Goal: Task Accomplishment & Management: Use online tool/utility

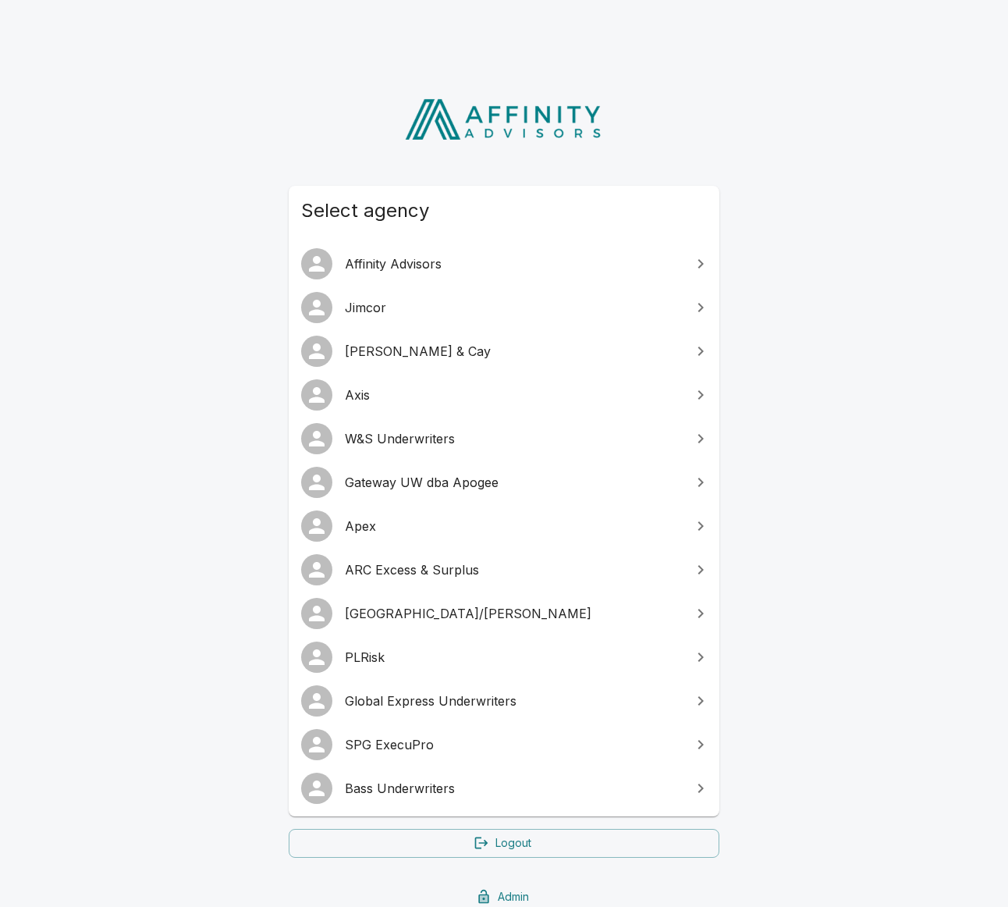
click at [368, 755] on link "SPG ExecuPro" at bounding box center [504, 745] width 431 height 44
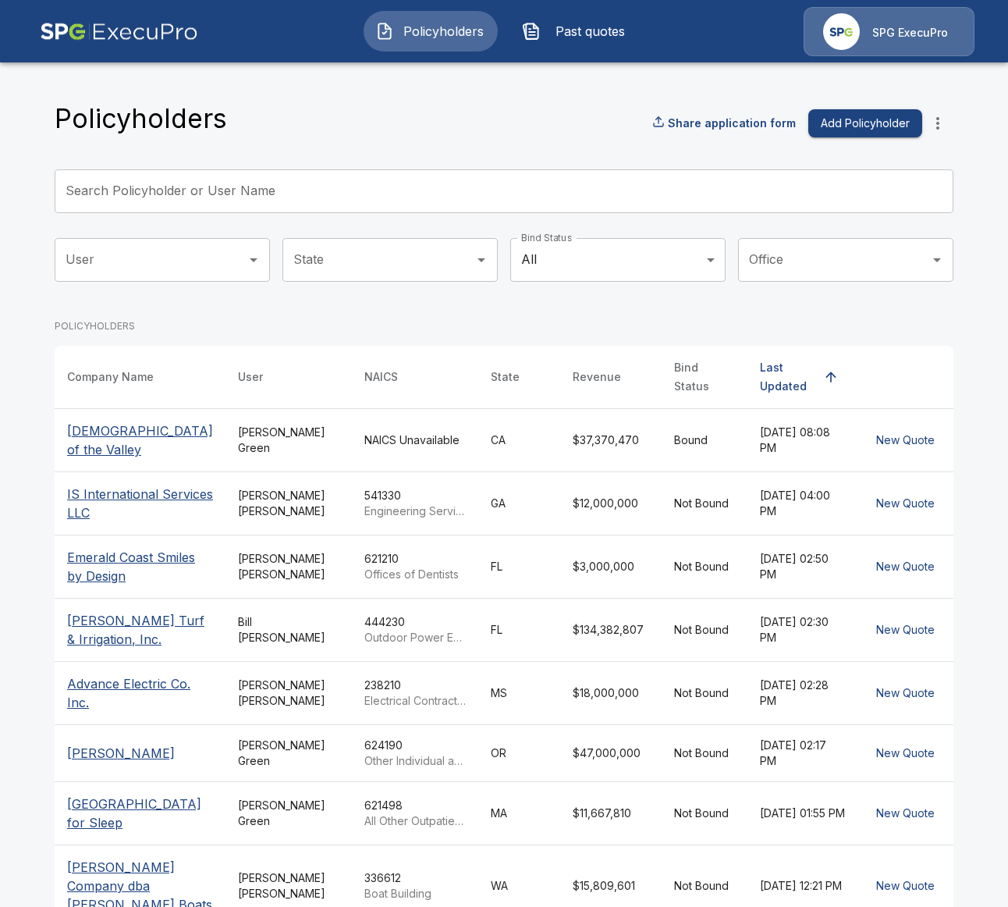
click at [377, 513] on p "Engineering Services" at bounding box center [414, 511] width 101 height 16
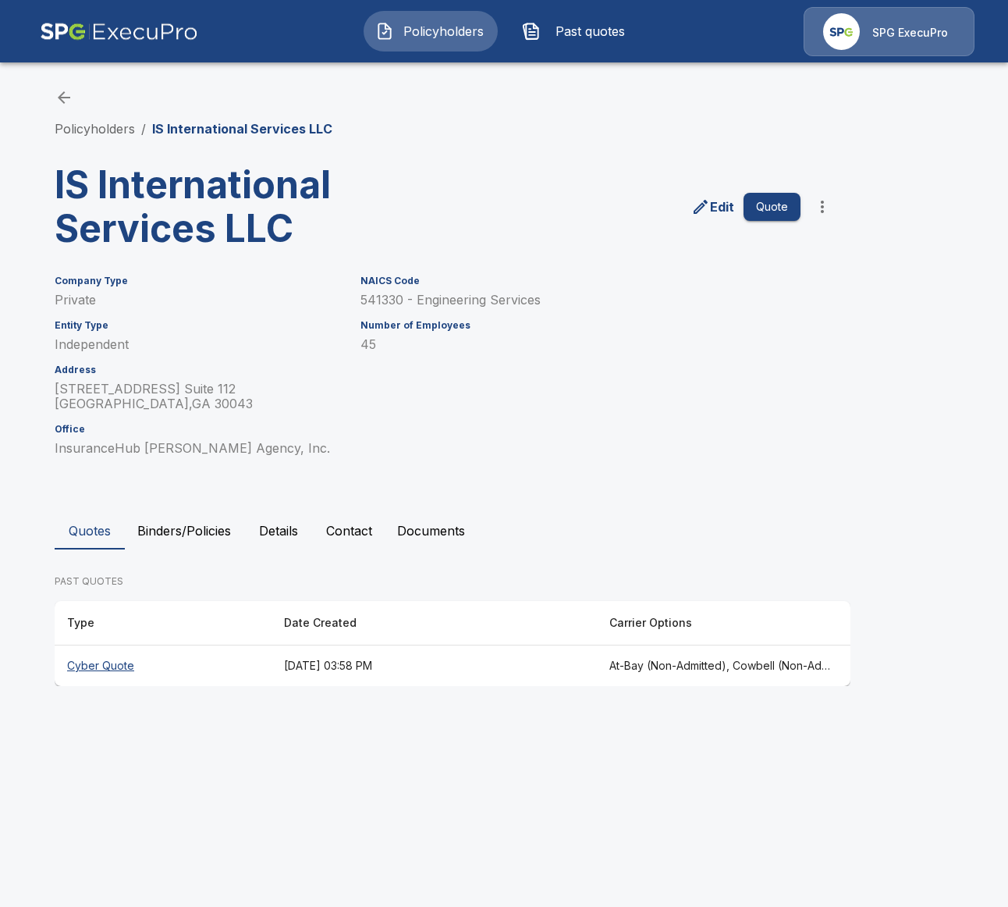
click at [307, 674] on th "August 15, 2025 at 03:58 PM" at bounding box center [434, 665] width 325 height 41
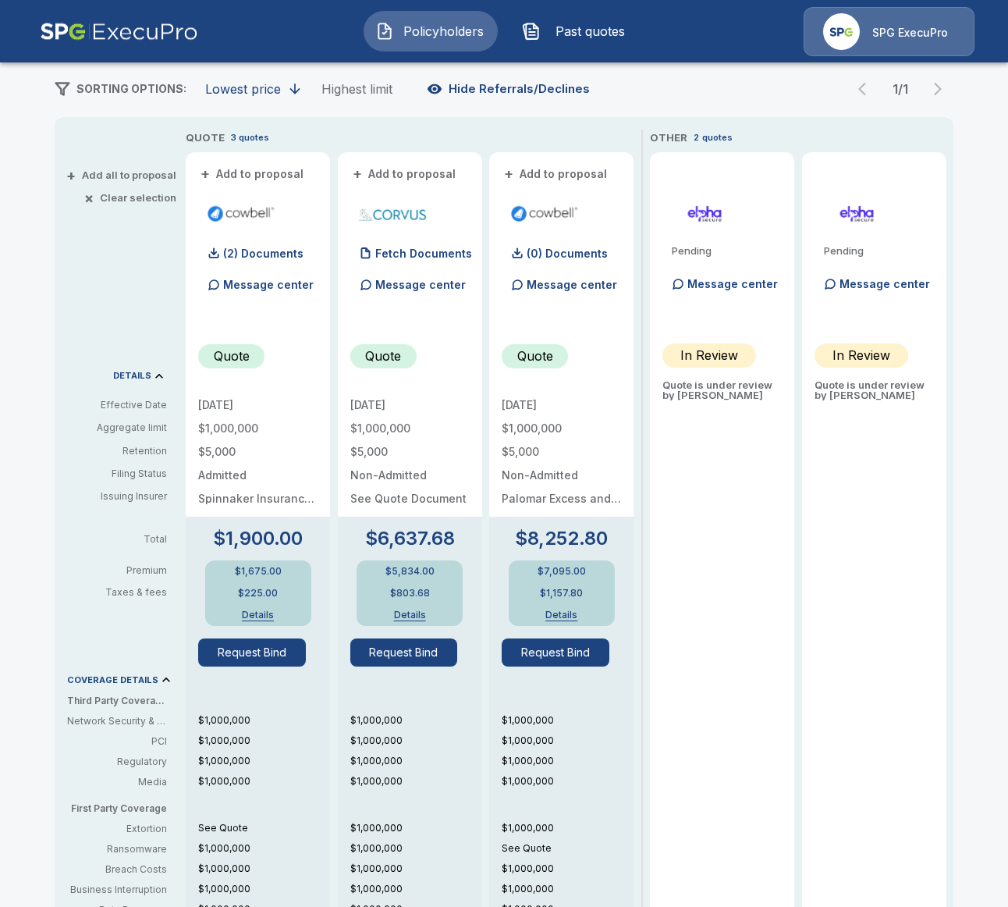
scroll to position [267, 0]
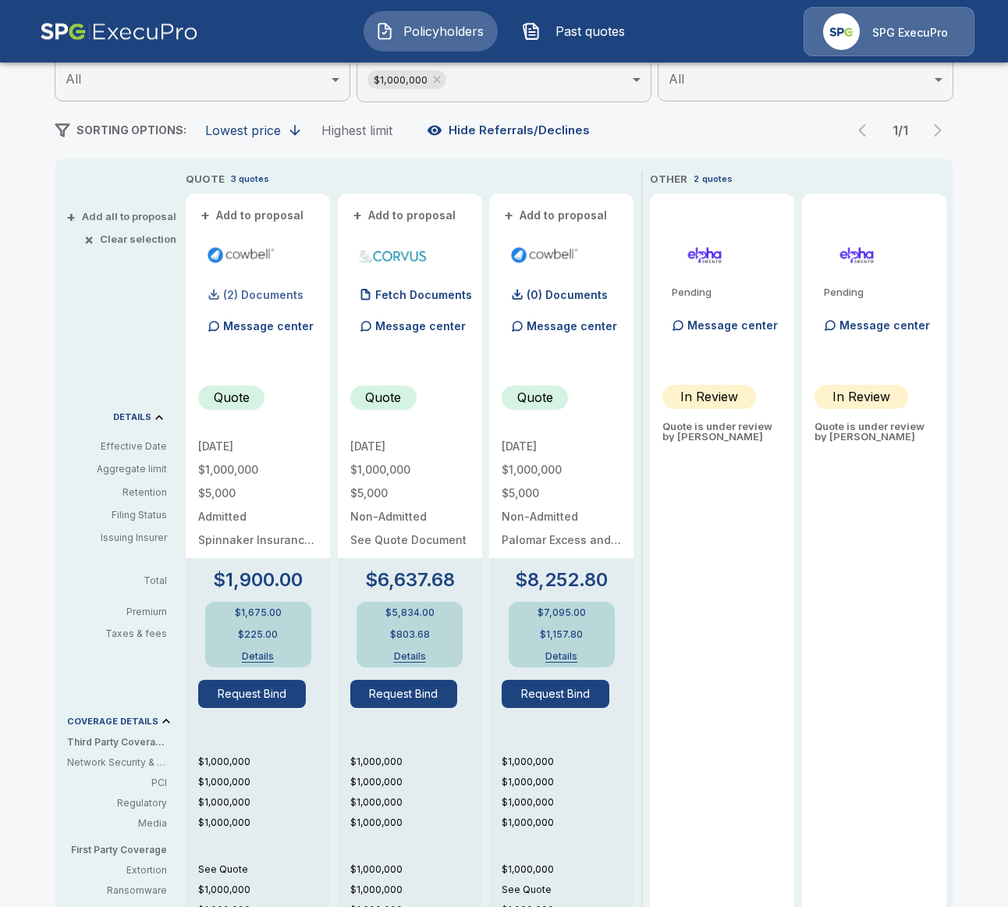
click at [268, 300] on p "(2) Documents" at bounding box center [263, 295] width 80 height 11
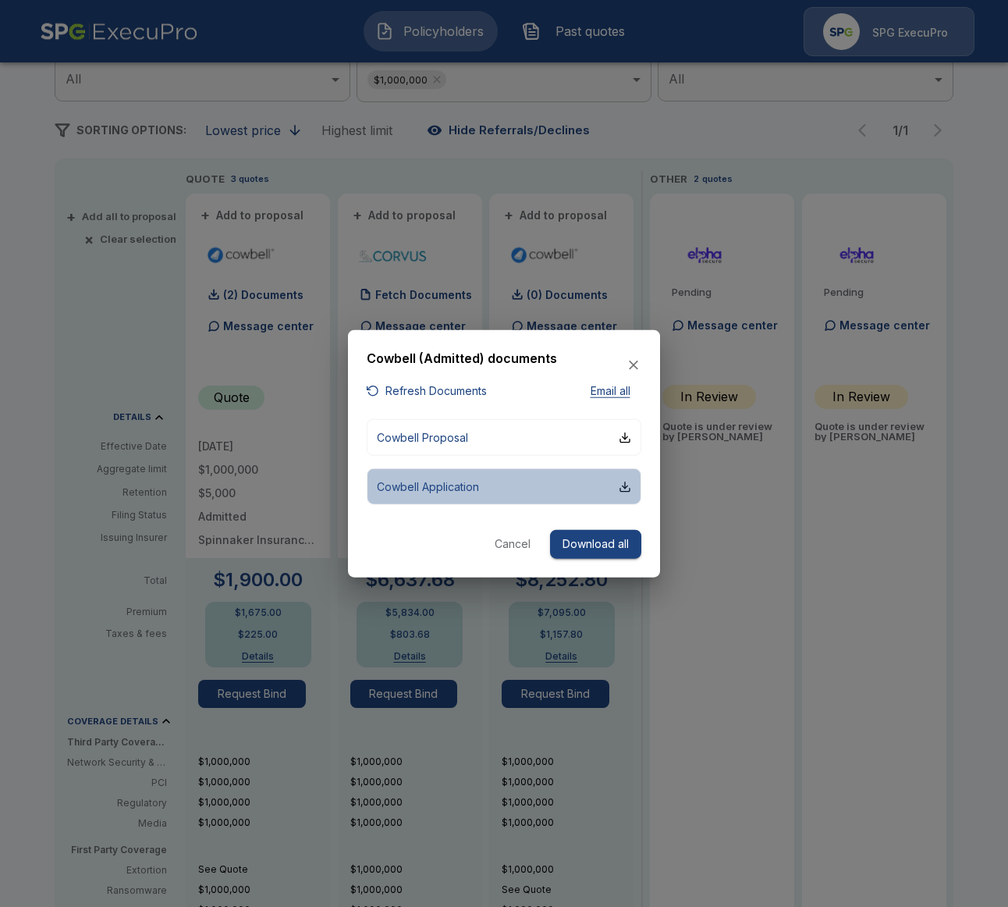
click at [455, 479] on p "Cowbell Application" at bounding box center [428, 486] width 102 height 16
click at [827, 645] on div at bounding box center [504, 453] width 1008 height 907
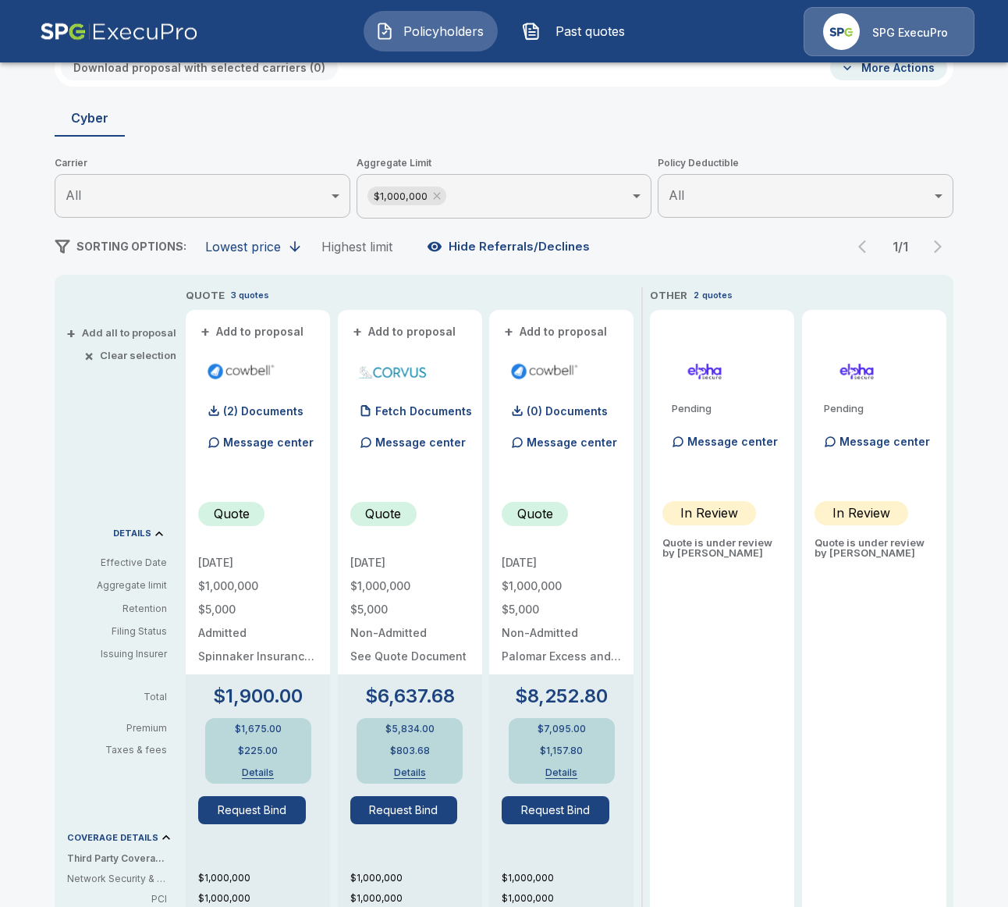
scroll to position [0, 0]
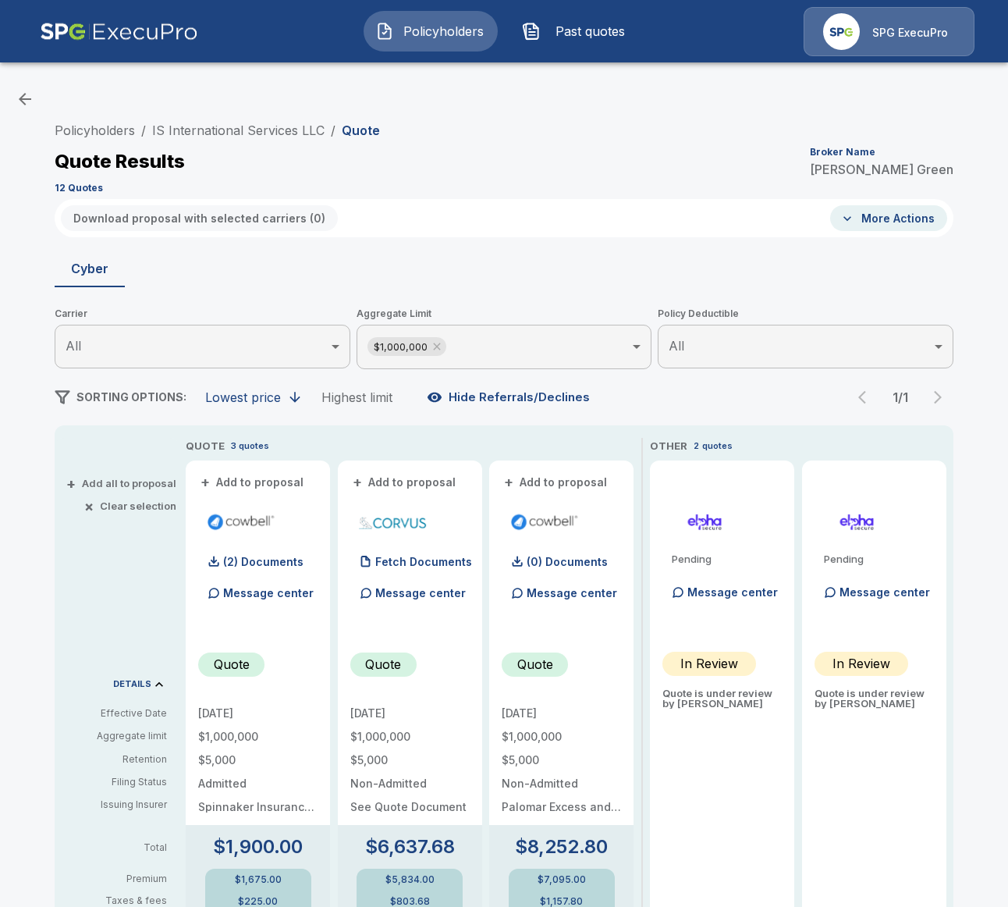
click at [552, 30] on span "Past quotes" at bounding box center [590, 31] width 86 height 19
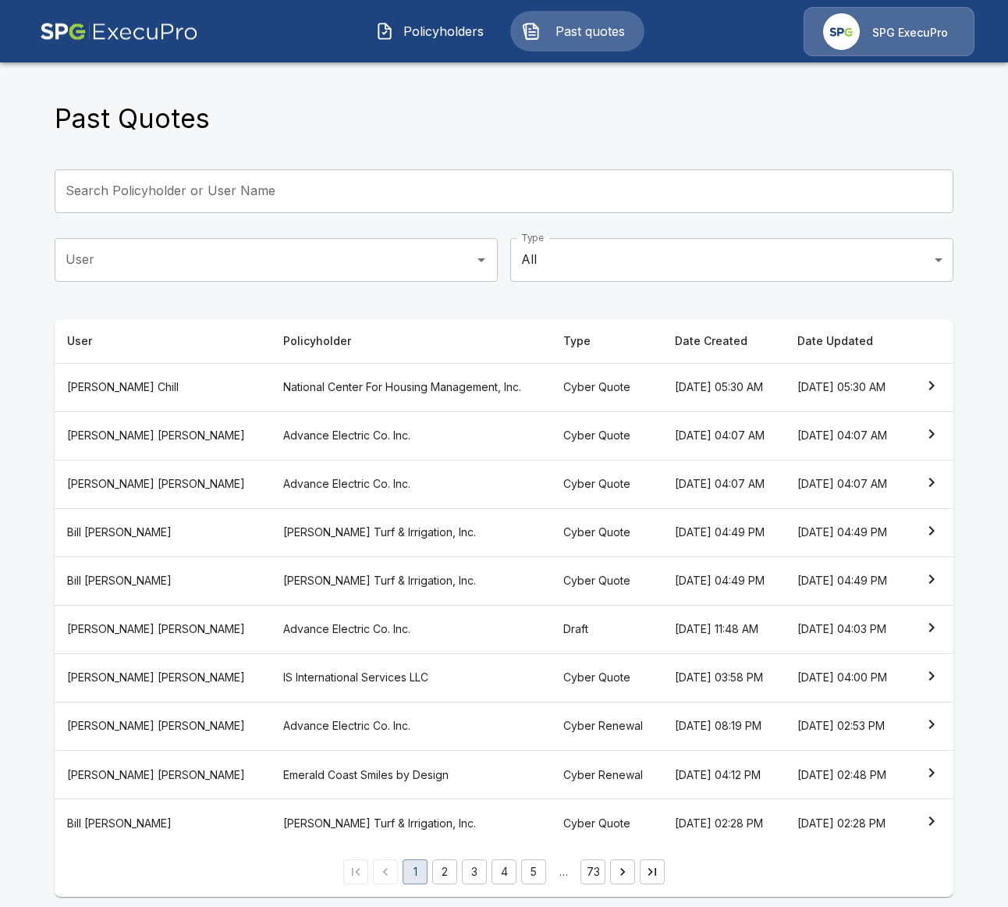
click at [389, 531] on th "[PERSON_NAME] Turf & Irrigation, Inc." at bounding box center [411, 532] width 280 height 48
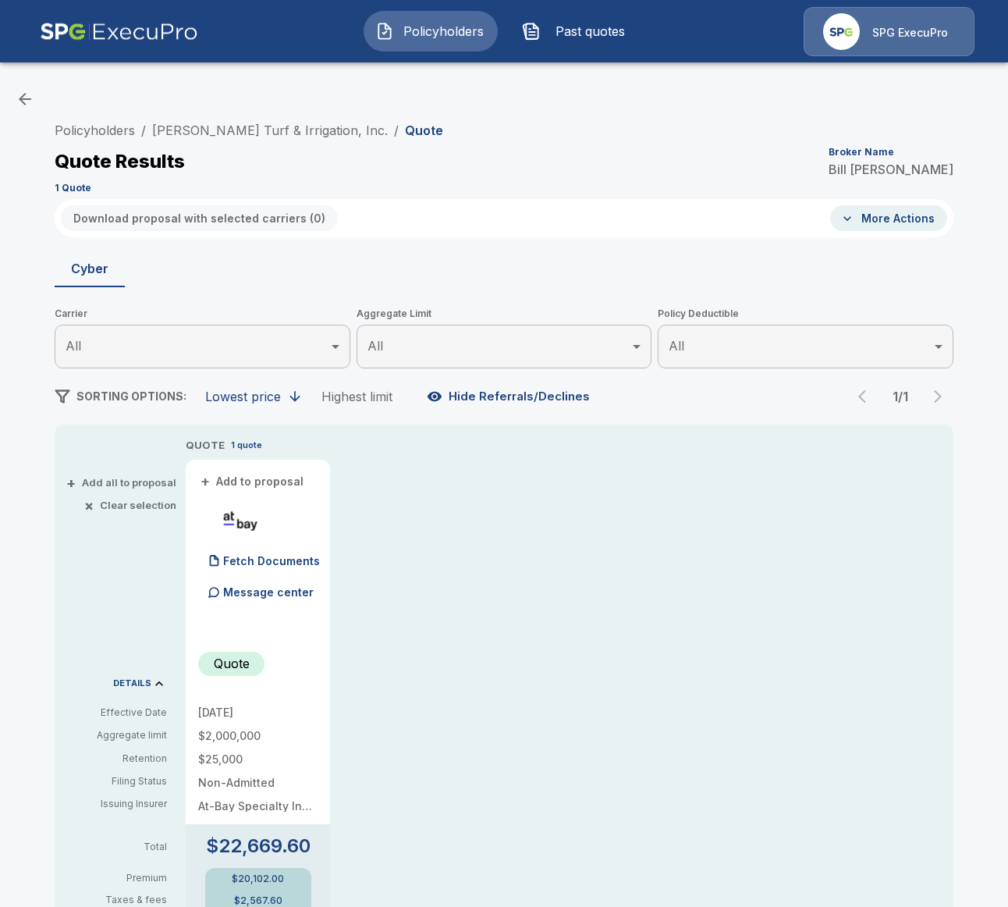
click at [286, 102] on div "Policyholders / Jerry Pate Turf & Irrigation, Inc. / Quote Quote Results Broker…" at bounding box center [504, 847] width 1008 height 1547
click at [282, 131] on link "[PERSON_NAME] Turf & Irrigation, Inc." at bounding box center [270, 131] width 236 height 16
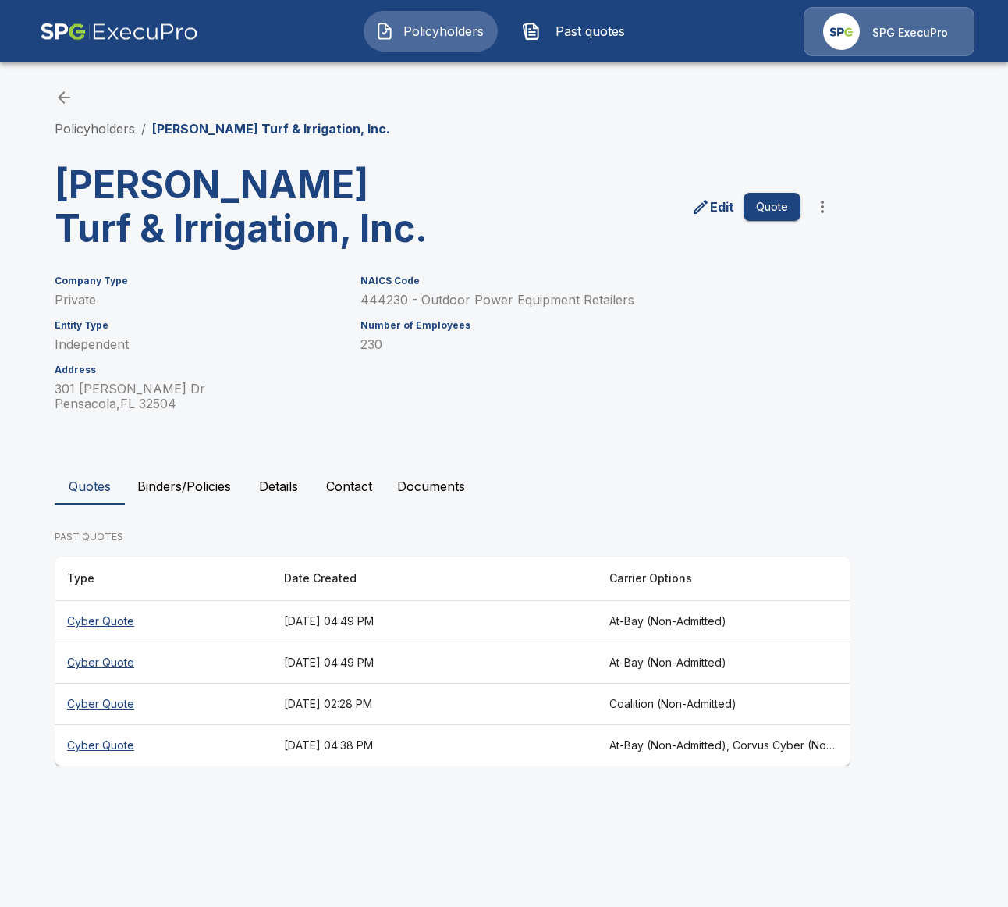
click at [592, 739] on th "August 14, 2025 at 04:38 PM" at bounding box center [434, 745] width 325 height 41
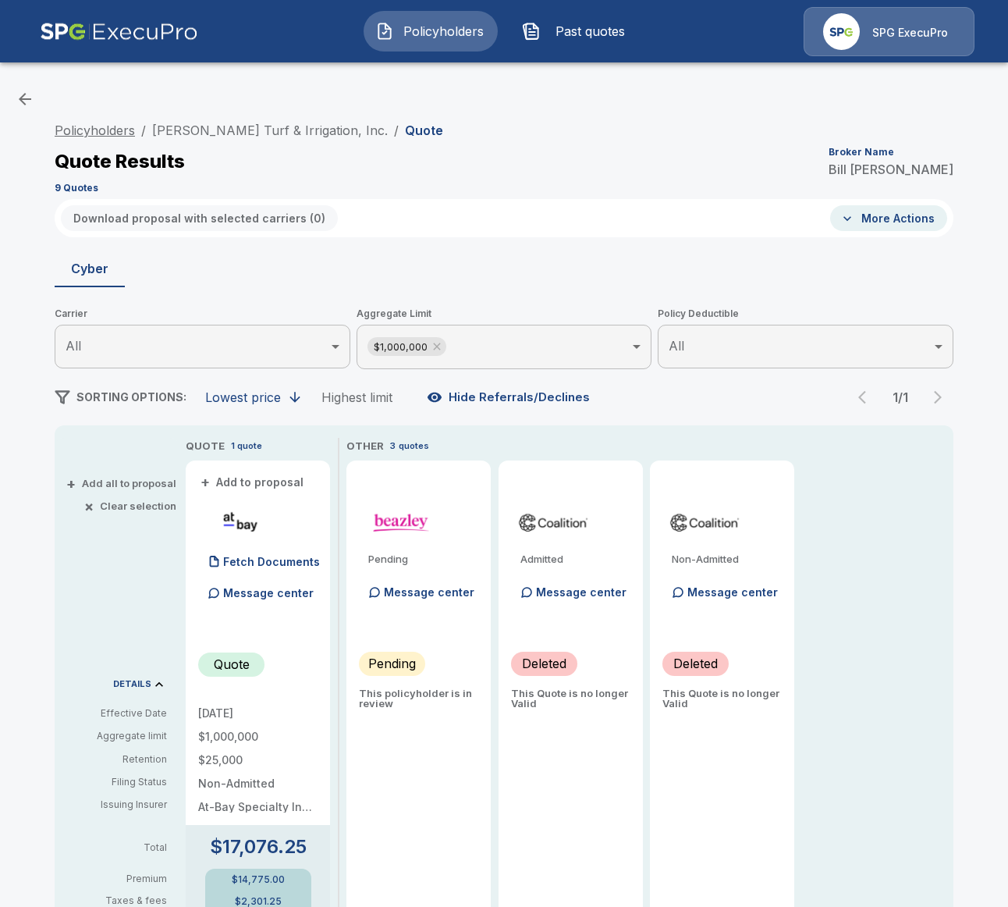
click at [122, 136] on link "Policyholders" at bounding box center [95, 131] width 80 height 16
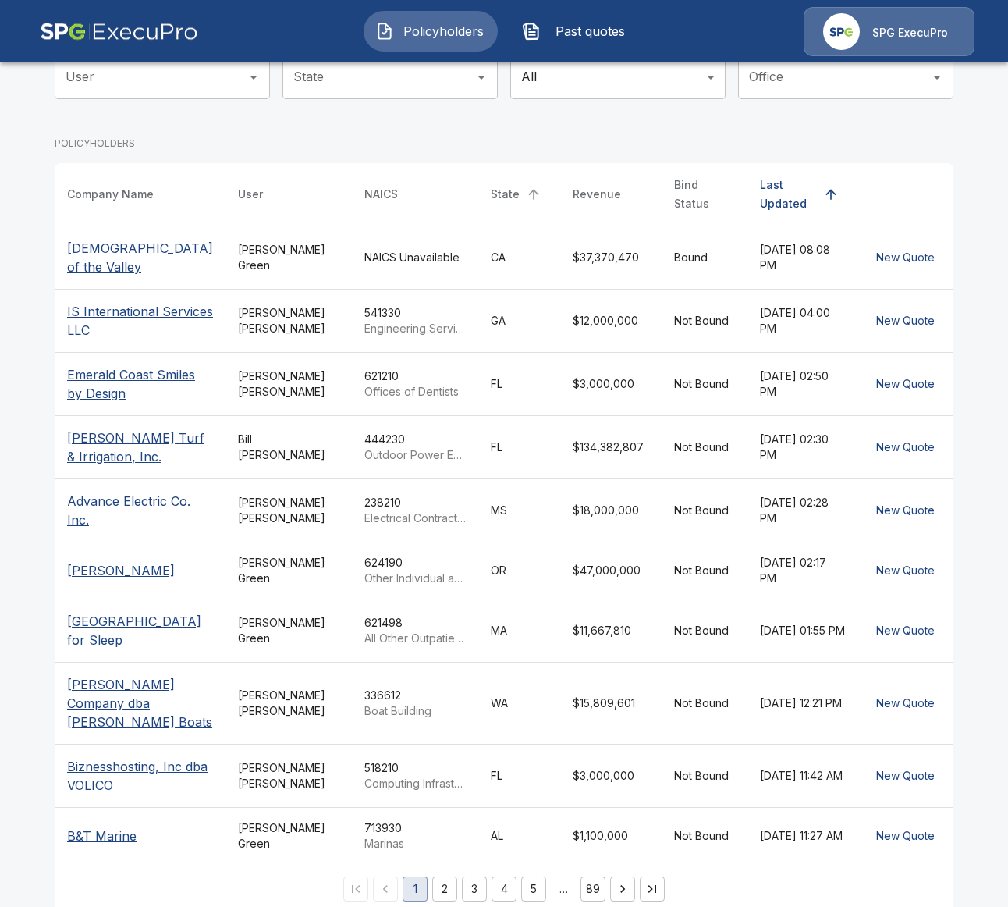
scroll to position [218, 0]
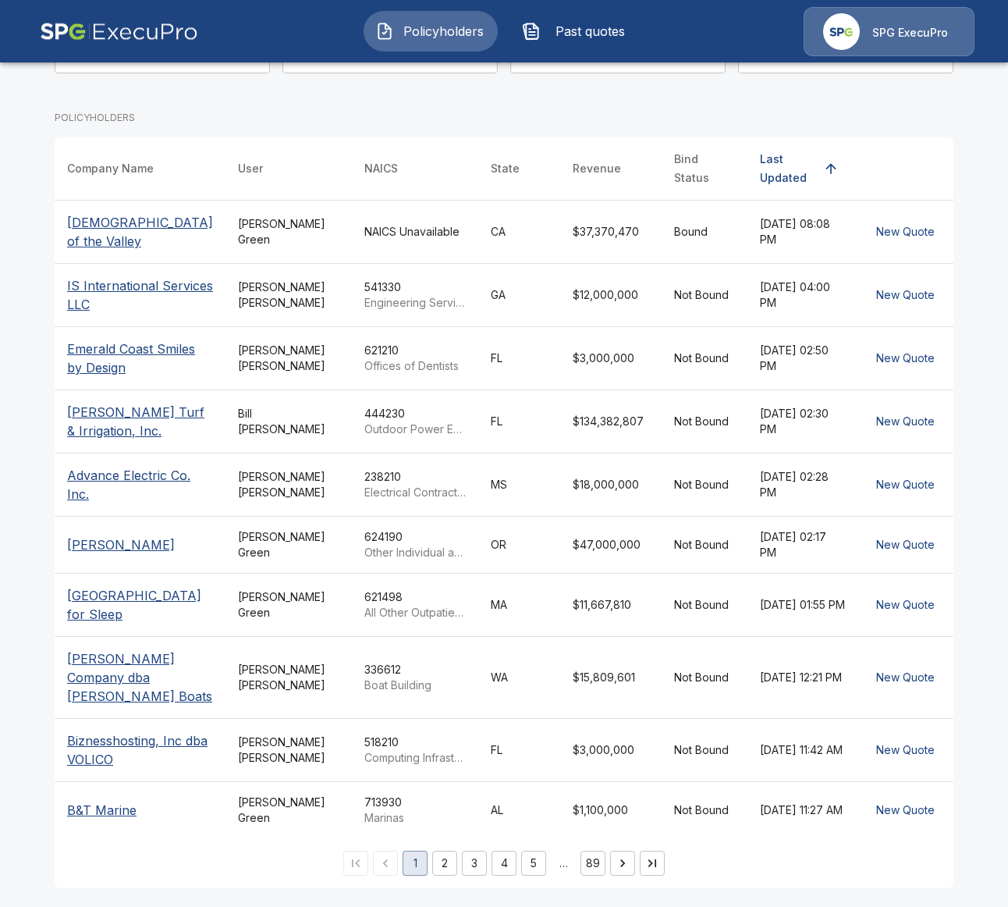
click at [307, 620] on td "Alison Green" at bounding box center [289, 604] width 126 height 63
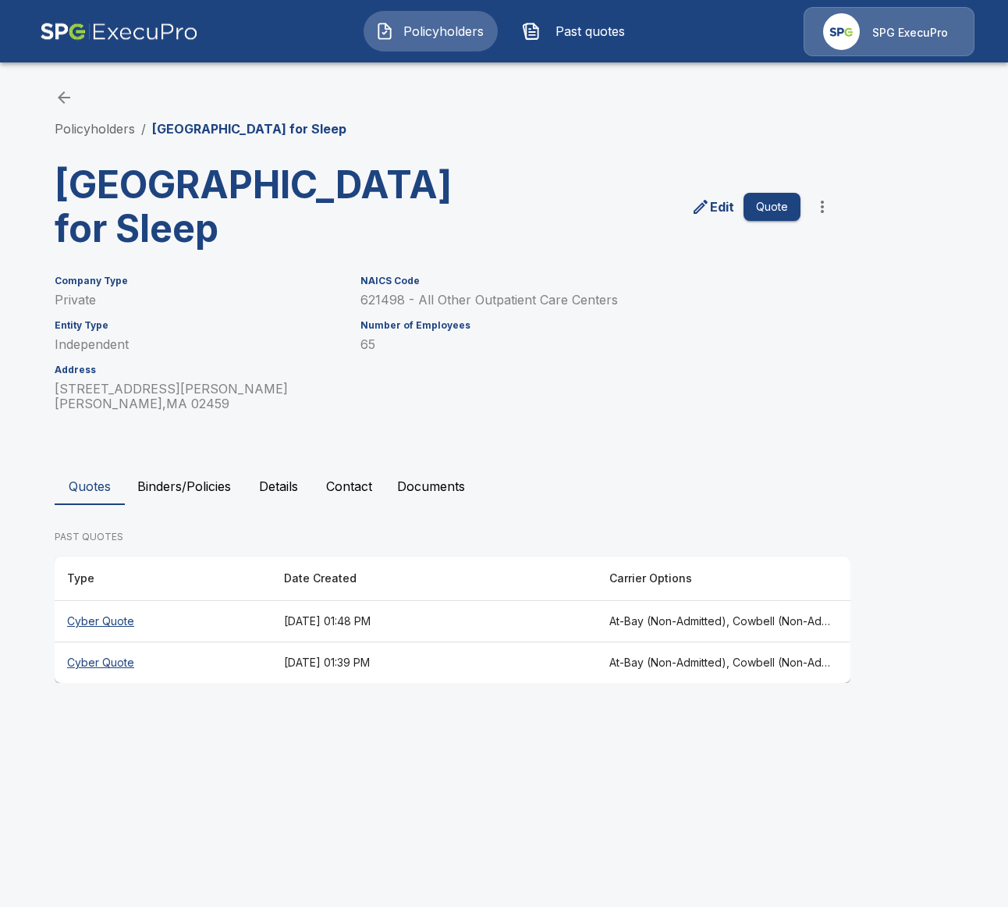
click at [323, 662] on th "August 15, 2025 at 01:39 PM" at bounding box center [434, 662] width 325 height 41
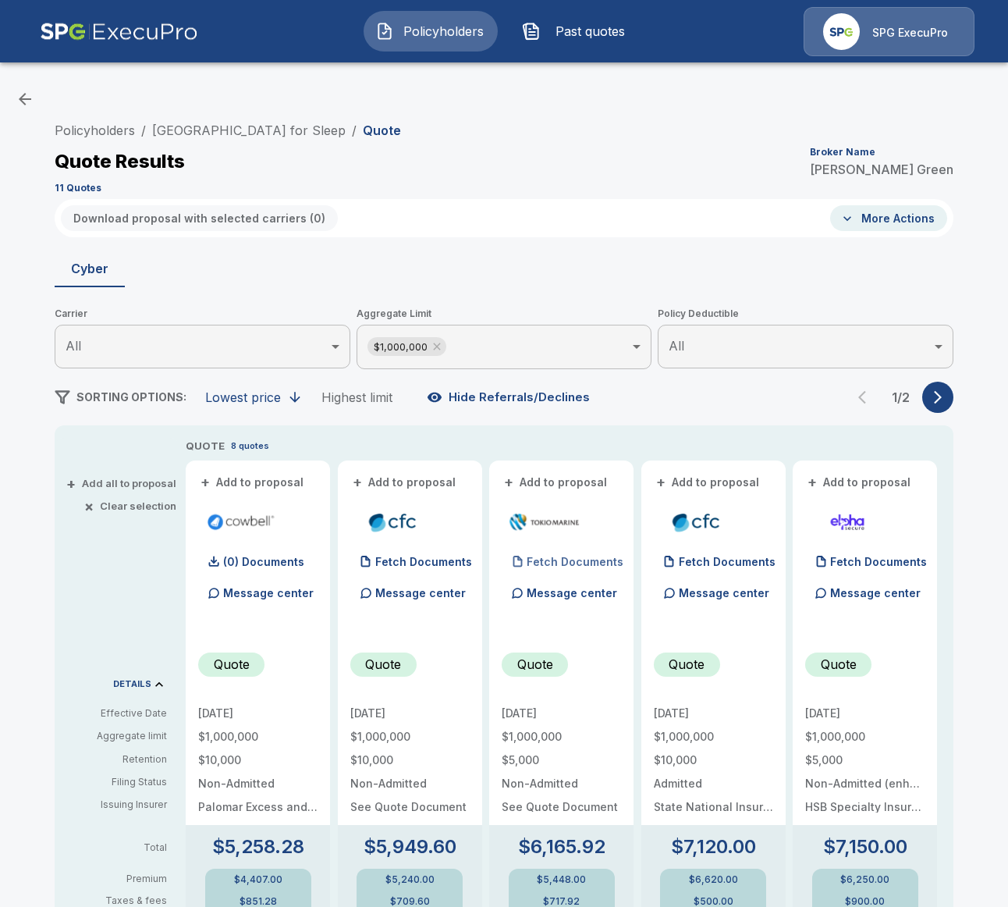
click at [552, 566] on p "Fetch Documents" at bounding box center [575, 561] width 97 height 11
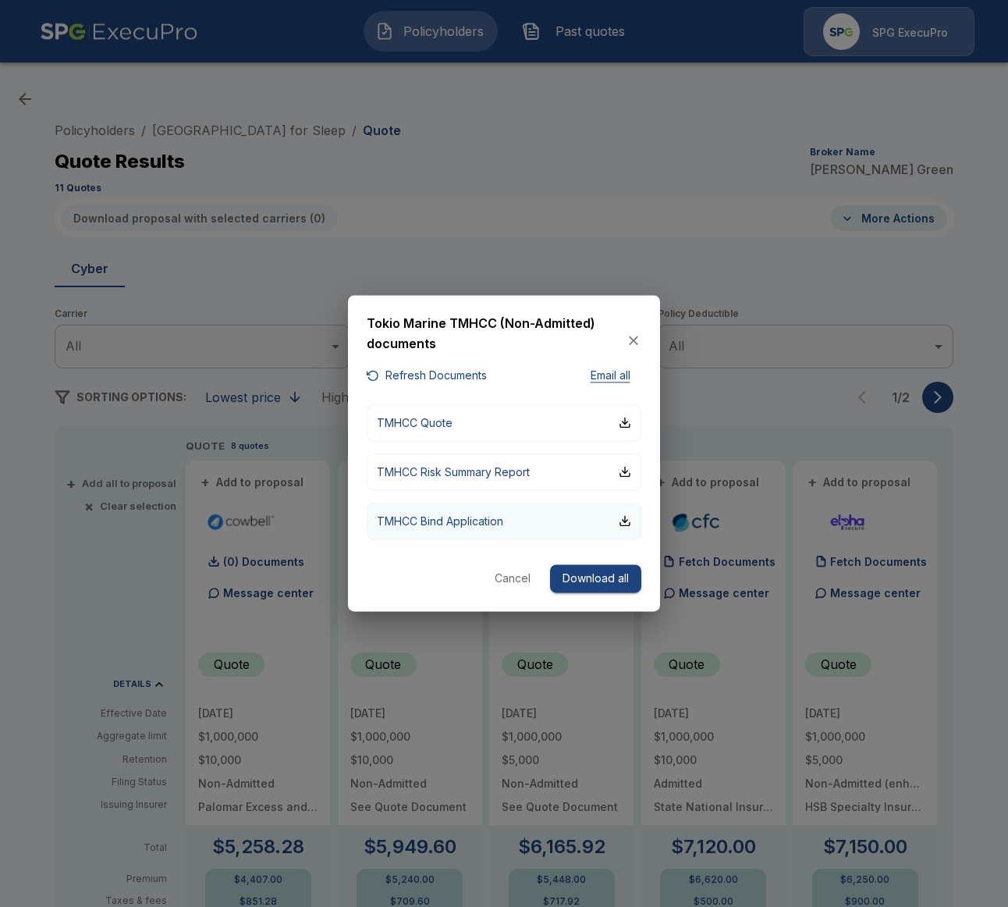
click at [492, 525] on p "TMHCC Bind Application" at bounding box center [440, 521] width 126 height 16
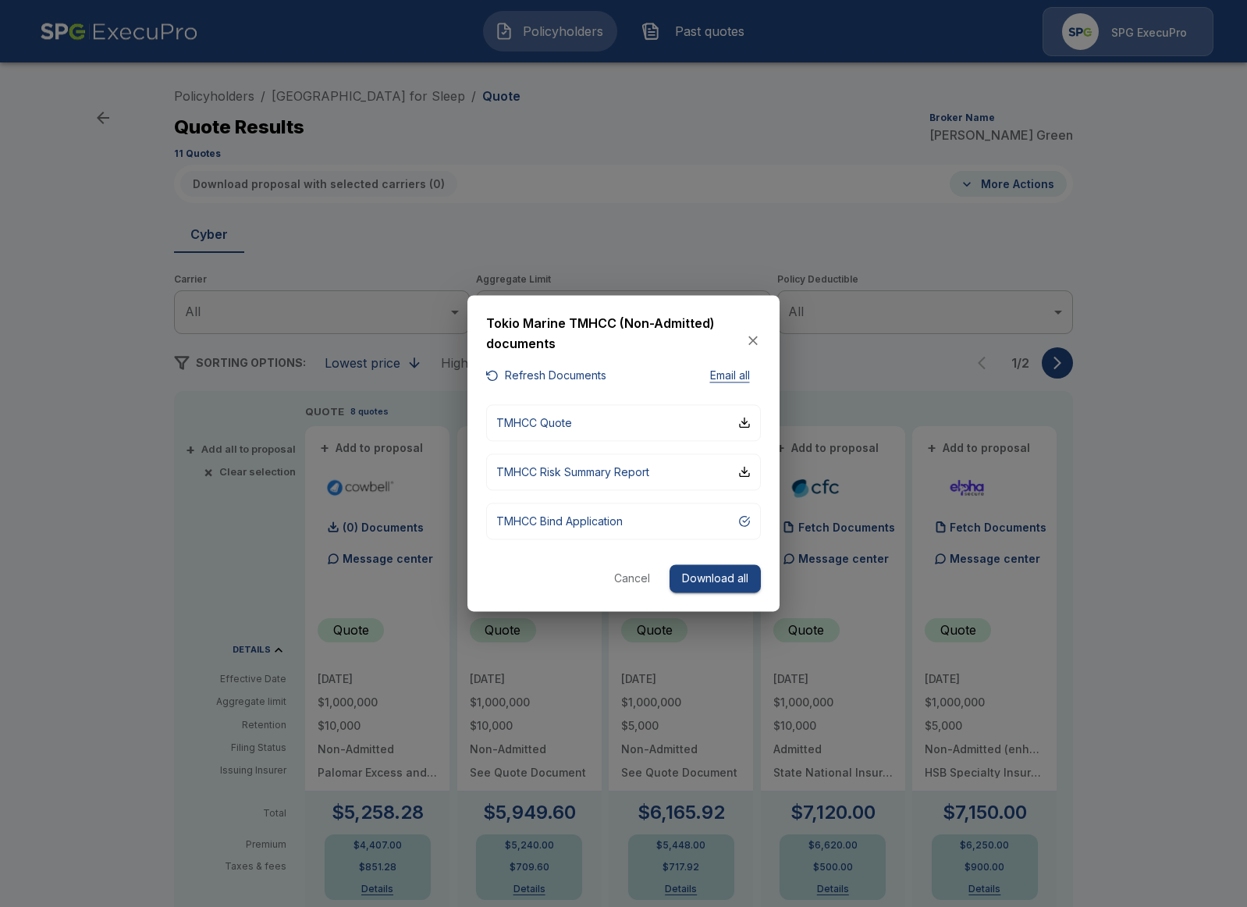
click at [308, 120] on div at bounding box center [623, 453] width 1247 height 907
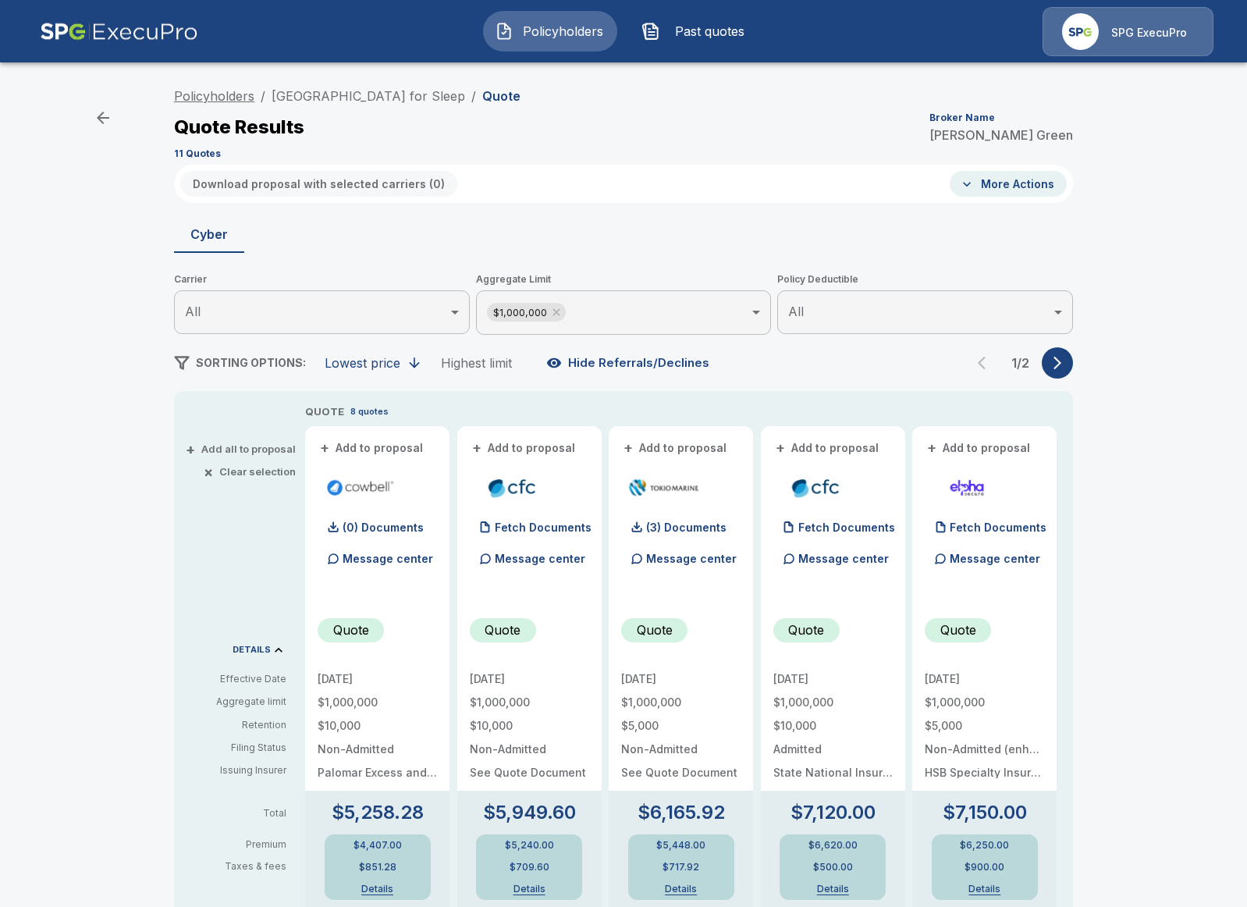
click at [218, 94] on link "Policyholders" at bounding box center [214, 96] width 80 height 16
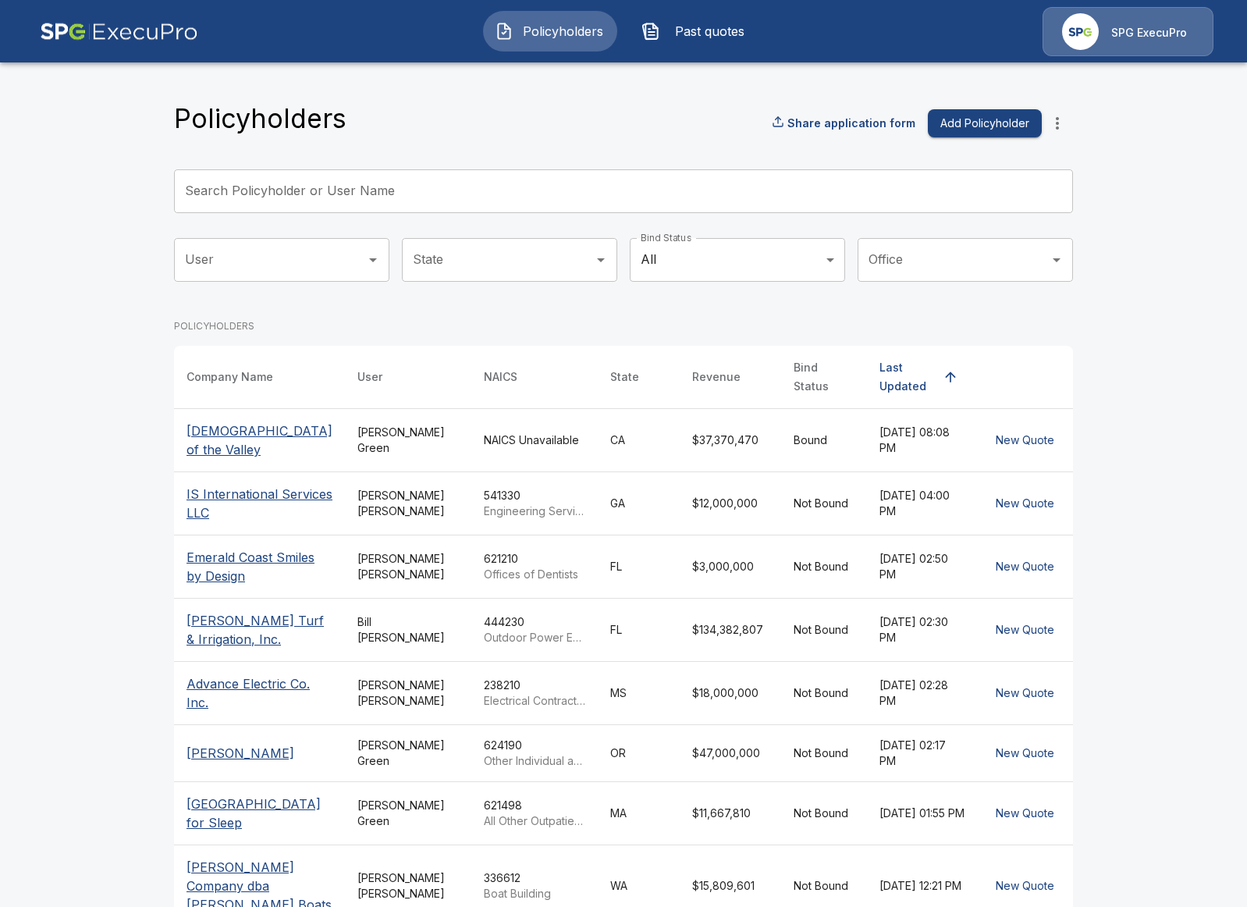
click at [1057, 133] on button "more" at bounding box center [1057, 123] width 31 height 31
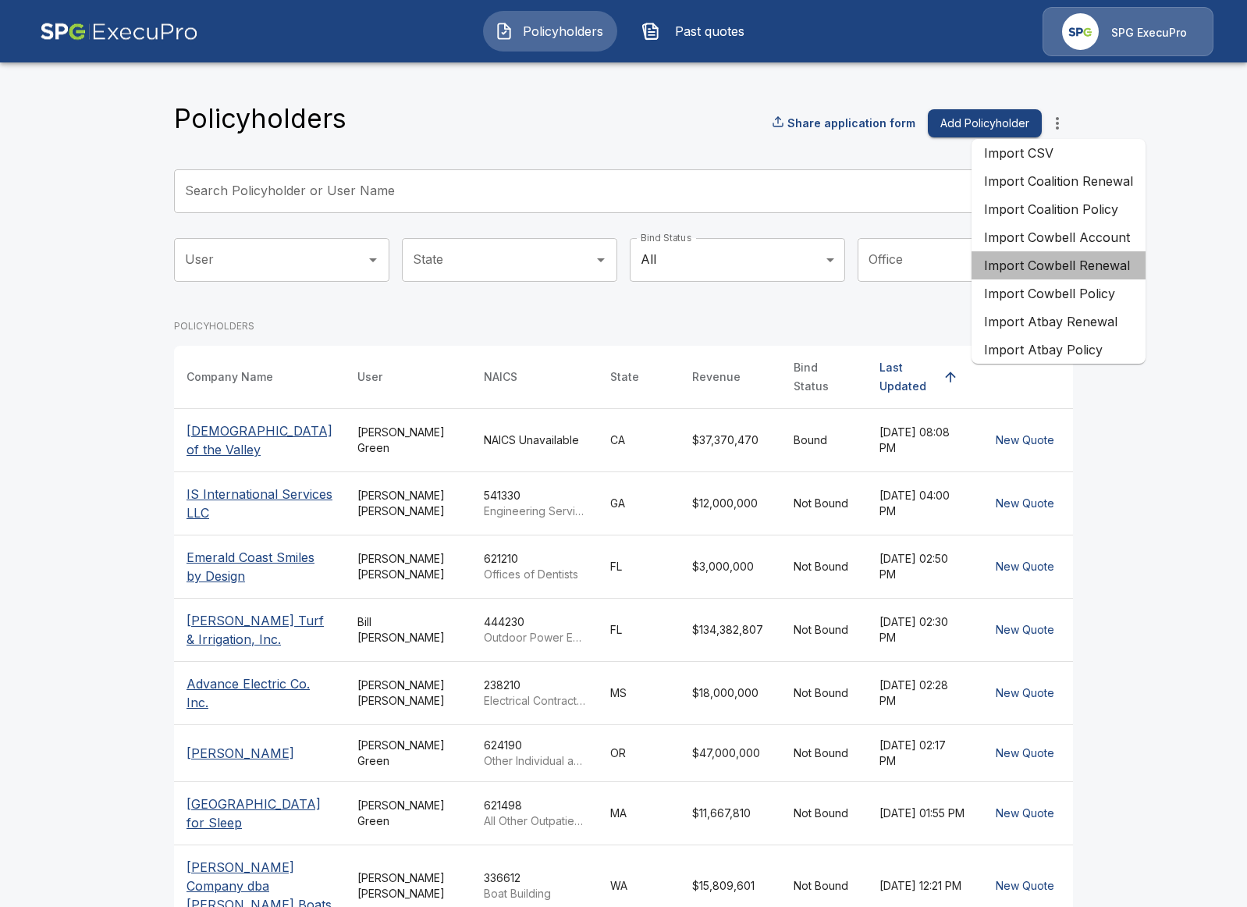
click at [1110, 272] on li "Import Cowbell Renewal" at bounding box center [1059, 265] width 174 height 28
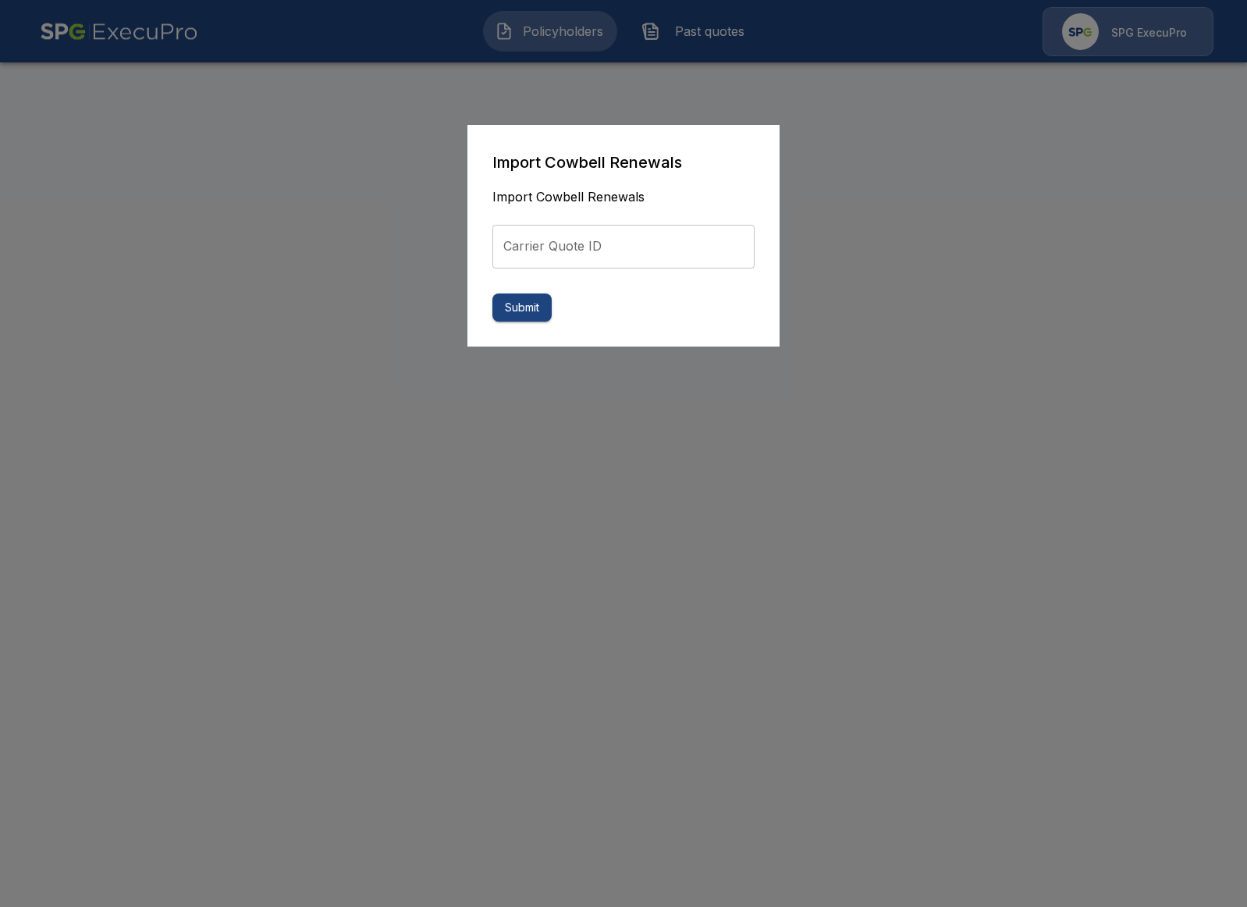
click at [695, 246] on input "Carrier Quote ID" at bounding box center [623, 247] width 262 height 44
paste input "**********"
type input "**********"
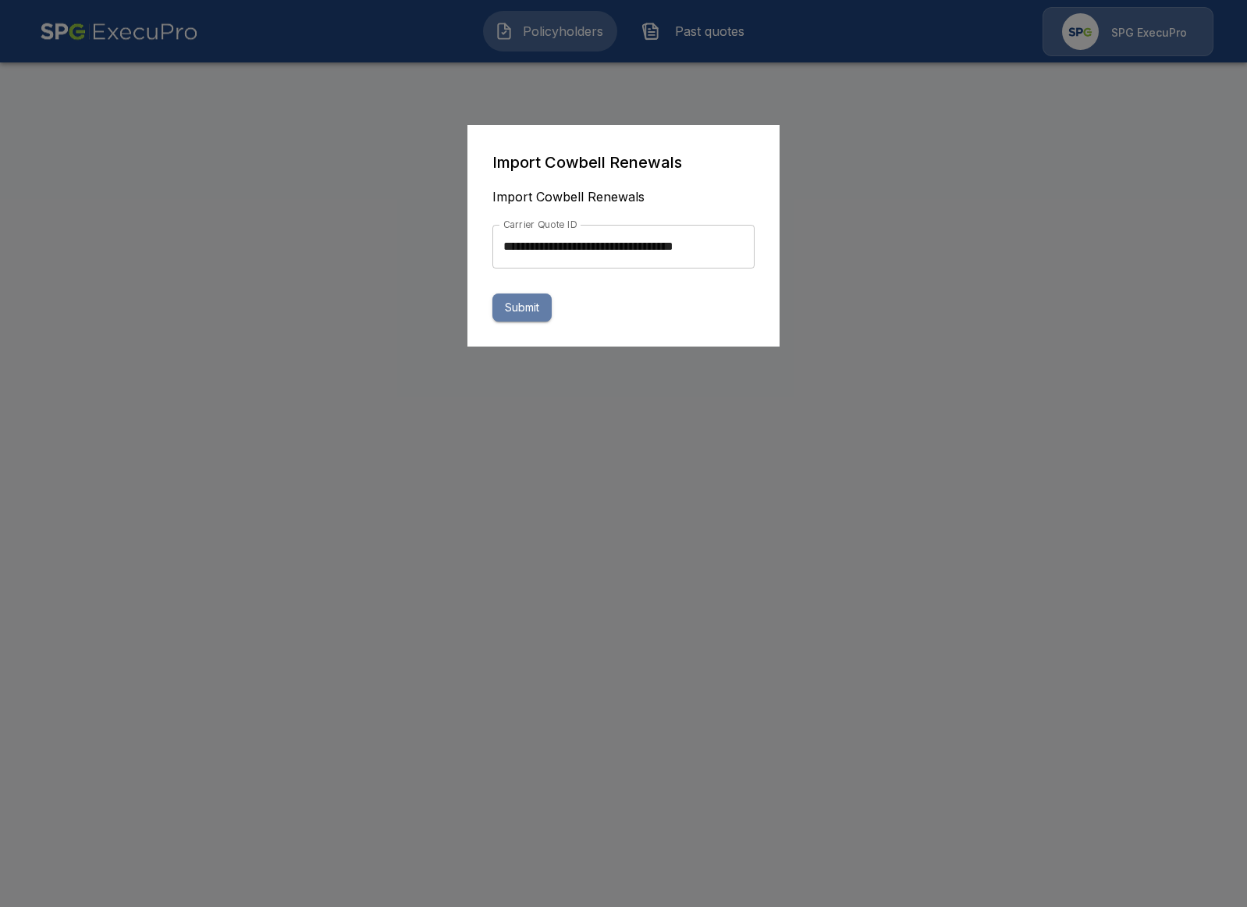
click at [528, 310] on button "Submit" at bounding box center [521, 307] width 59 height 29
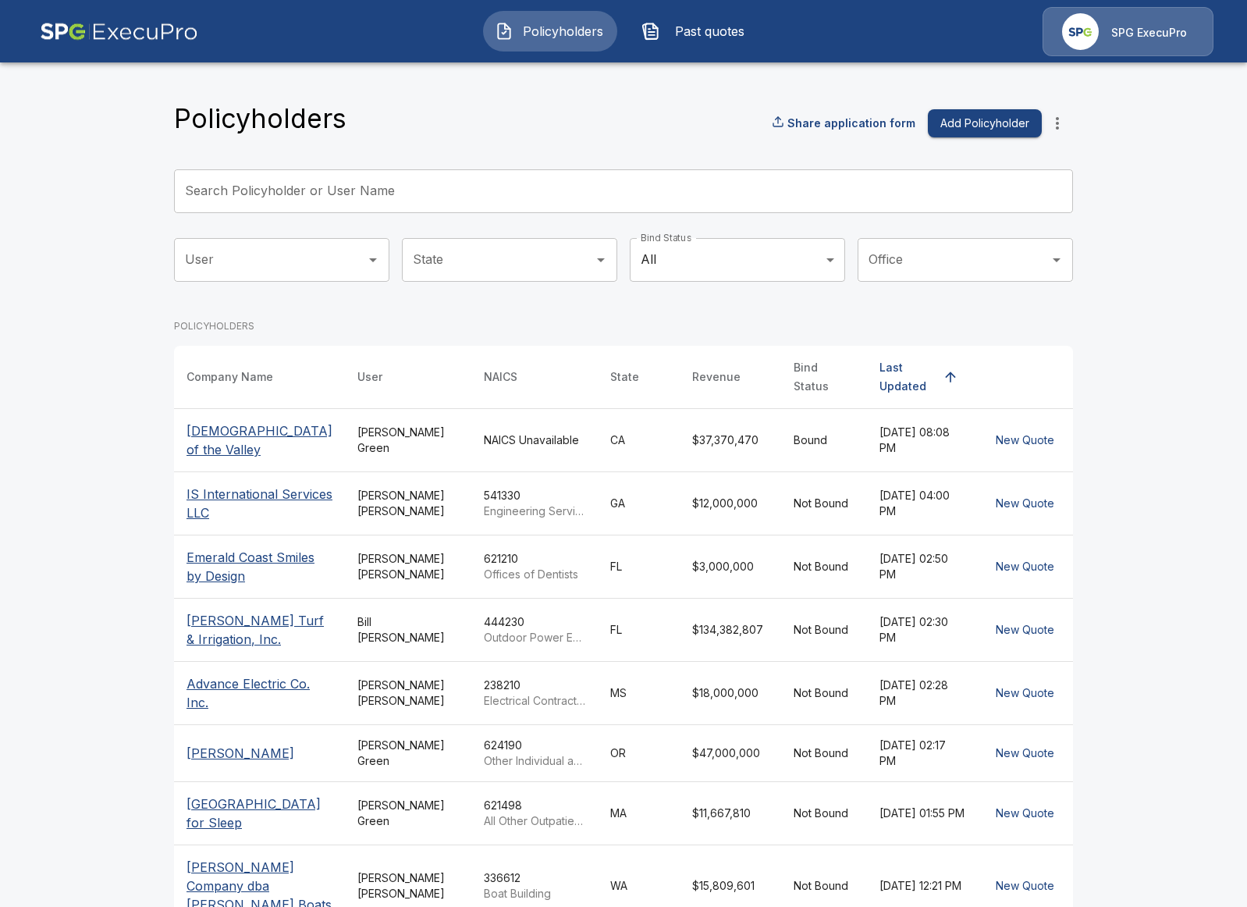
click at [99, 517] on main "Policyholders Share application form Add Policyholder Search Policyholder or Us…" at bounding box center [623, 557] width 1247 height 1115
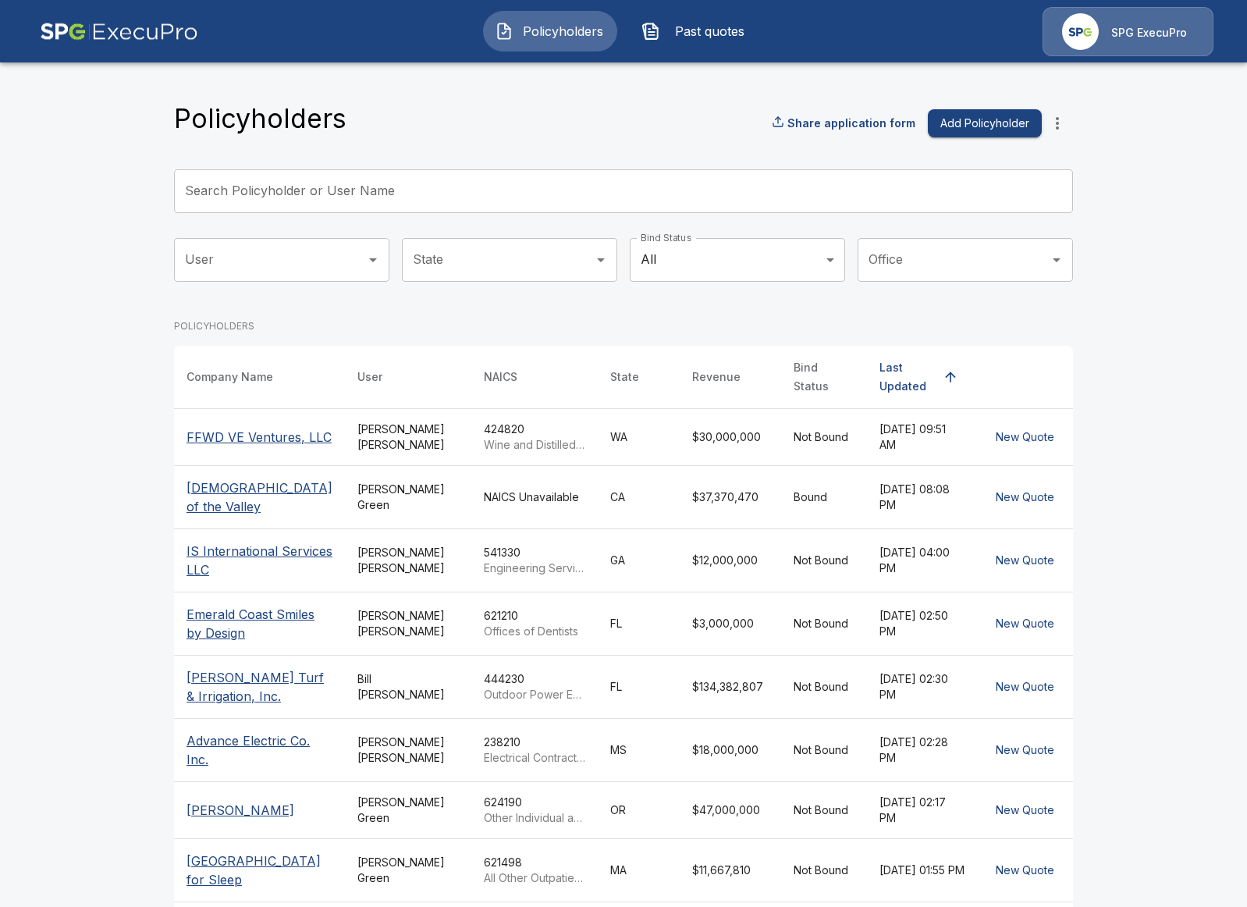
click at [197, 446] on p "FFWD VE Ventures, LLC" at bounding box center [260, 437] width 146 height 19
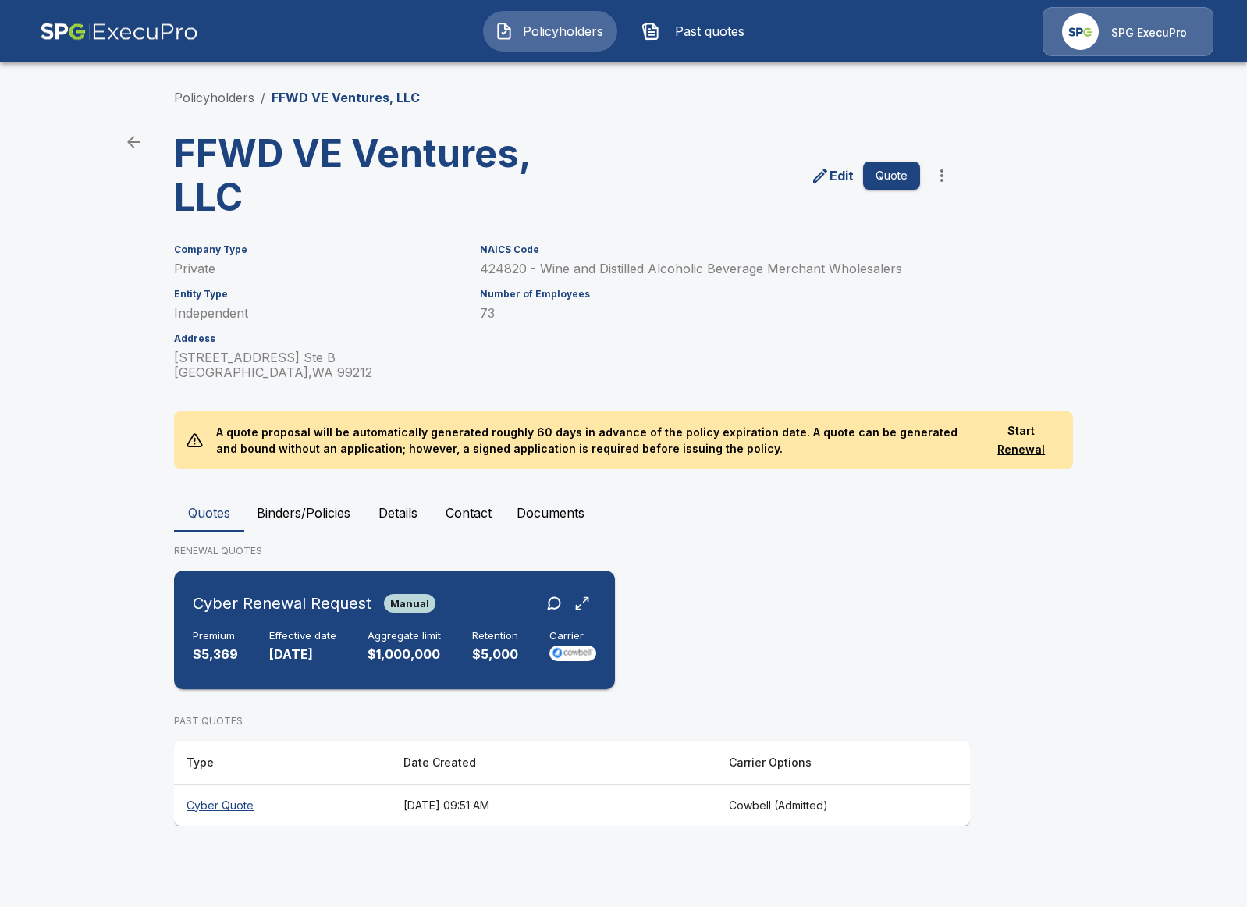
click at [325, 651] on p "10/1/2025" at bounding box center [302, 654] width 67 height 18
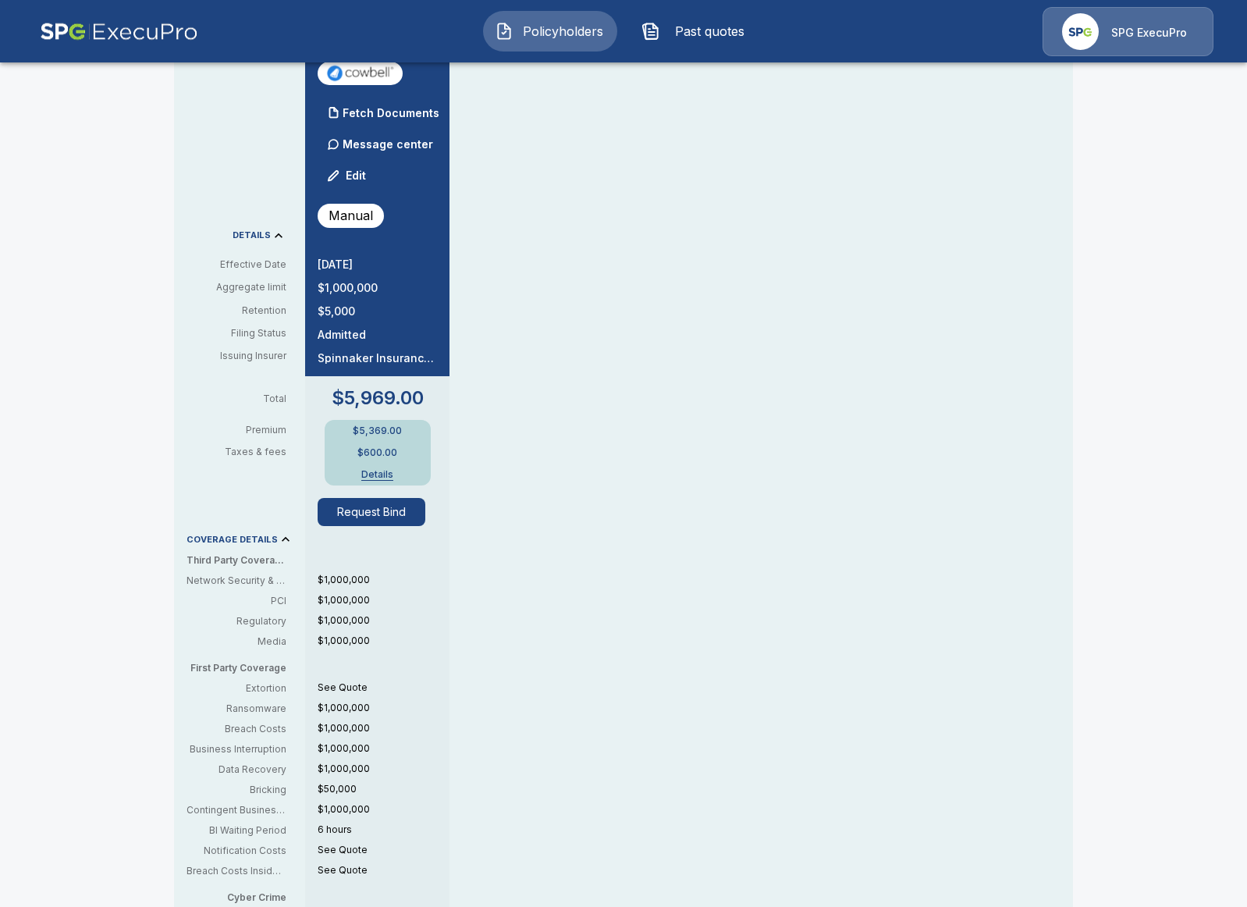
scroll to position [112, 0]
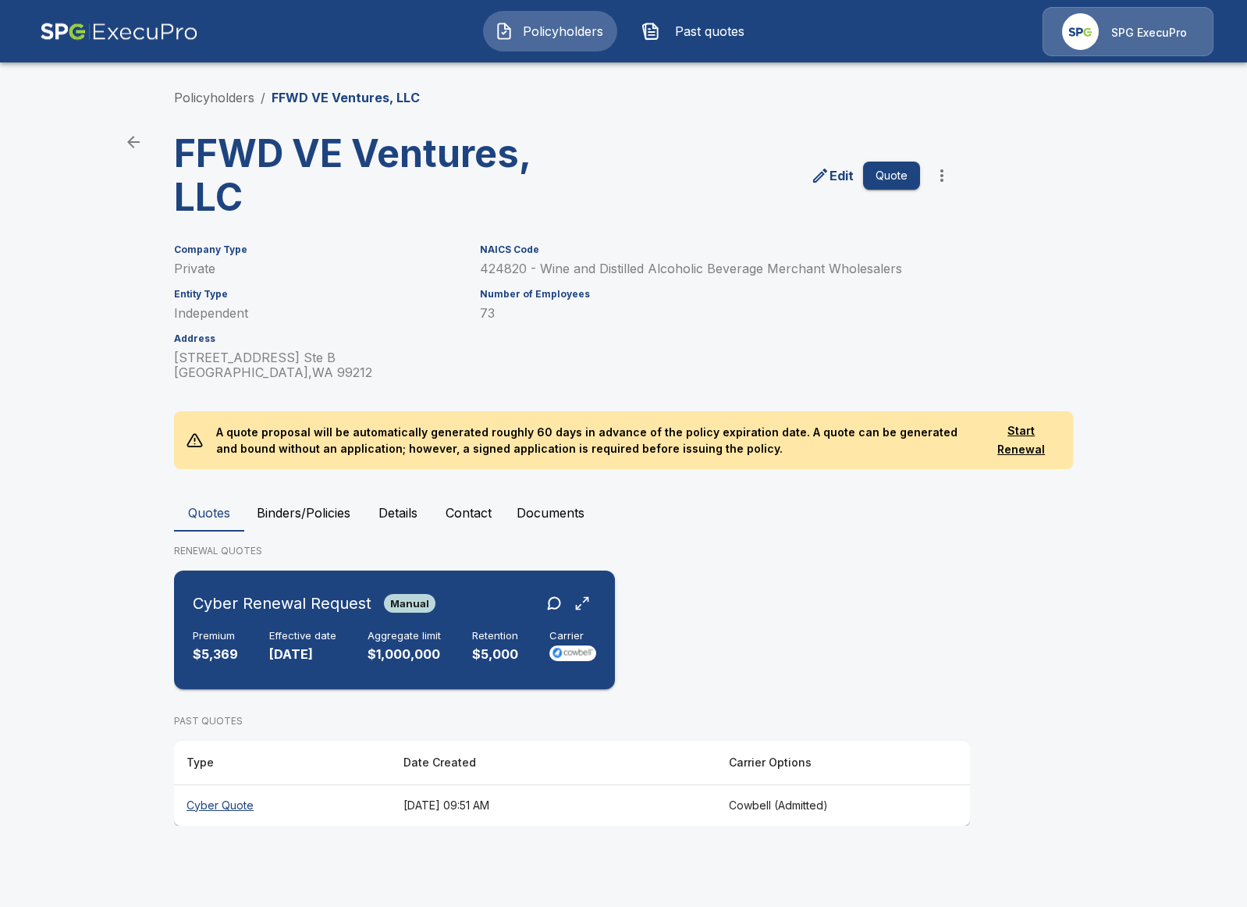
click at [451, 656] on div "Premium $5,369 Effective date 10/1/2025 Aggregate limit $1,000,000 Retention $5…" at bounding box center [394, 647] width 403 height 34
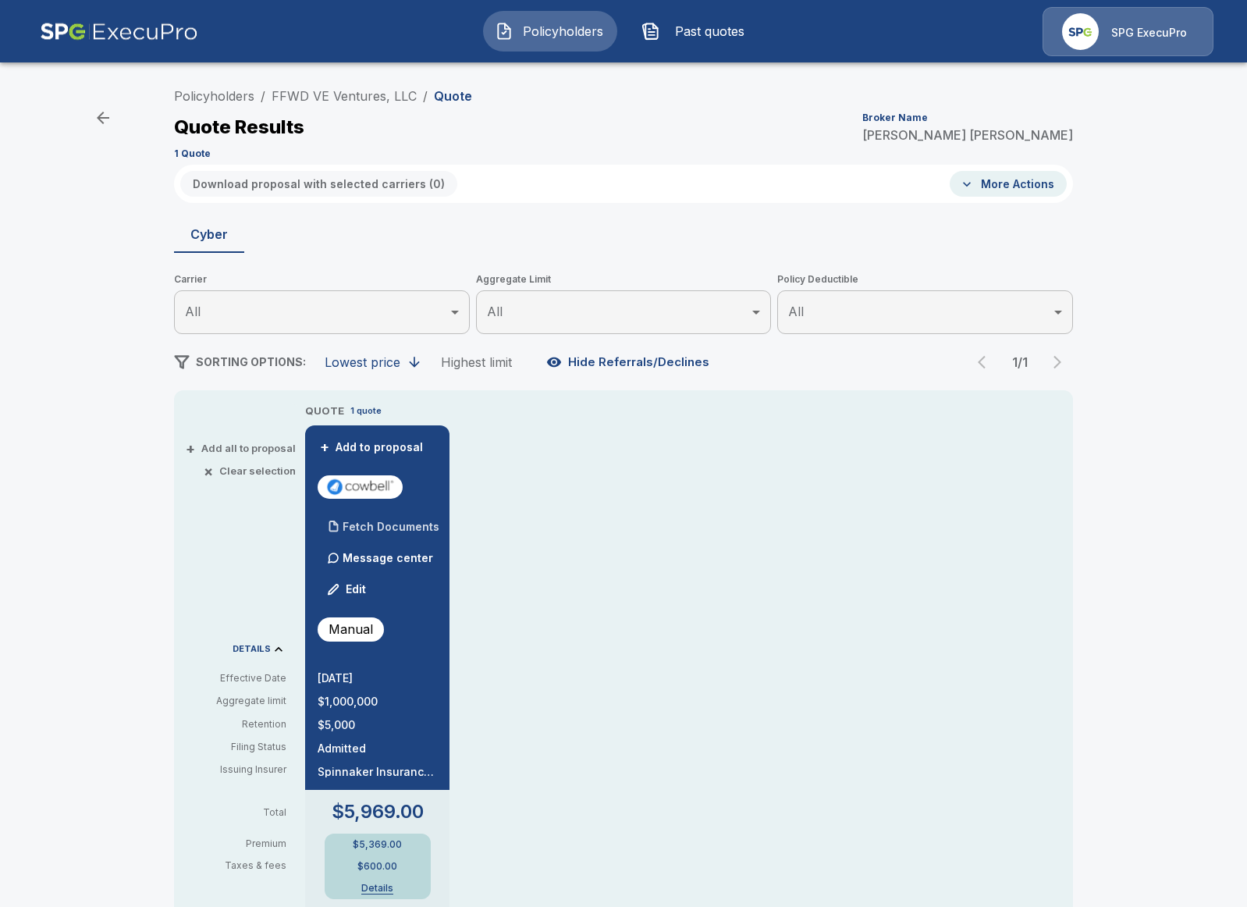
click at [389, 528] on p "Fetch Documents" at bounding box center [391, 526] width 97 height 11
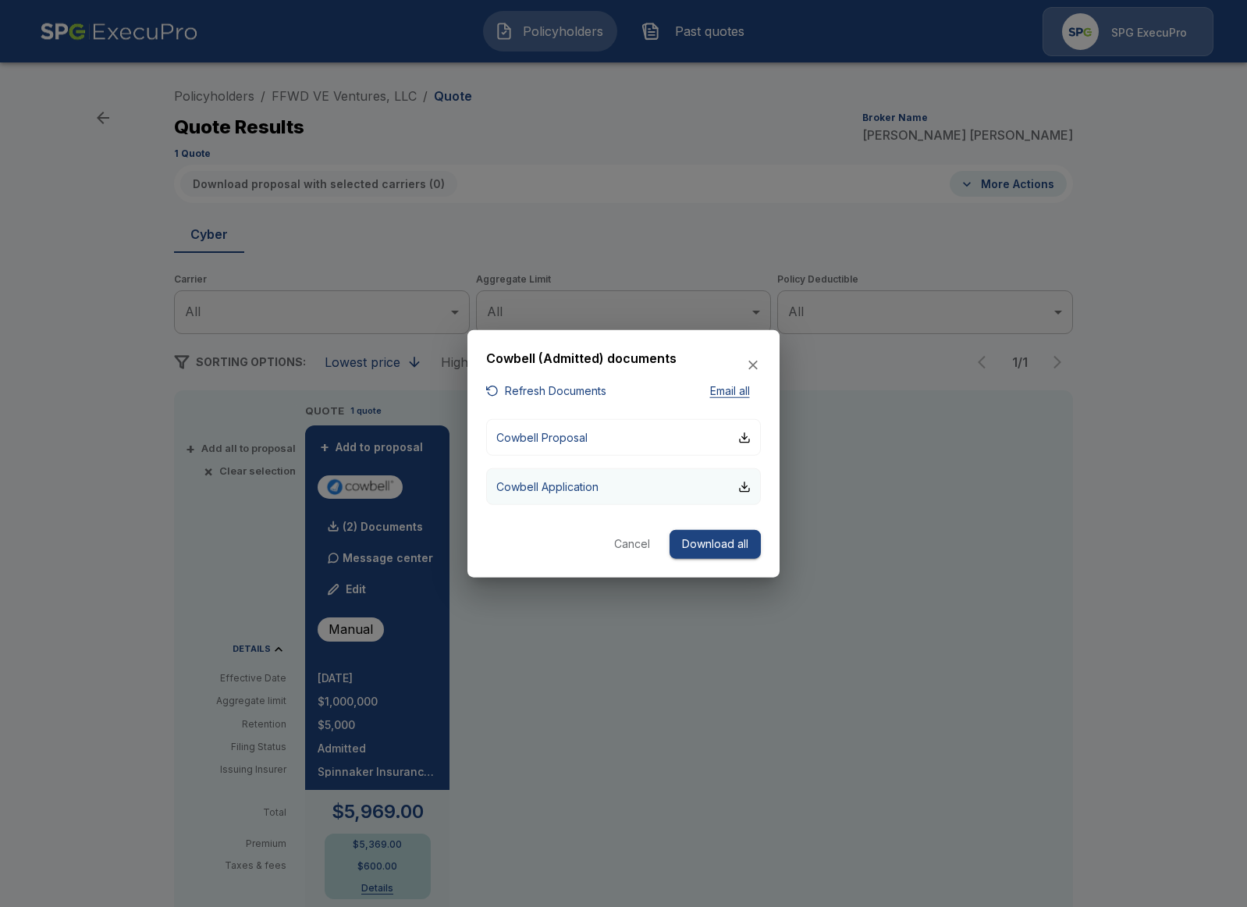
click at [619, 485] on button "Cowbell Application" at bounding box center [623, 486] width 275 height 37
click at [131, 262] on div at bounding box center [623, 453] width 1247 height 907
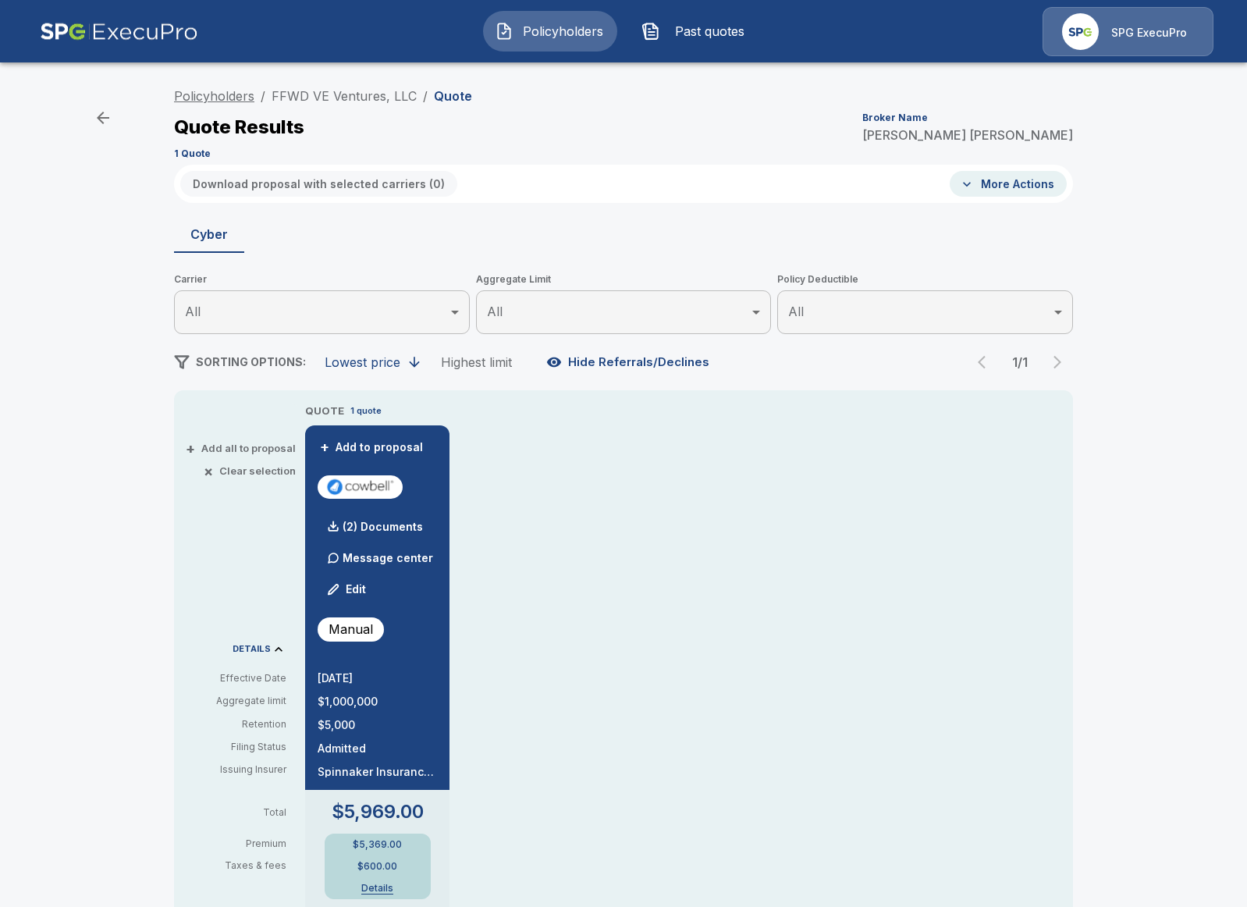
click at [235, 92] on link "Policyholders" at bounding box center [214, 96] width 80 height 16
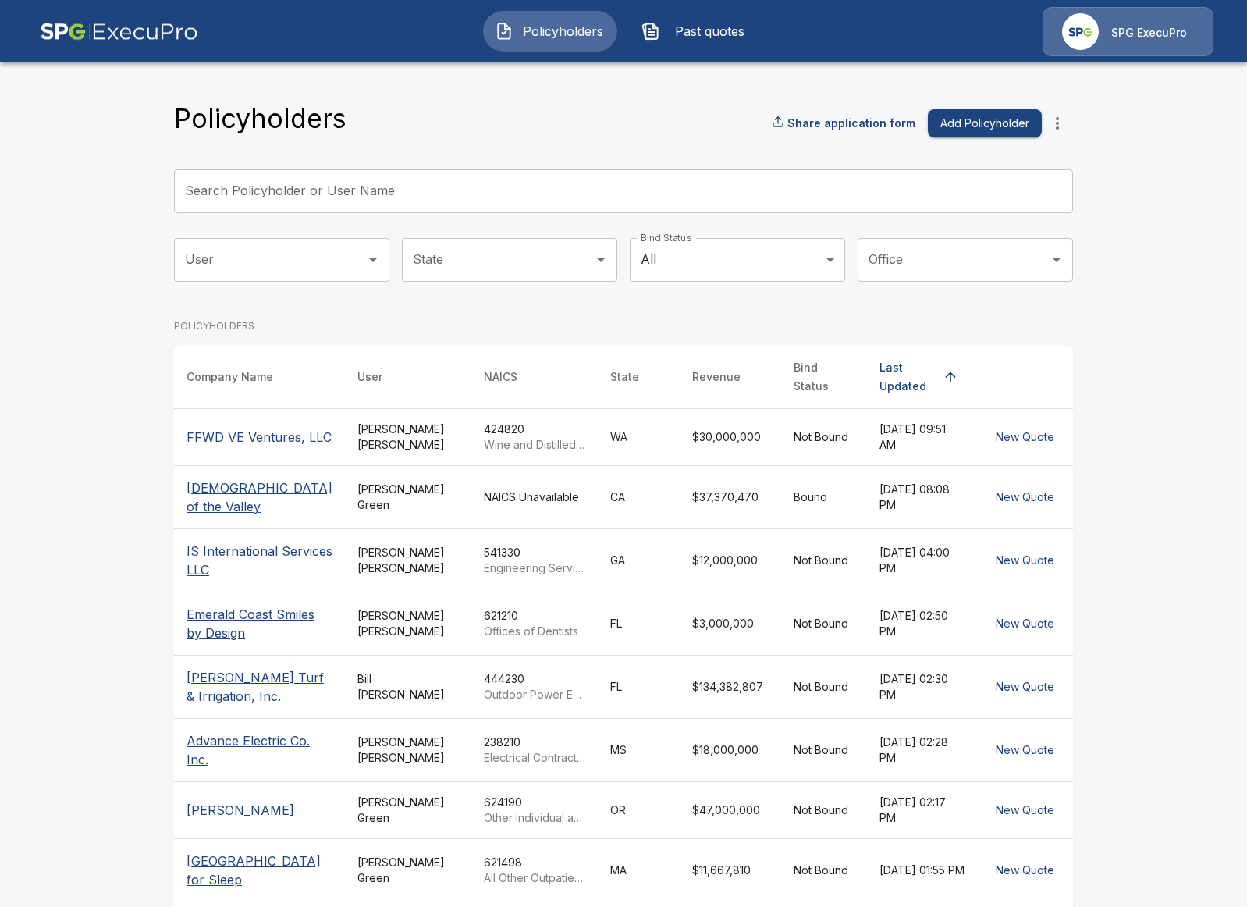
click at [227, 428] on p "FFWD VE Ventures, LLC" at bounding box center [260, 437] width 146 height 19
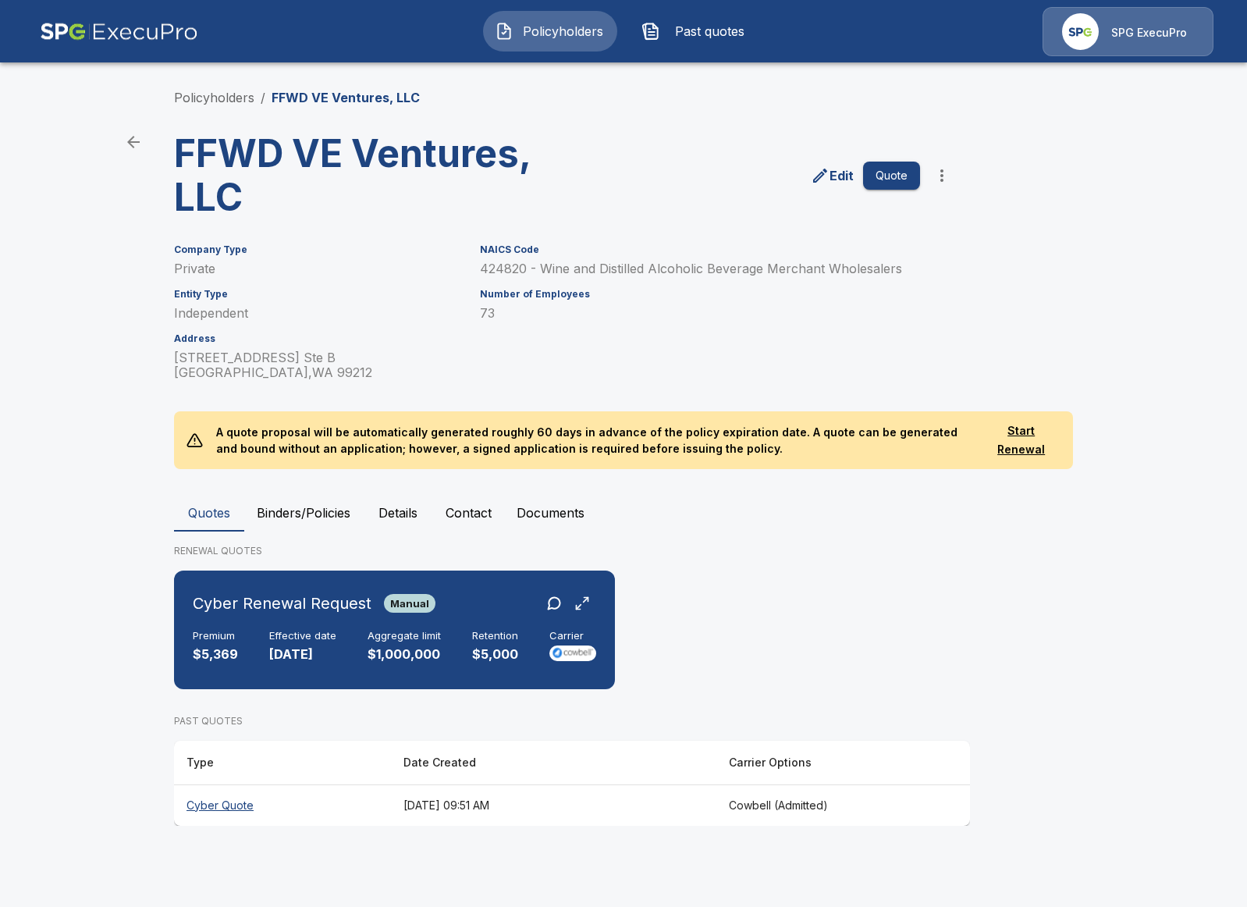
click at [396, 507] on button "Details" at bounding box center [398, 512] width 70 height 37
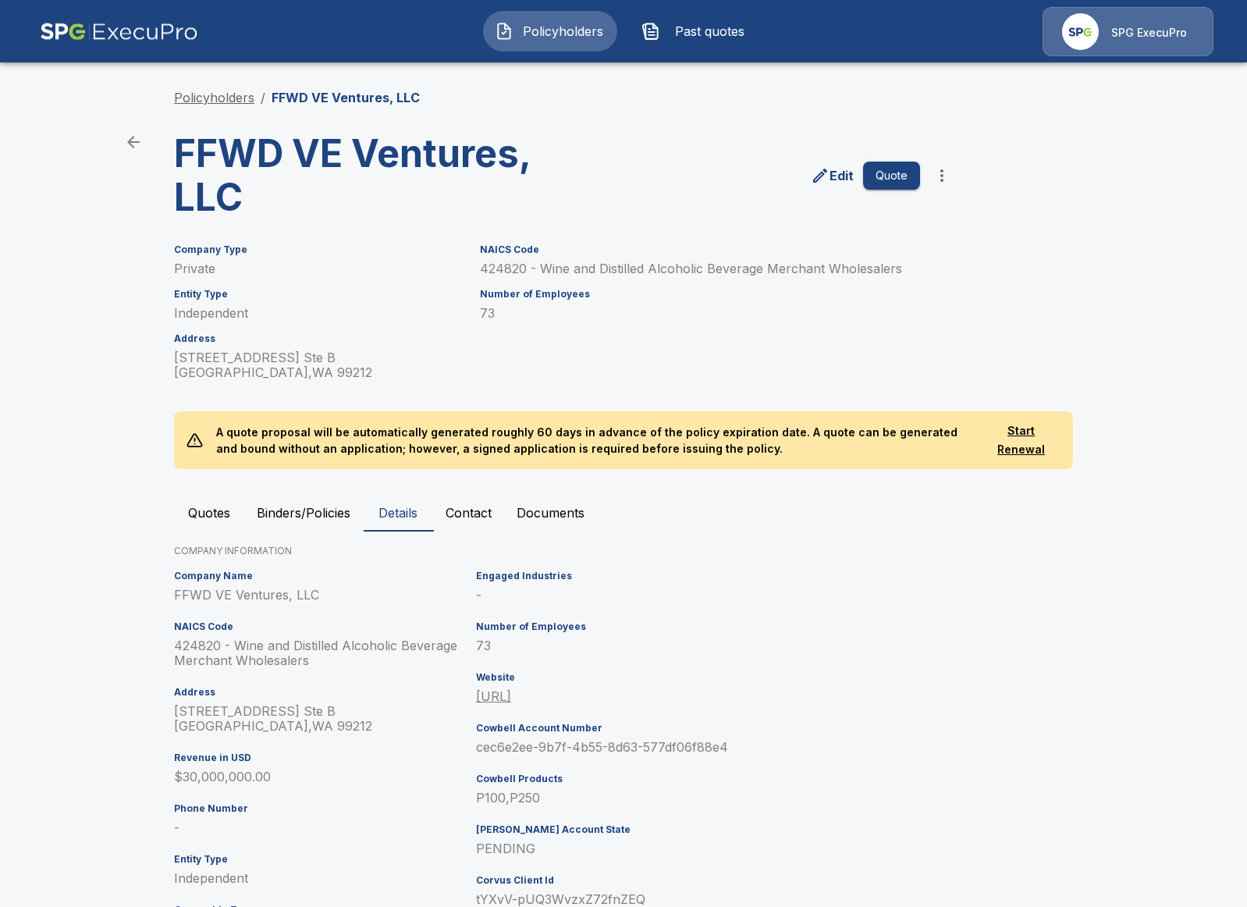
click at [220, 98] on link "Policyholders" at bounding box center [214, 98] width 80 height 16
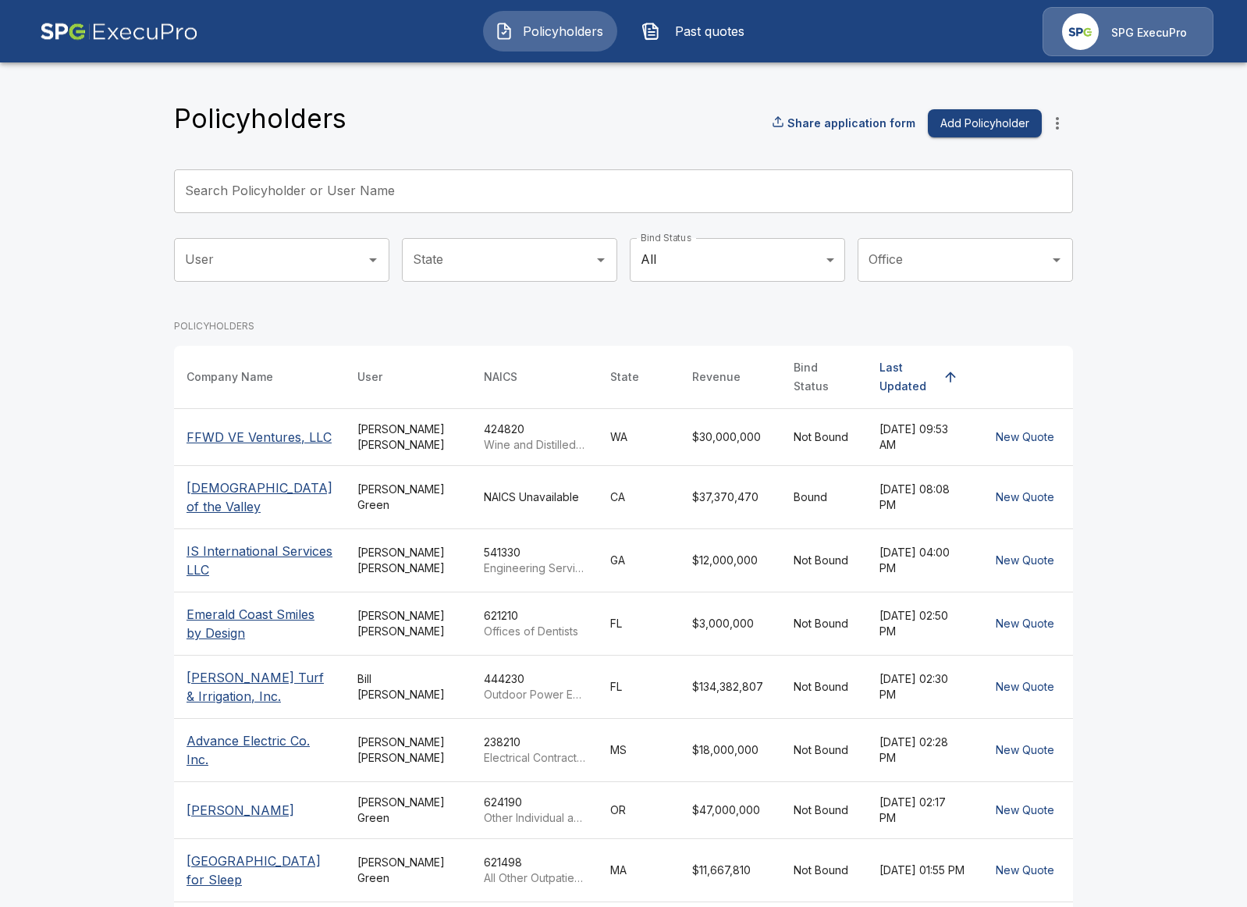
click at [435, 194] on input "Search Policyholder or User Name" at bounding box center [615, 191] width 882 height 44
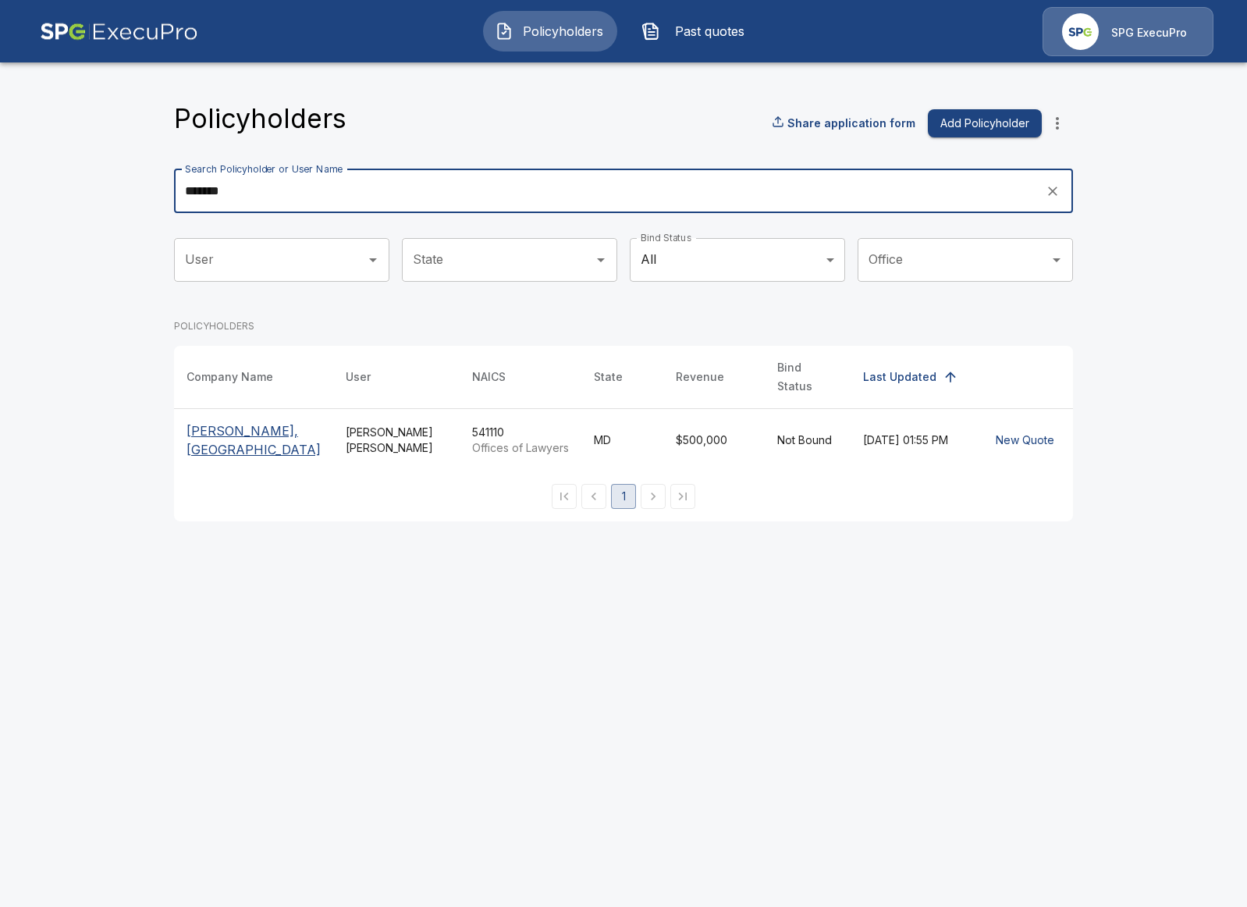
type input "*******"
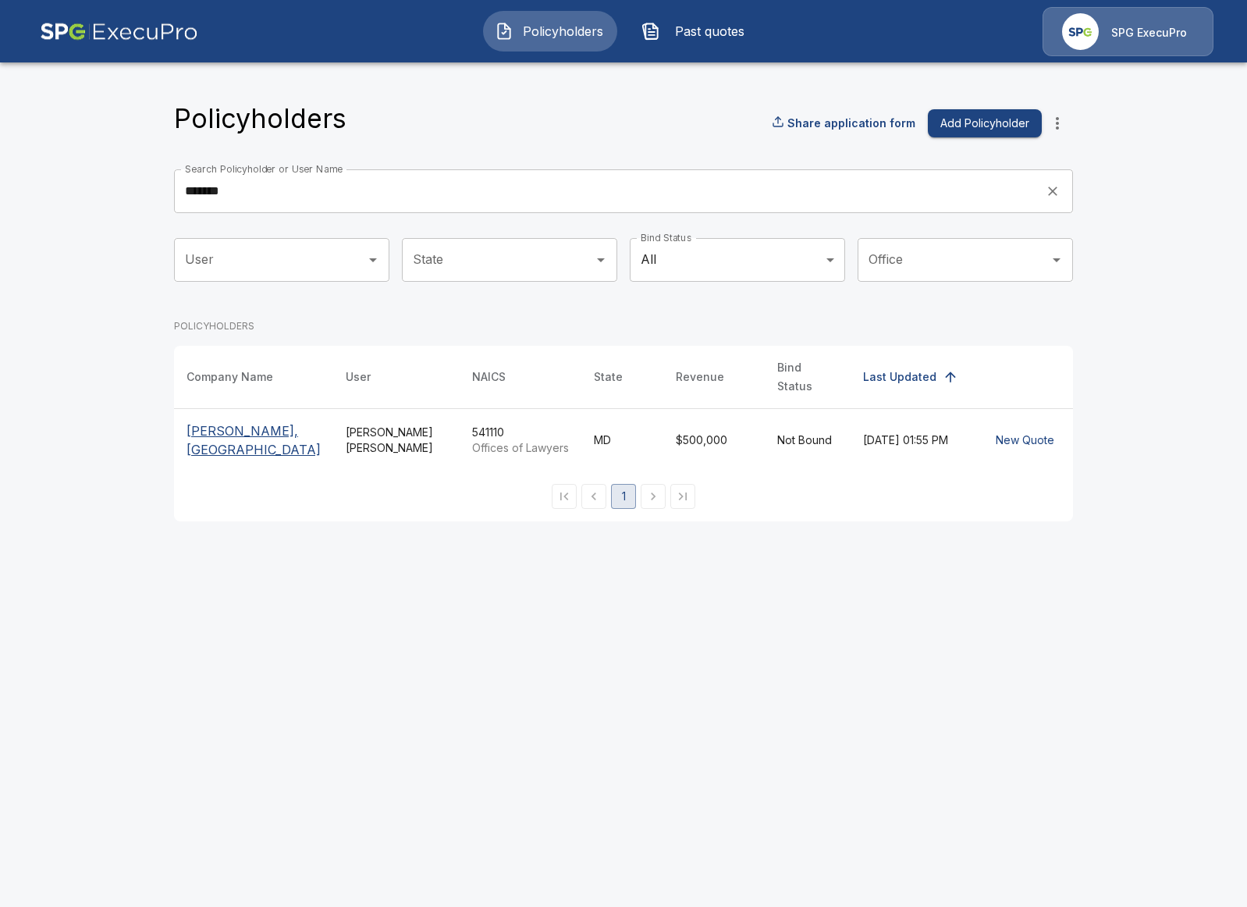
click at [250, 425] on p "[PERSON_NAME], [GEOGRAPHIC_DATA]" at bounding box center [254, 439] width 134 height 37
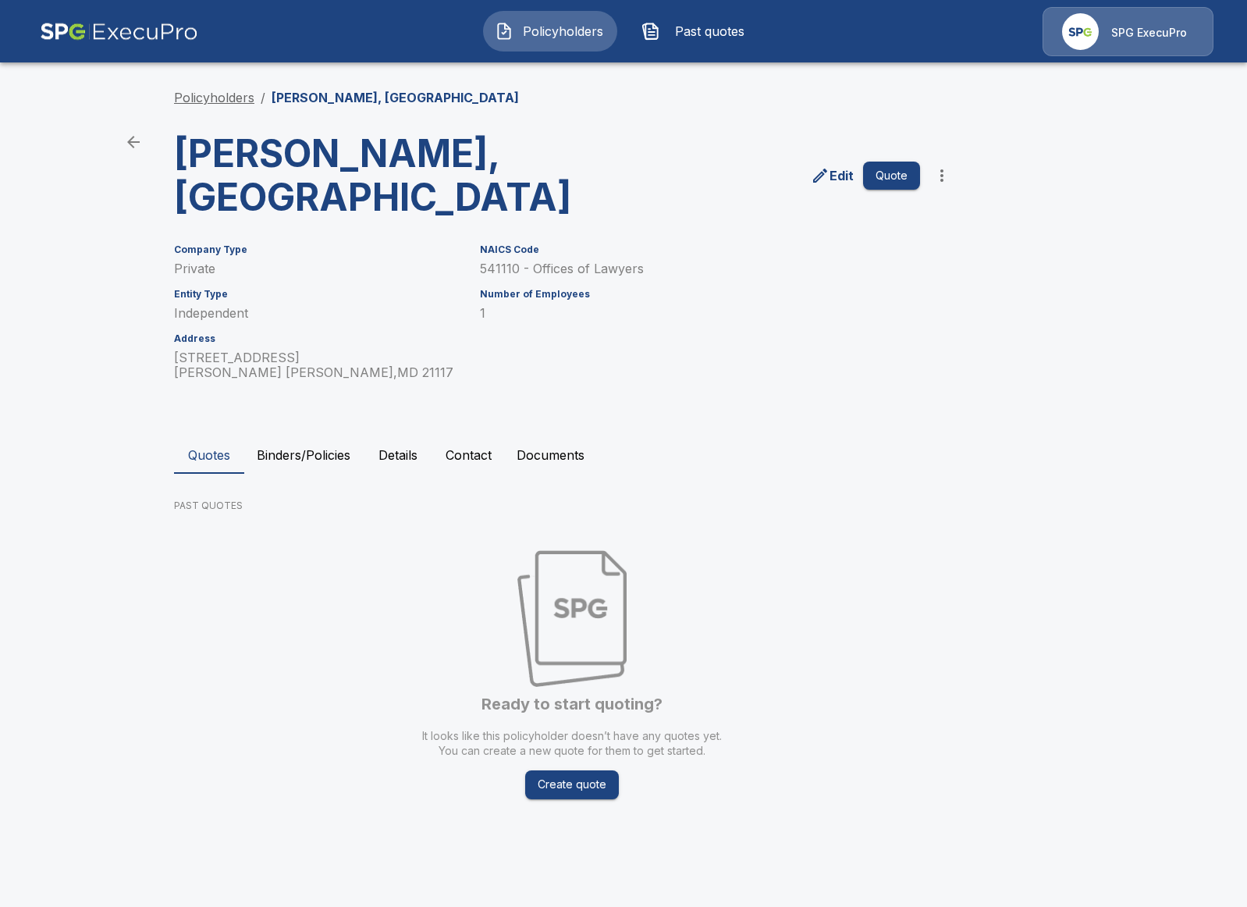
click at [210, 100] on link "Policyholders" at bounding box center [214, 98] width 80 height 16
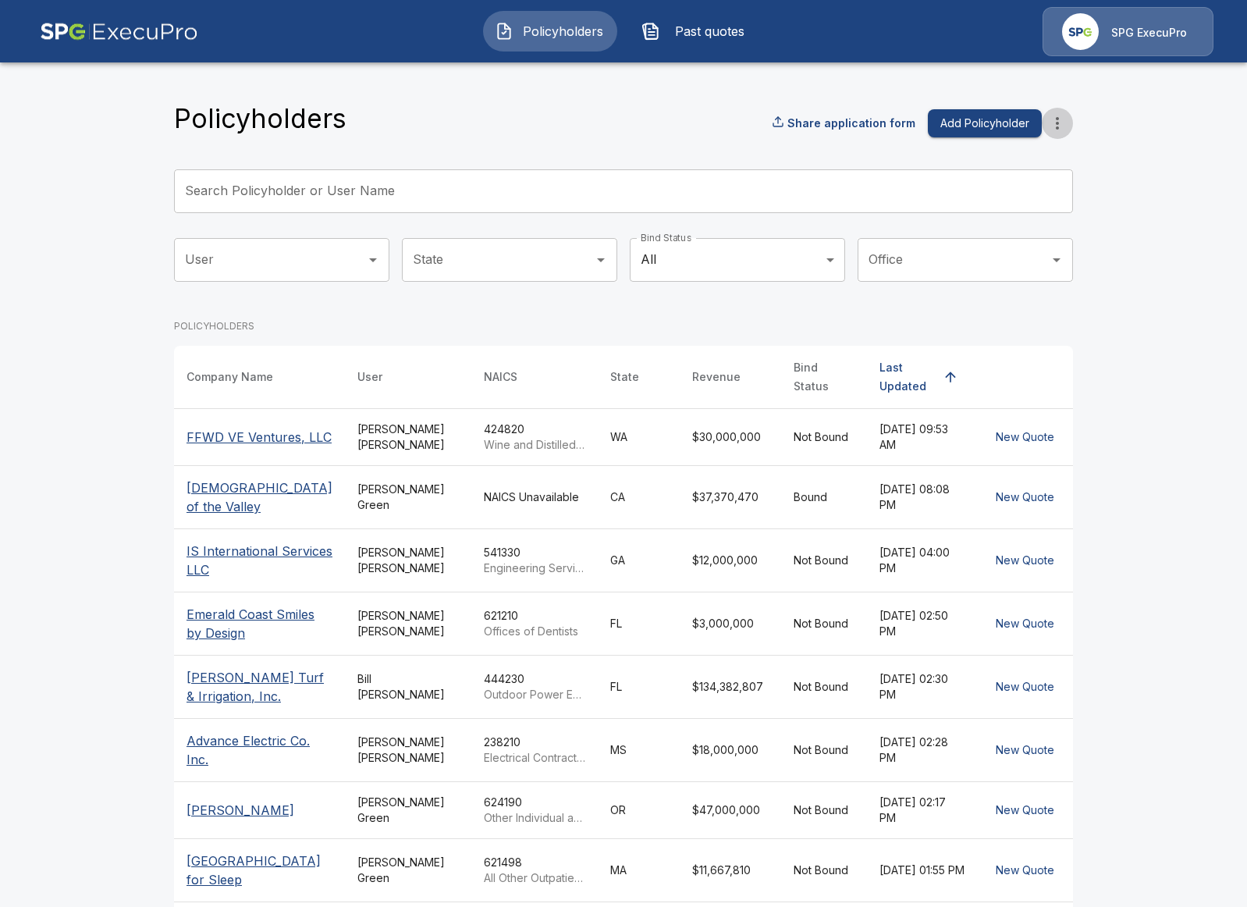
click at [1054, 137] on button "more" at bounding box center [1057, 123] width 31 height 31
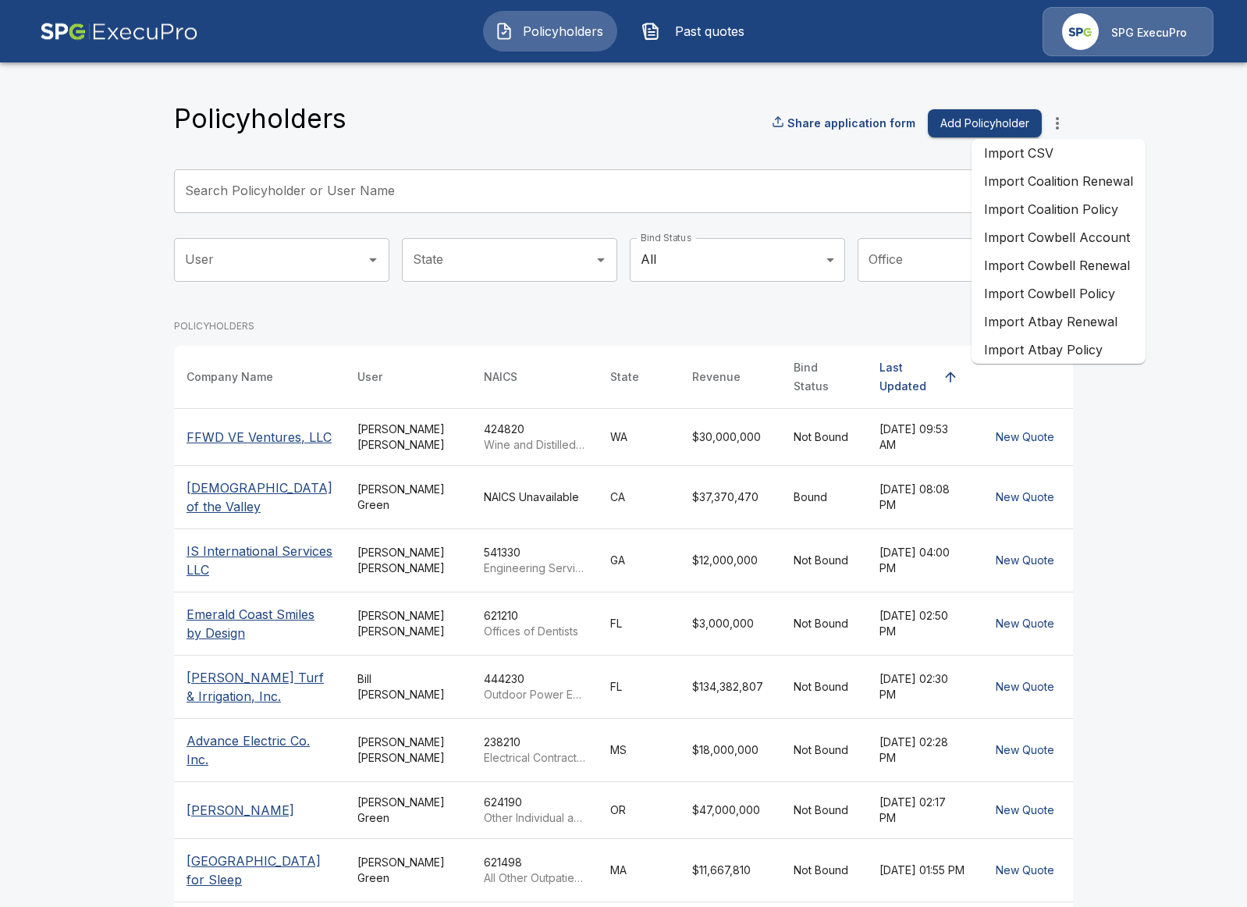
click at [1028, 272] on li "Import Cowbell Renewal" at bounding box center [1059, 265] width 174 height 28
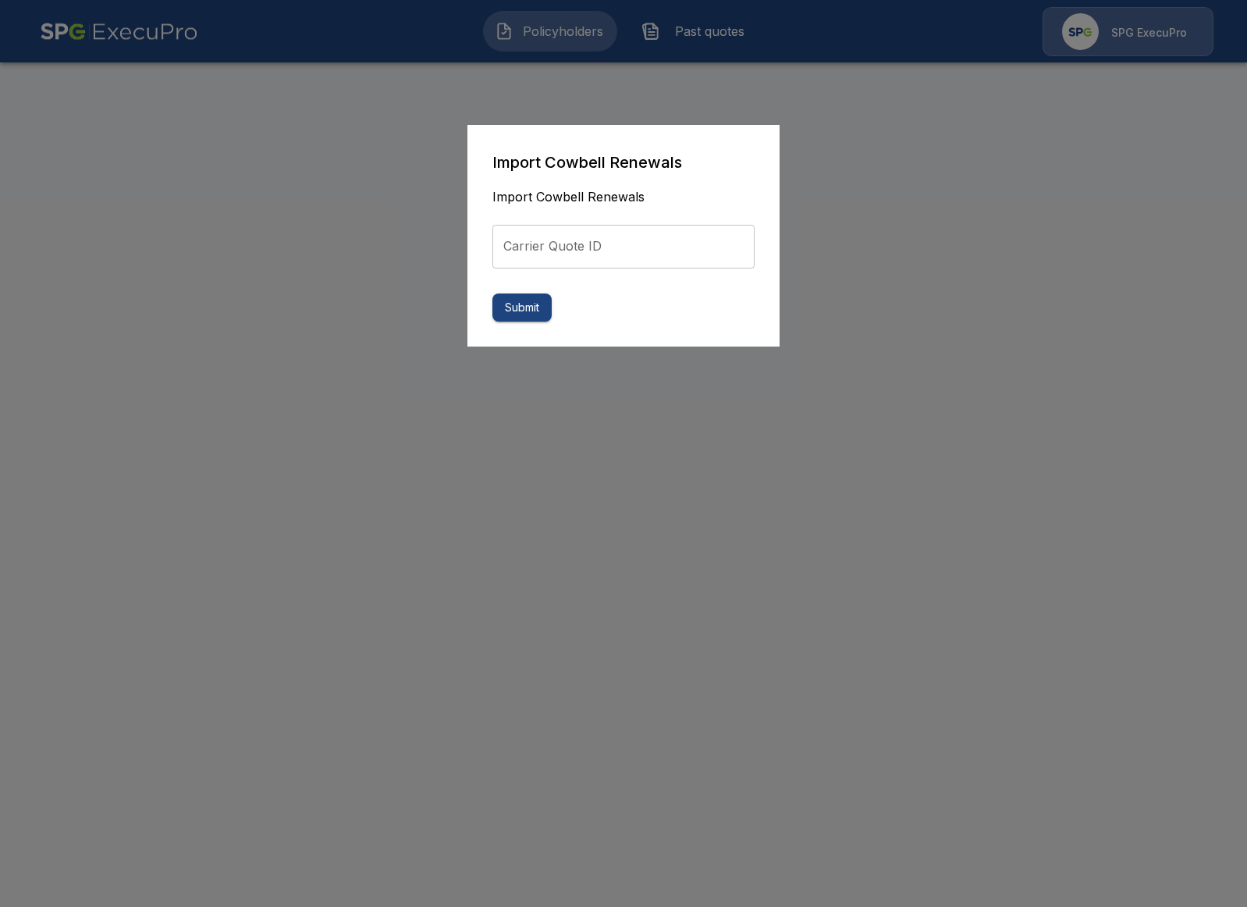
click at [668, 268] on form "Import Cowbell Renewals Import Cowbell Renewals Carrier Quote ID Carrier Quote …" at bounding box center [623, 236] width 262 height 172
click at [631, 250] on input "Carrier Quote ID" at bounding box center [623, 247] width 262 height 44
paste input "**********"
type input "**********"
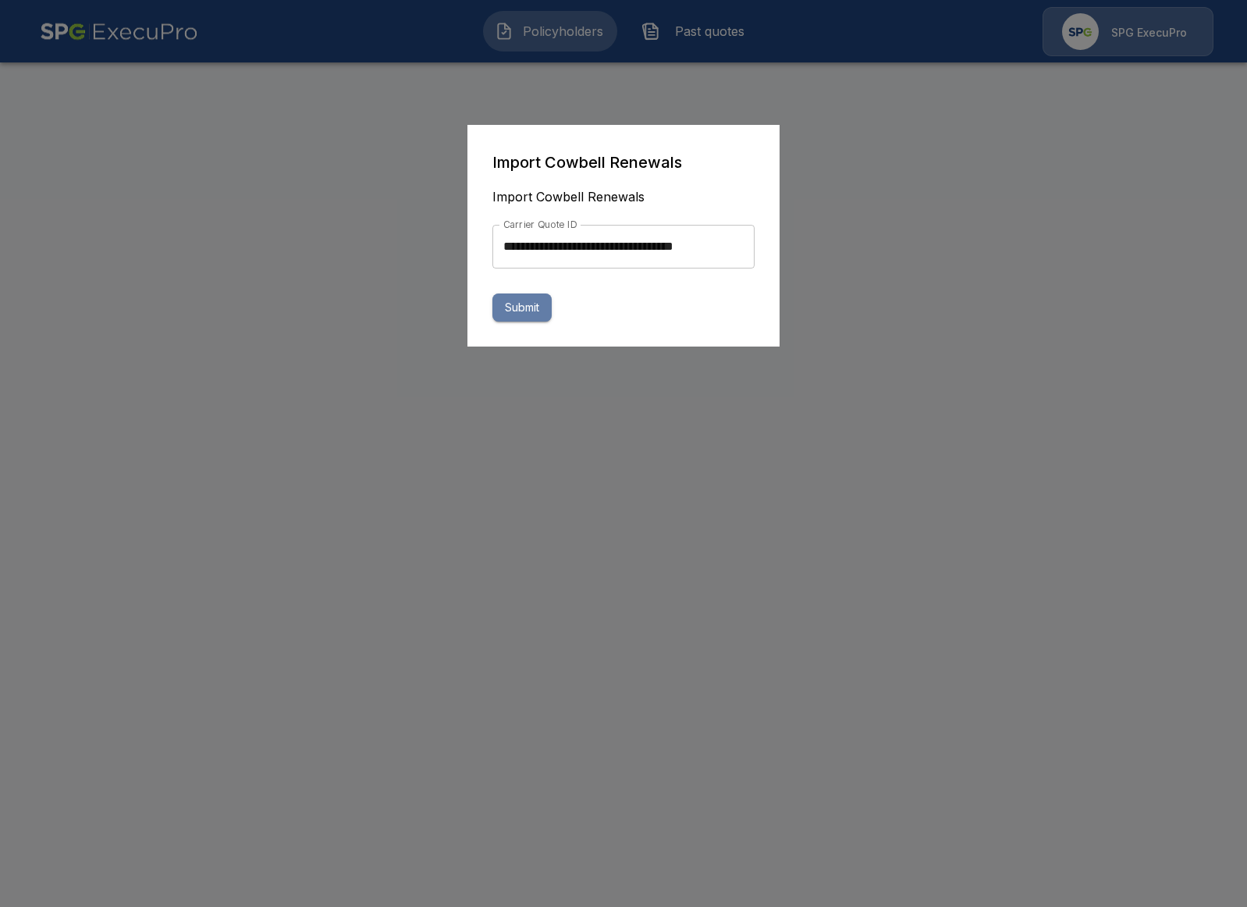
scroll to position [0, 0]
click at [528, 302] on button "Submit" at bounding box center [521, 307] width 59 height 29
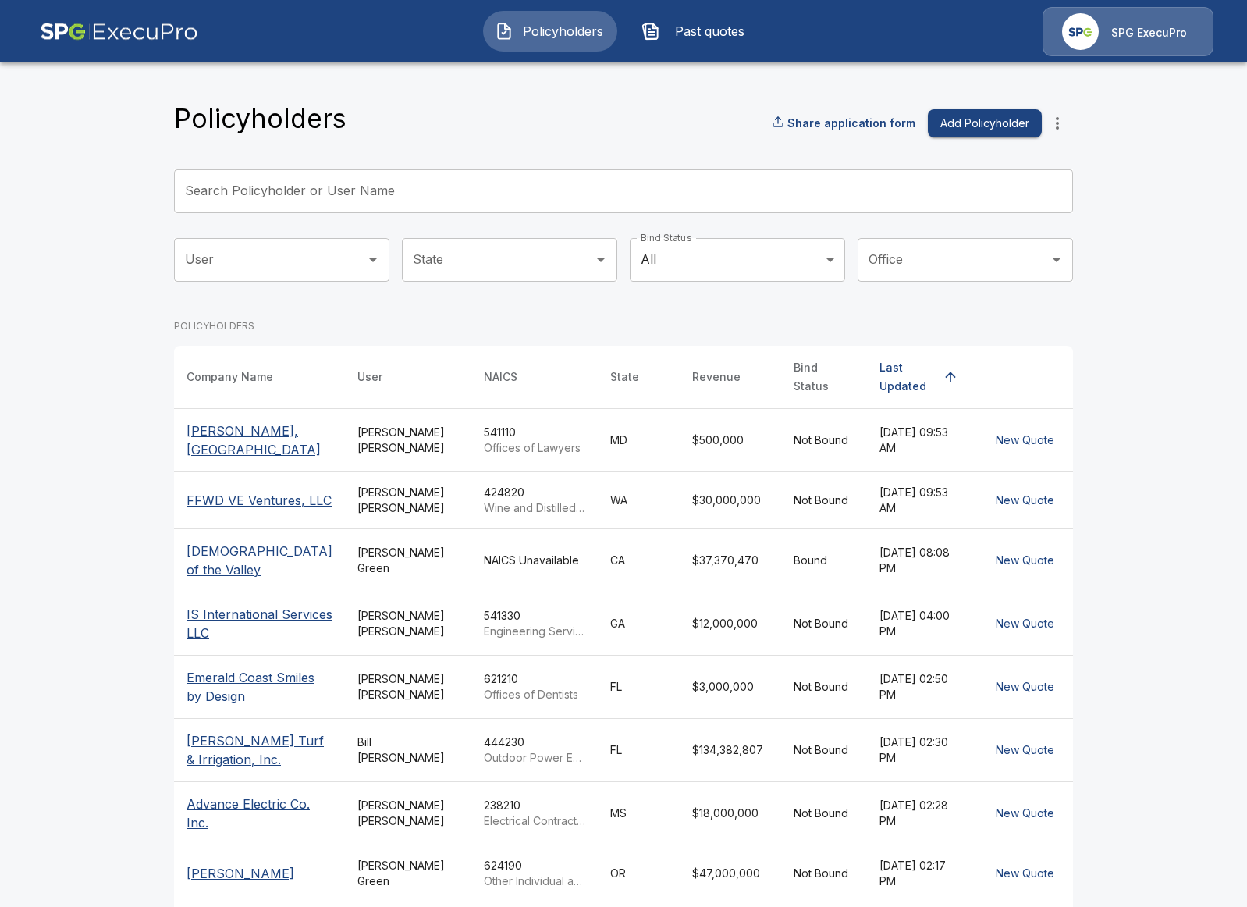
click at [696, 37] on span "Past quotes" at bounding box center [709, 31] width 86 height 19
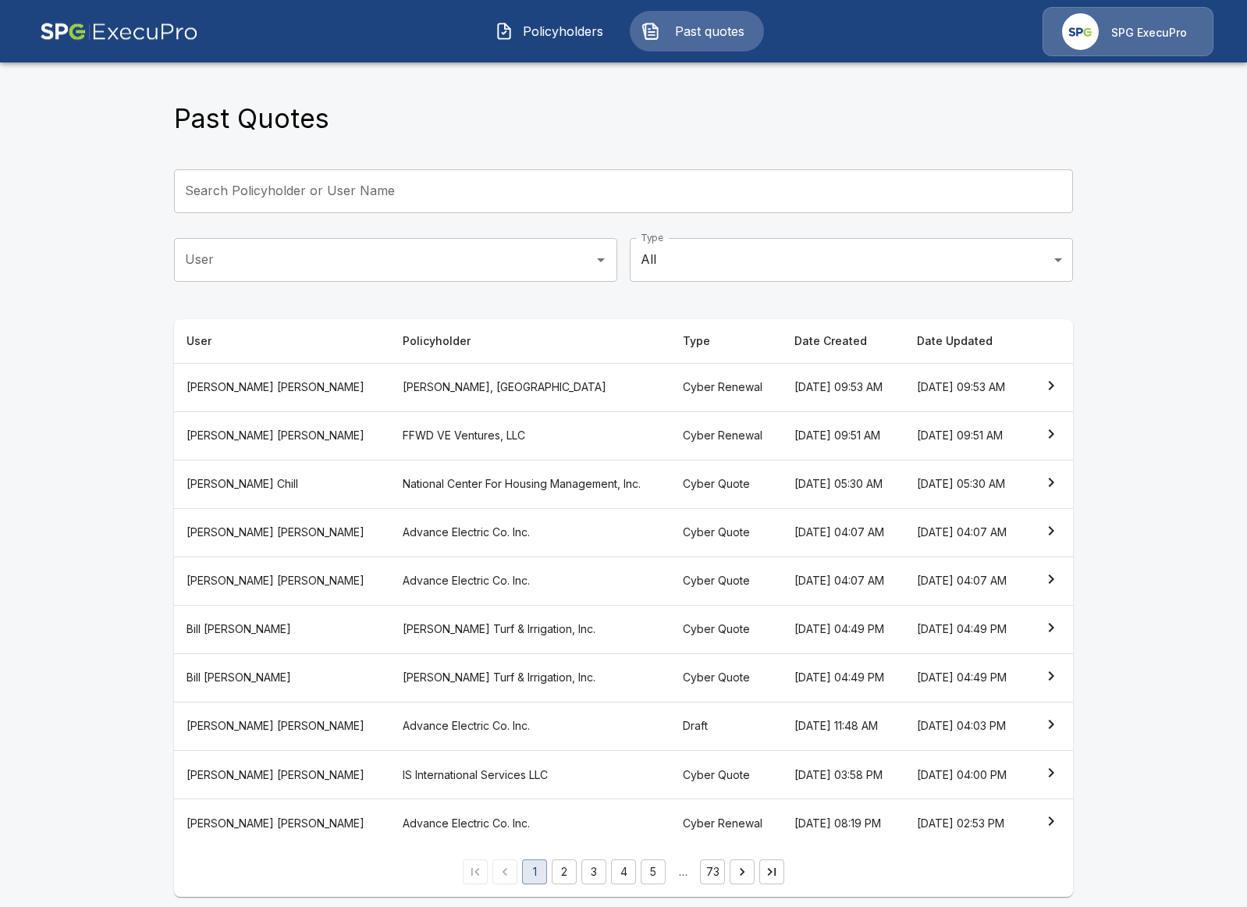
click at [440, 376] on th "[PERSON_NAME], [GEOGRAPHIC_DATA]" at bounding box center [530, 387] width 280 height 48
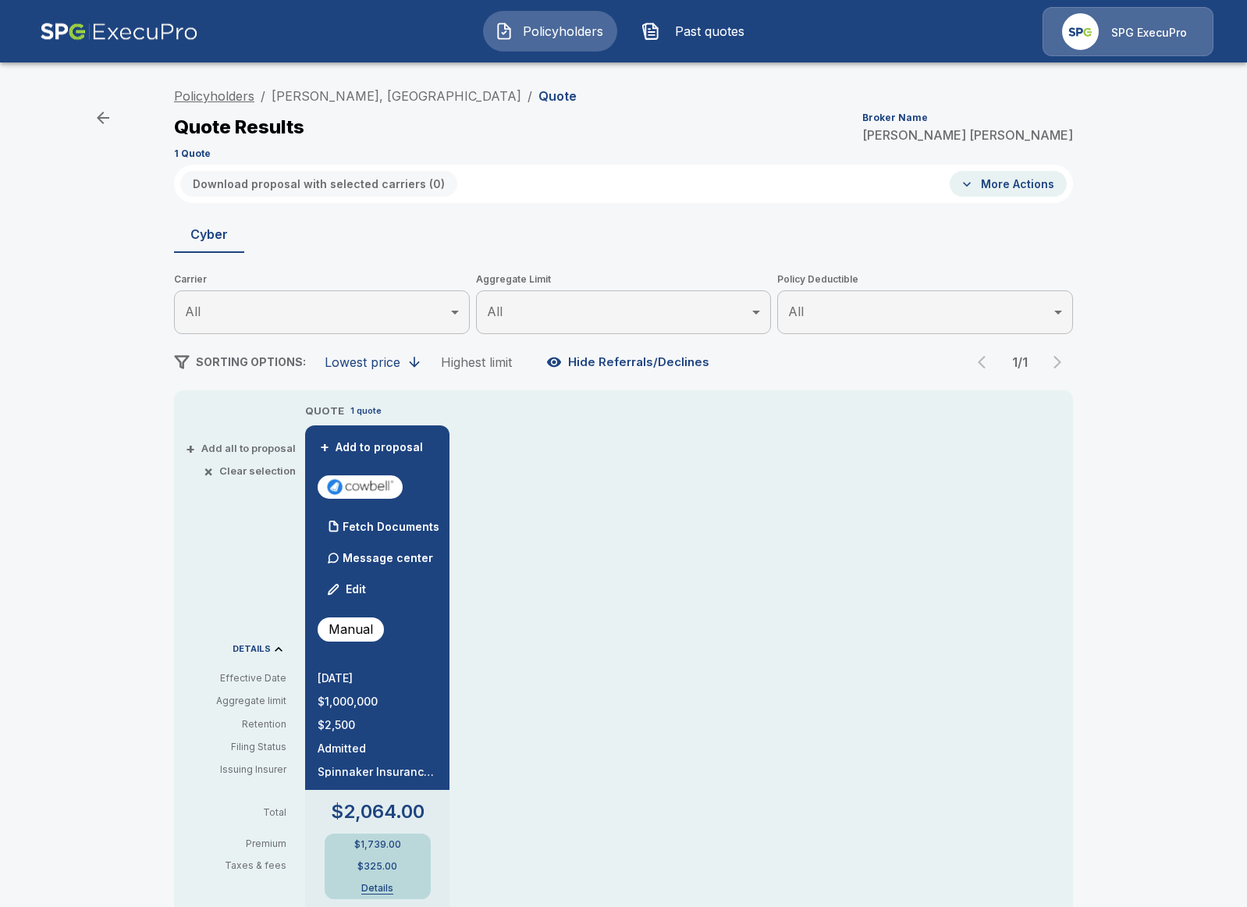
click at [203, 103] on link "Policyholders" at bounding box center [214, 96] width 80 height 16
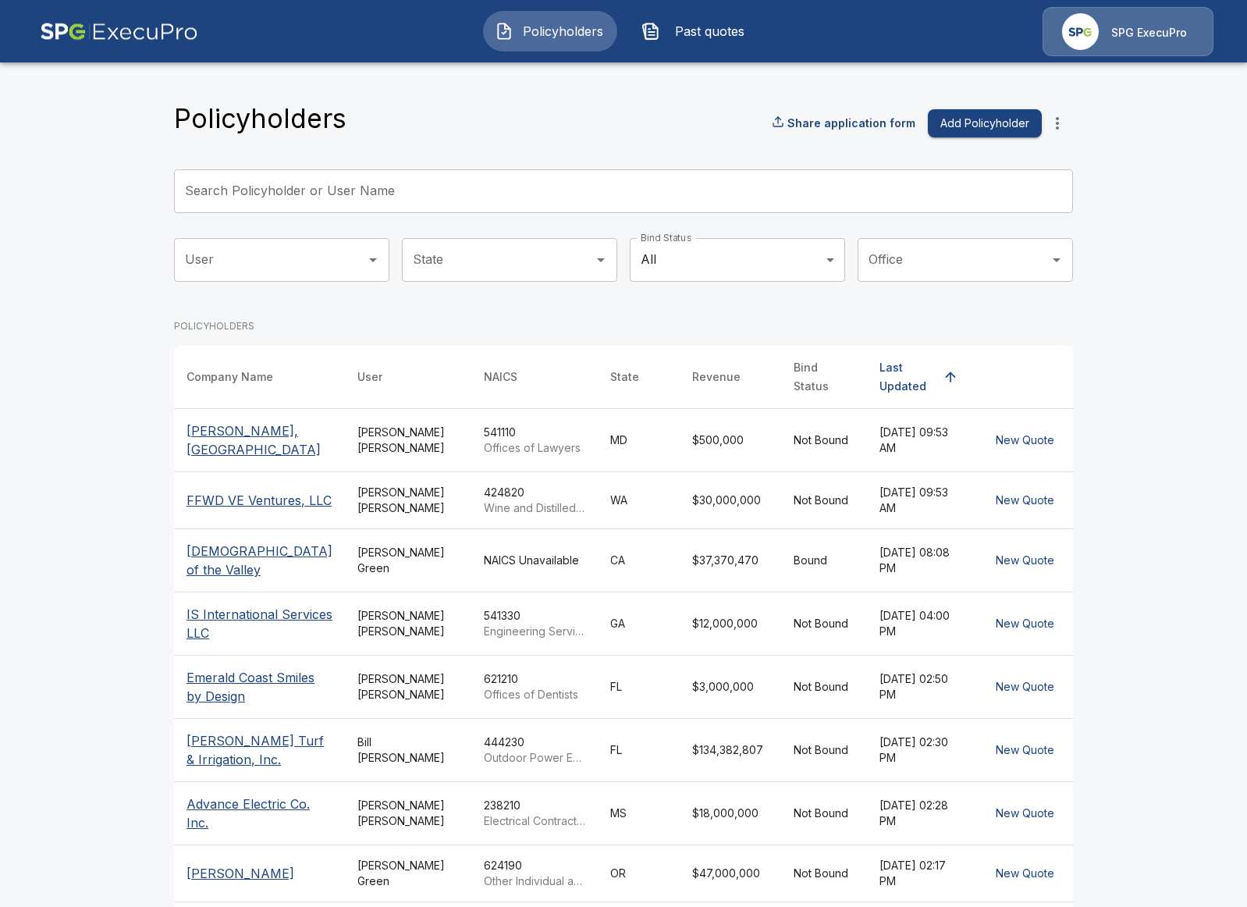
click at [471, 205] on input "Search Policyholder or User Name" at bounding box center [615, 191] width 882 height 44
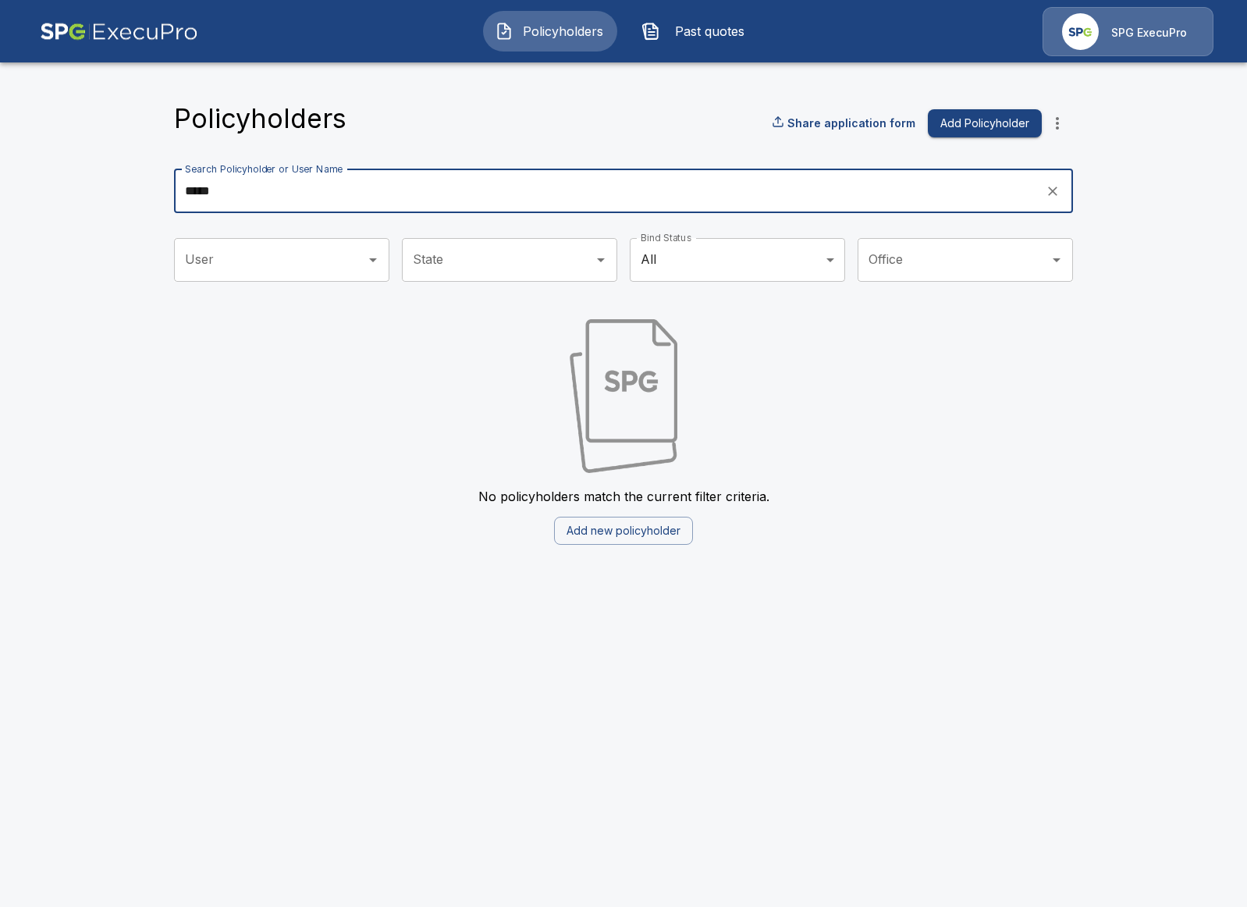
type input "*****"
click at [1060, 119] on icon "more" at bounding box center [1057, 123] width 19 height 19
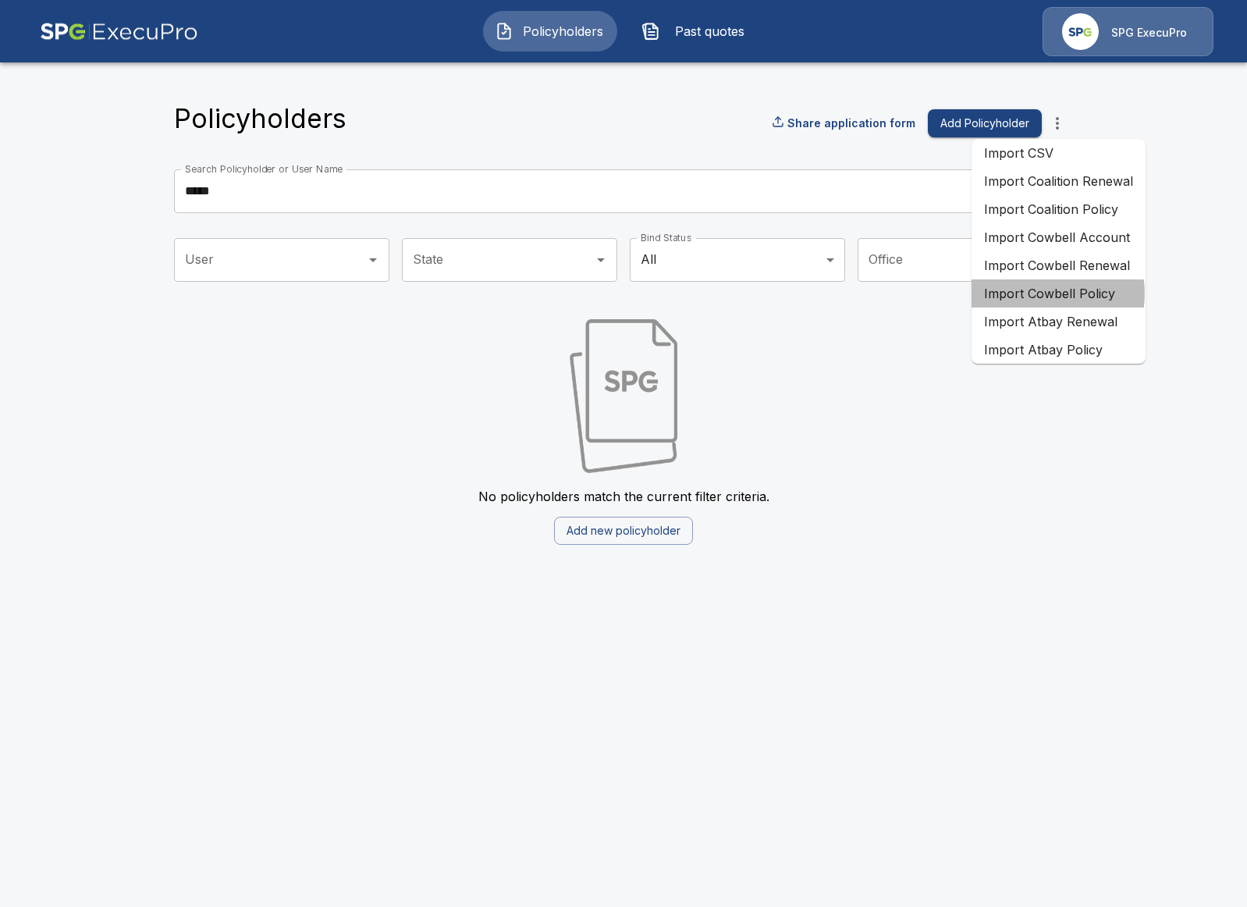
click at [1036, 293] on li "Import Cowbell Policy" at bounding box center [1059, 293] width 174 height 28
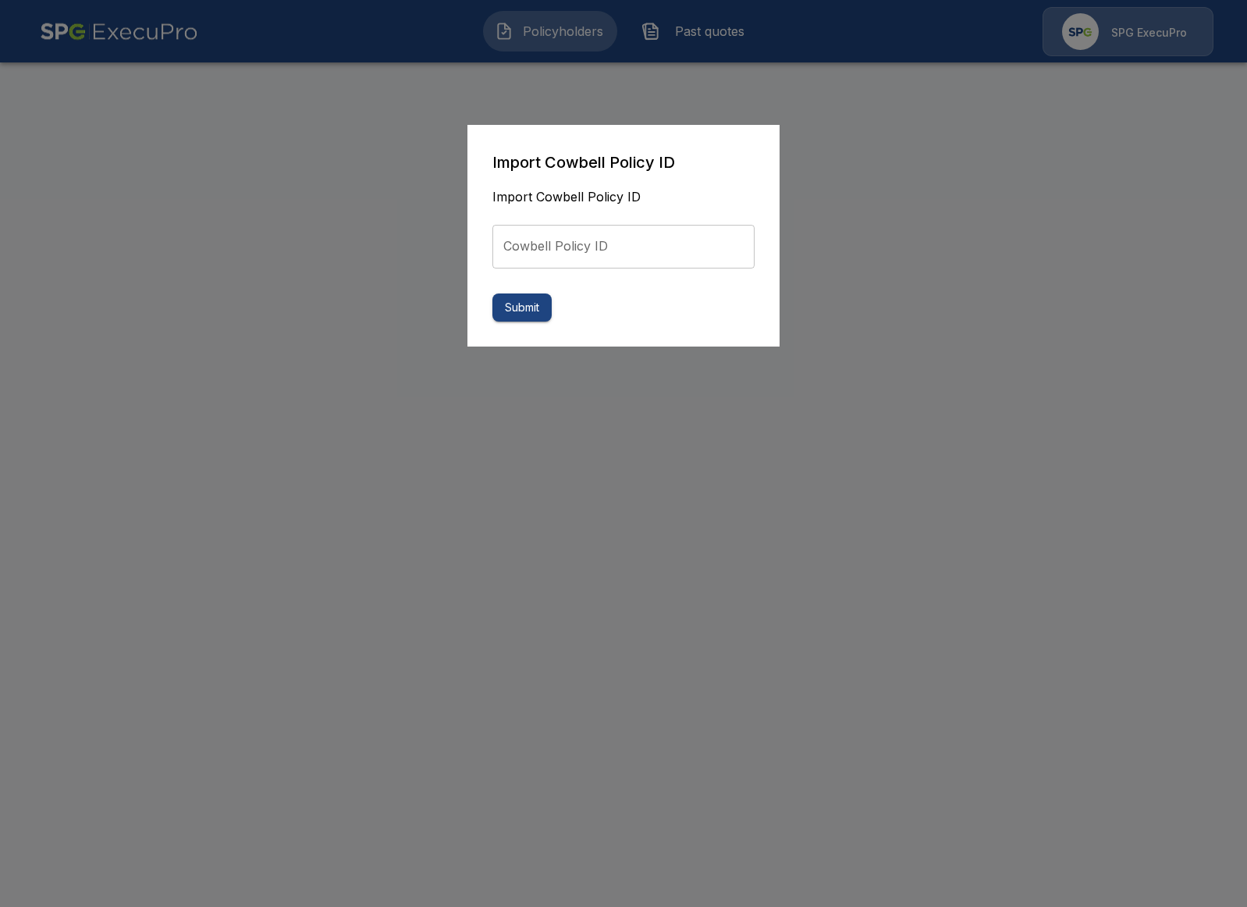
click at [926, 252] on div at bounding box center [623, 453] width 1247 height 907
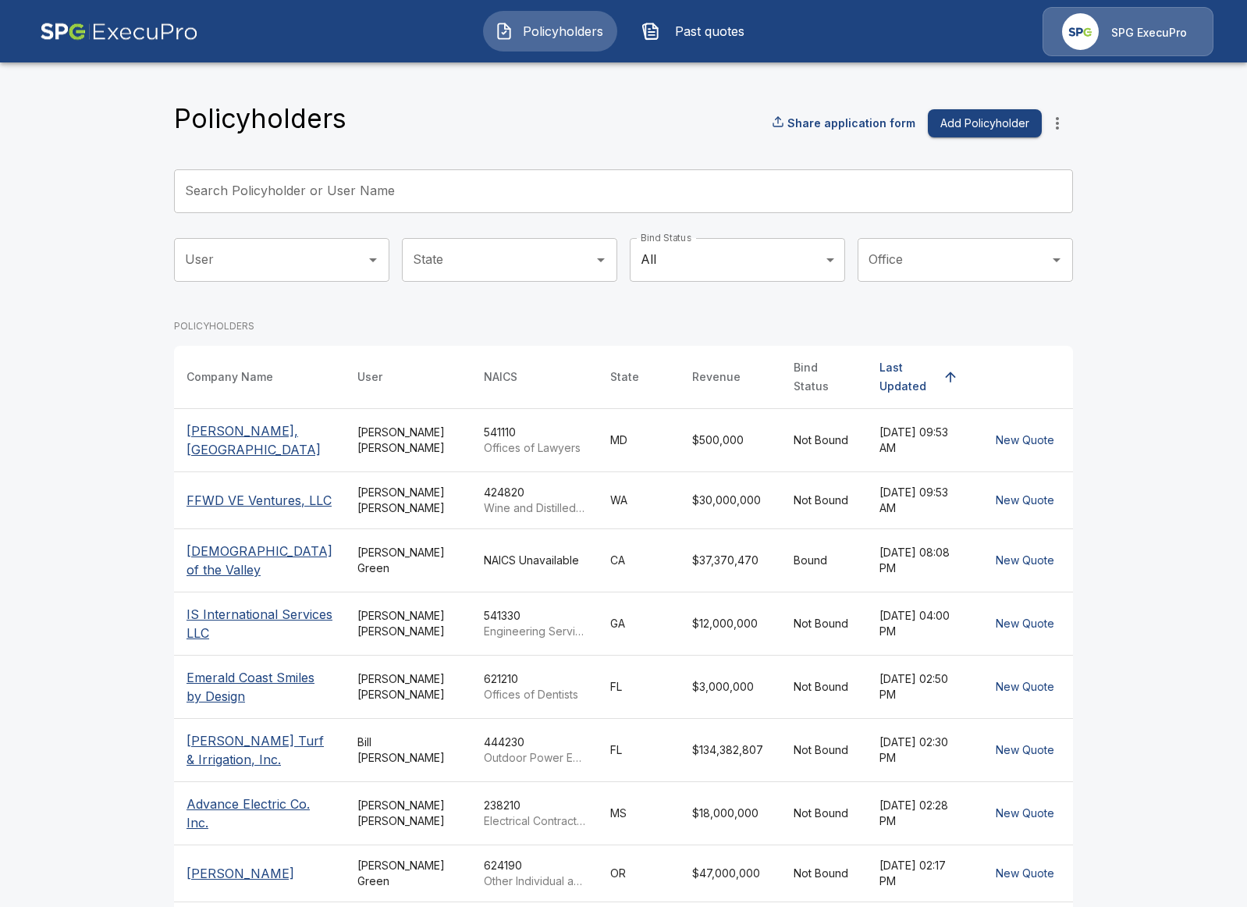
click at [1057, 126] on icon "more" at bounding box center [1057, 123] width 19 height 19
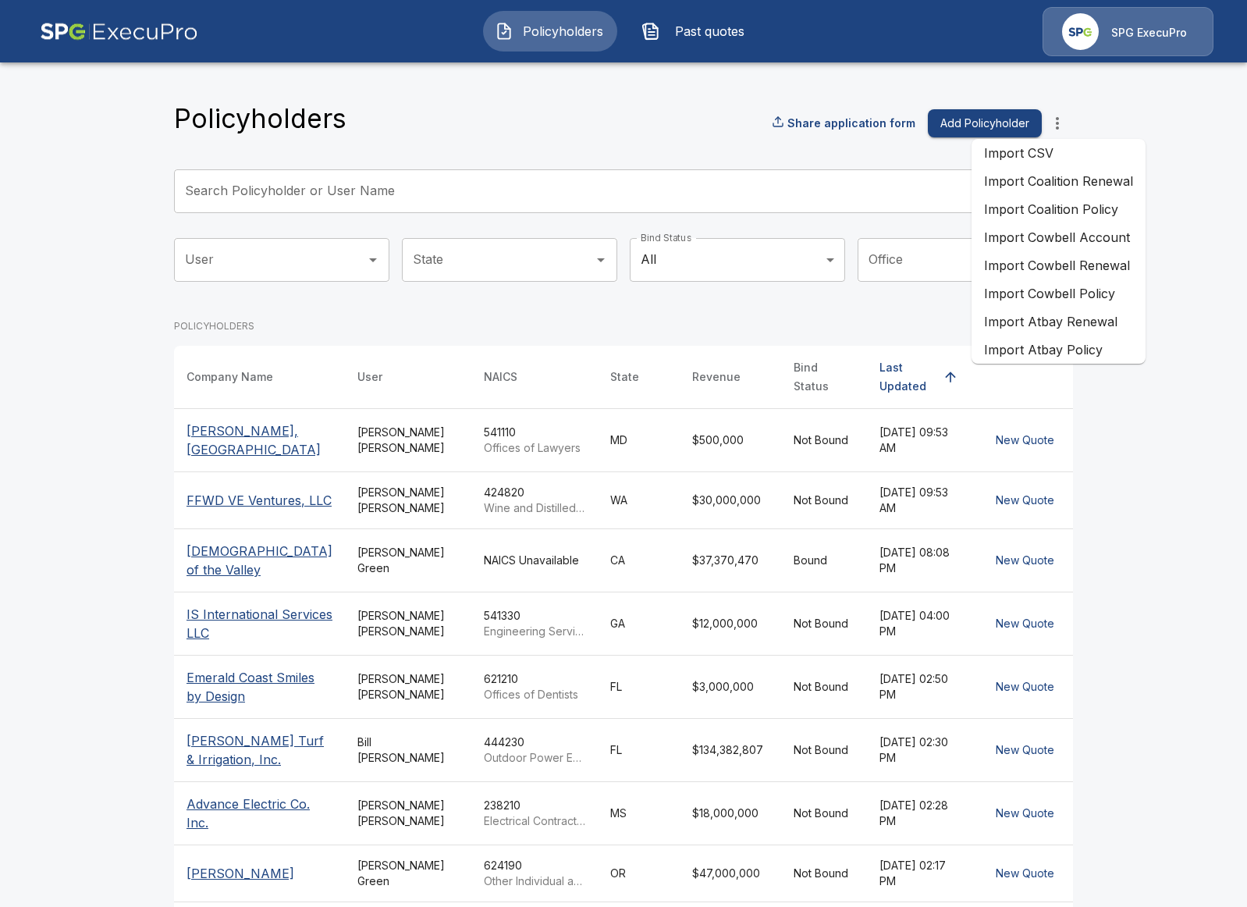
click at [1060, 265] on li "Import Cowbell Renewal" at bounding box center [1059, 265] width 174 height 28
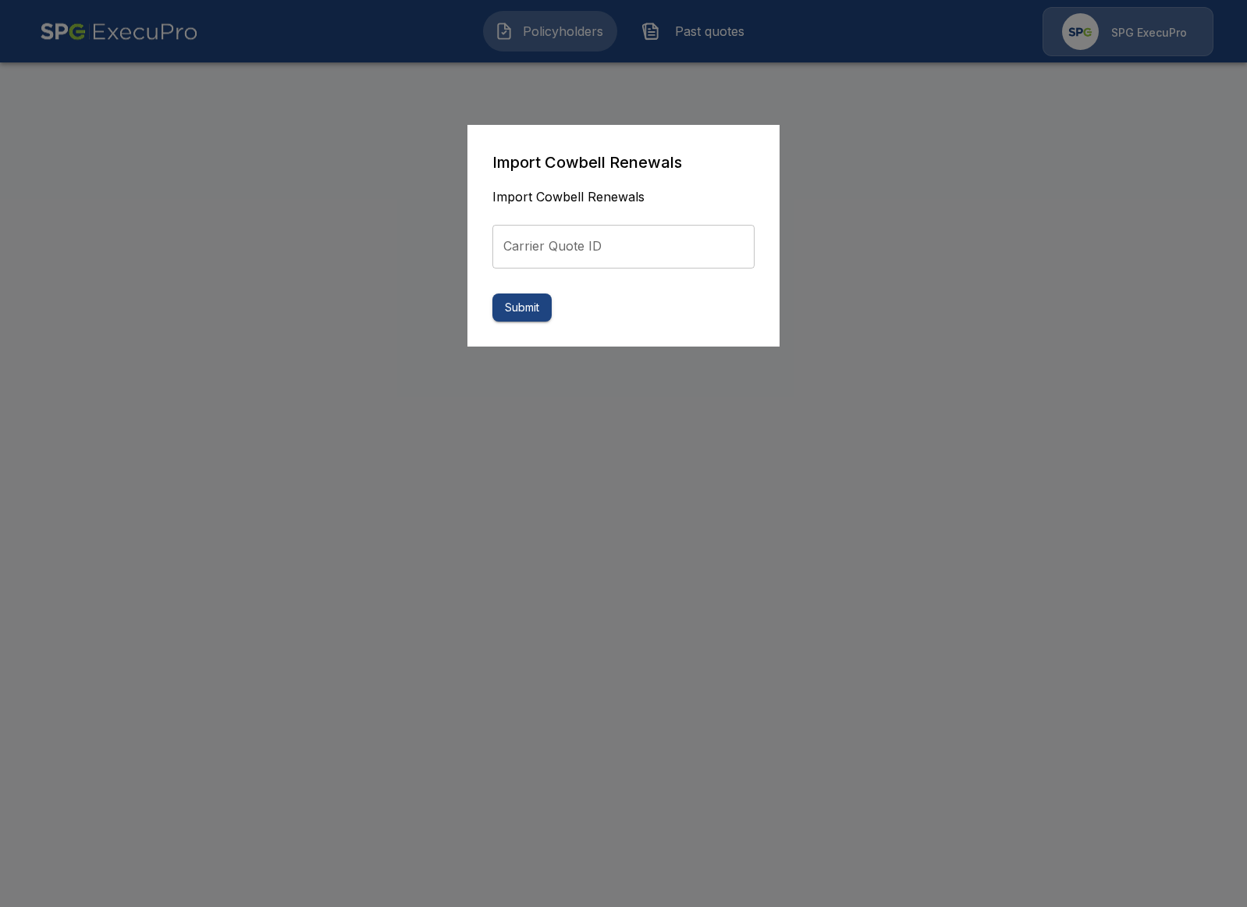
click at [708, 238] on input "Carrier Quote ID" at bounding box center [623, 247] width 262 height 44
paste input "**********"
type input "**********"
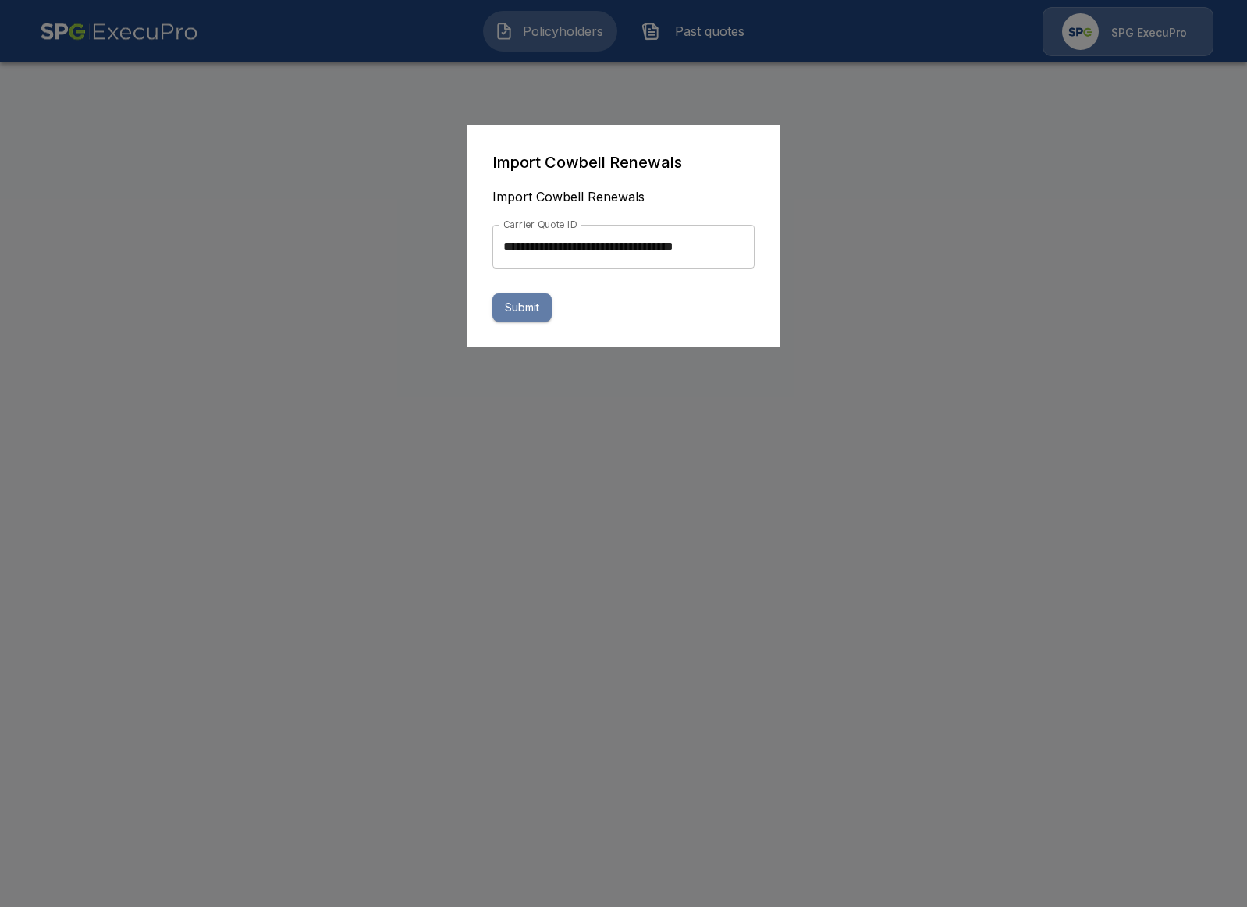
click at [517, 307] on button "Submit" at bounding box center [521, 307] width 59 height 29
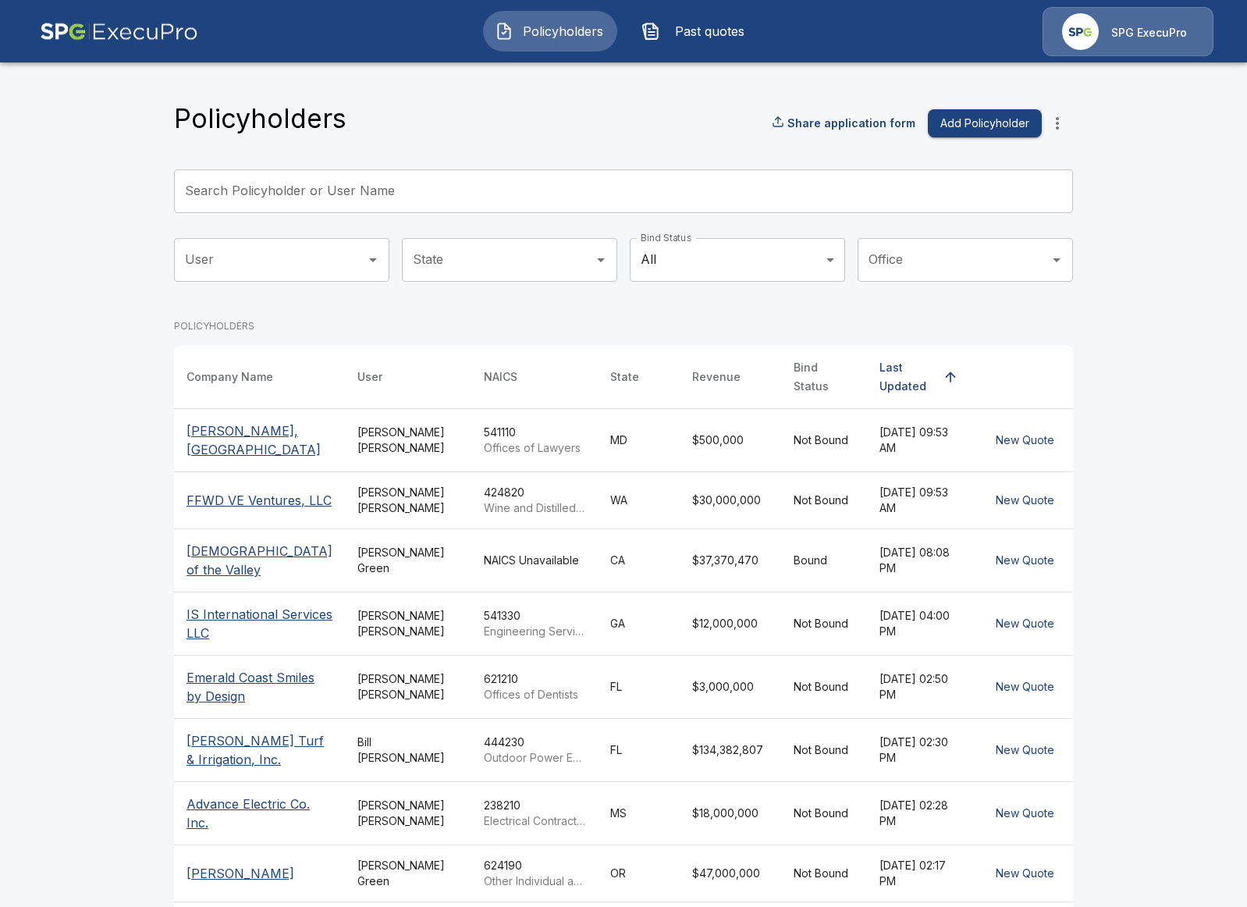
click at [708, 34] on span "Past quotes" at bounding box center [709, 31] width 86 height 19
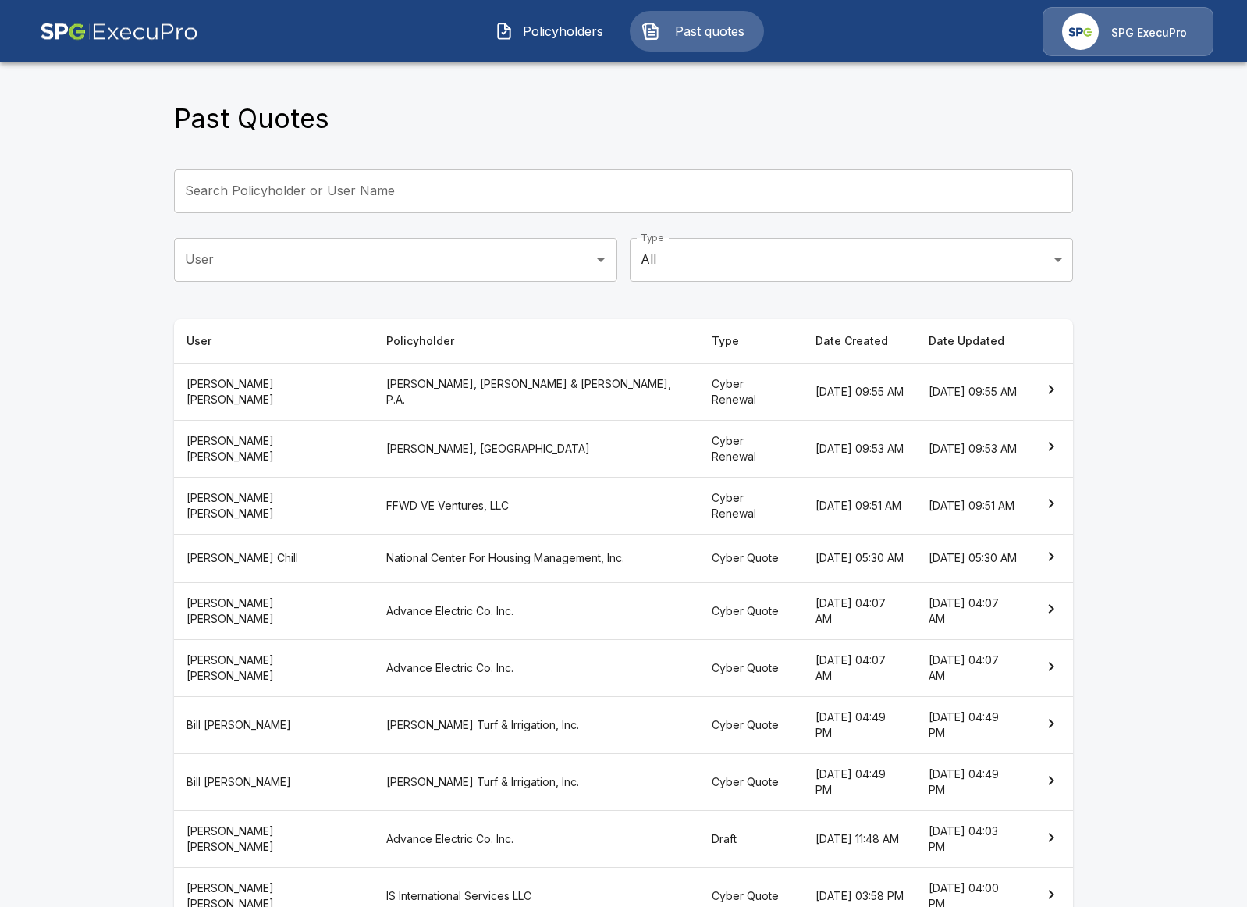
click at [460, 383] on th "[PERSON_NAME], [PERSON_NAME] & [PERSON_NAME], P.A." at bounding box center [536, 391] width 325 height 57
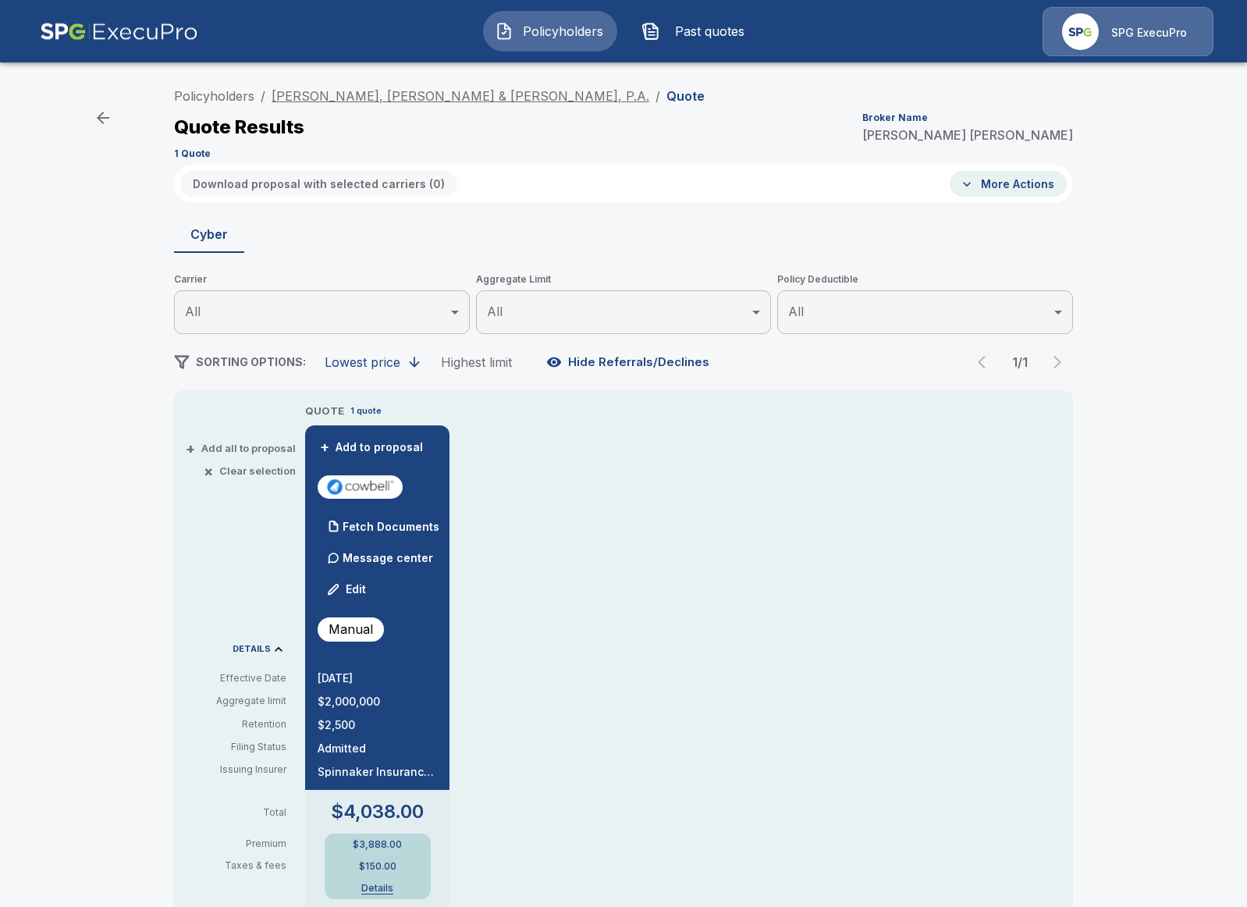
click at [400, 91] on link "Ainsworth, Thelin & Raftice, P.A." at bounding box center [461, 96] width 378 height 16
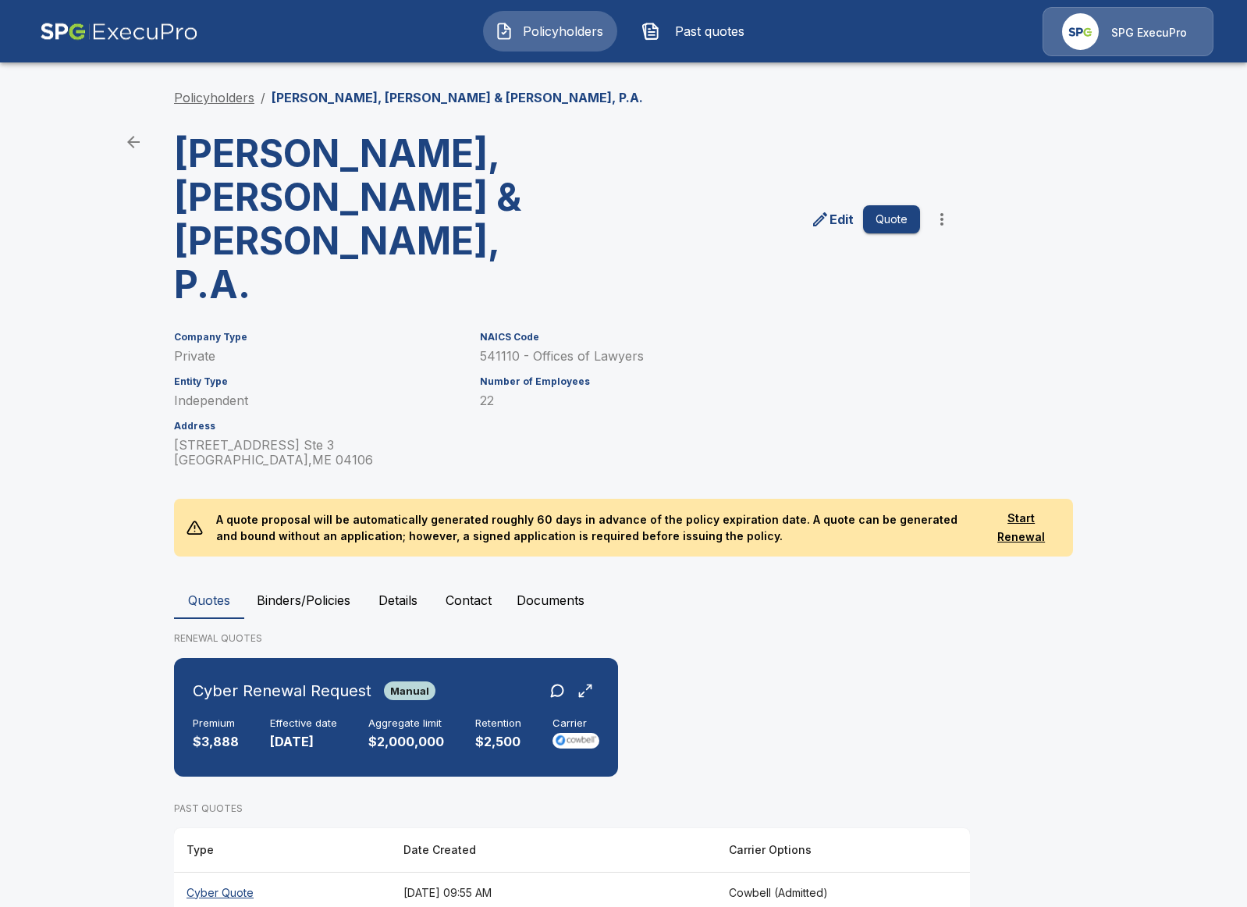
click at [204, 98] on link "Policyholders" at bounding box center [214, 98] width 80 height 16
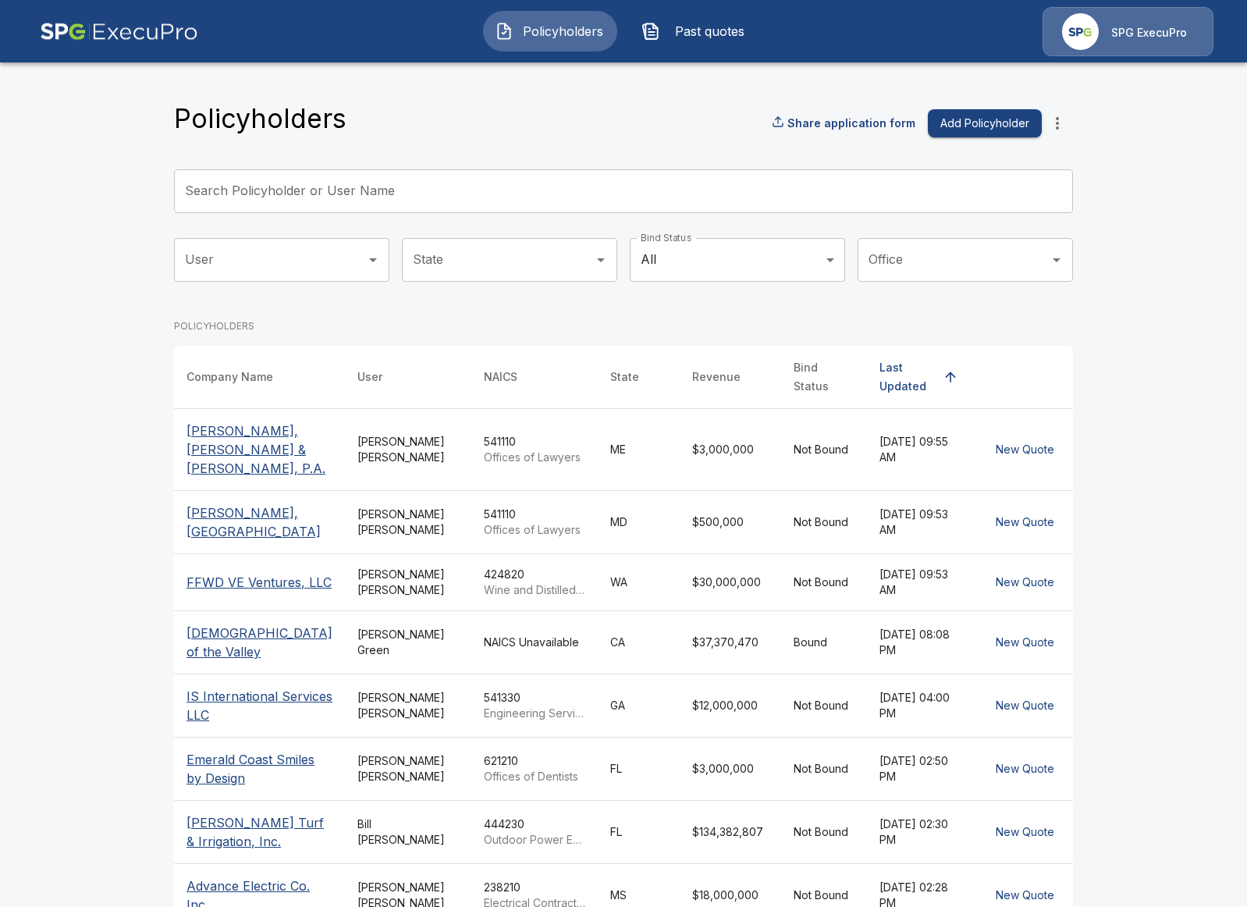
click at [1060, 124] on icon "more" at bounding box center [1057, 123] width 19 height 19
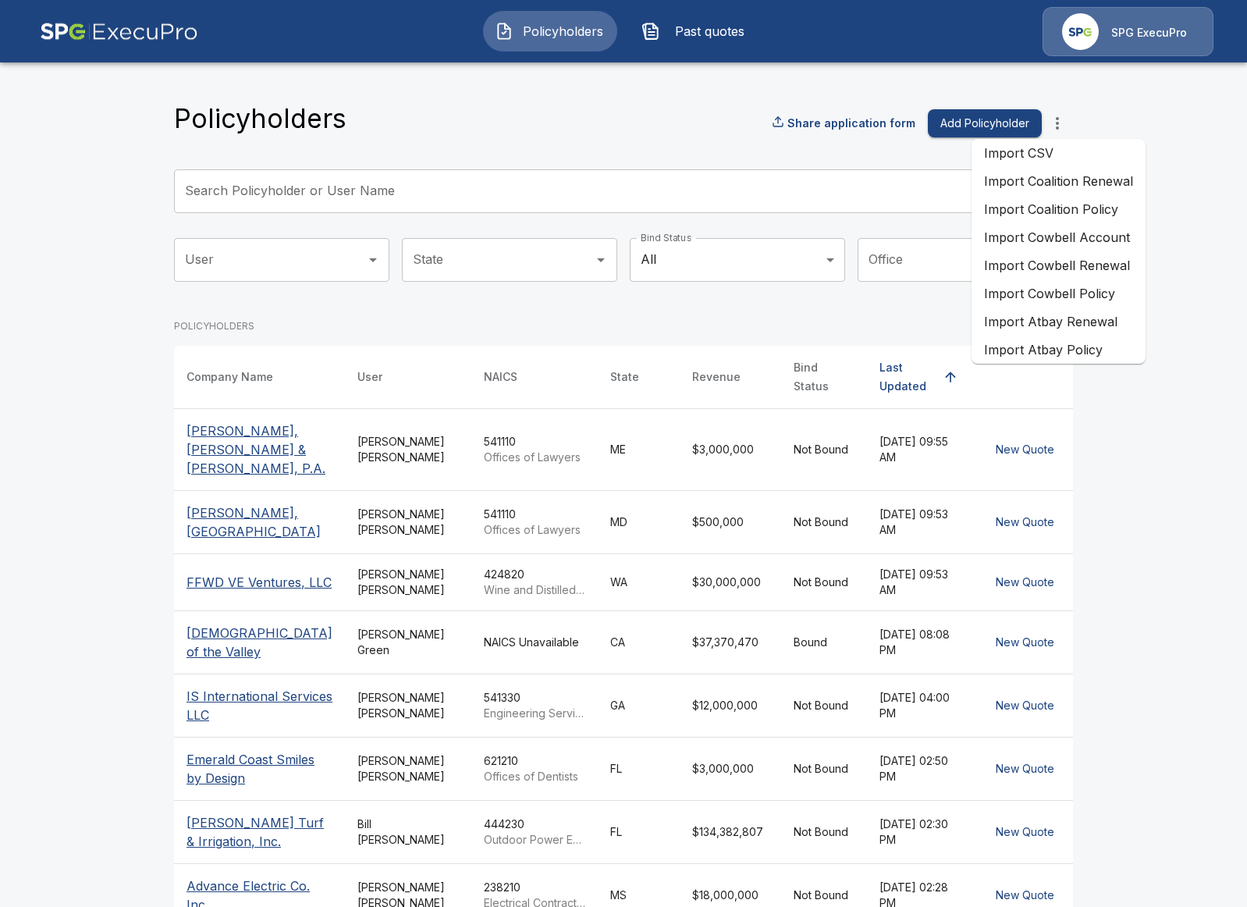
click at [1109, 272] on li "Import Cowbell Renewal" at bounding box center [1059, 265] width 174 height 28
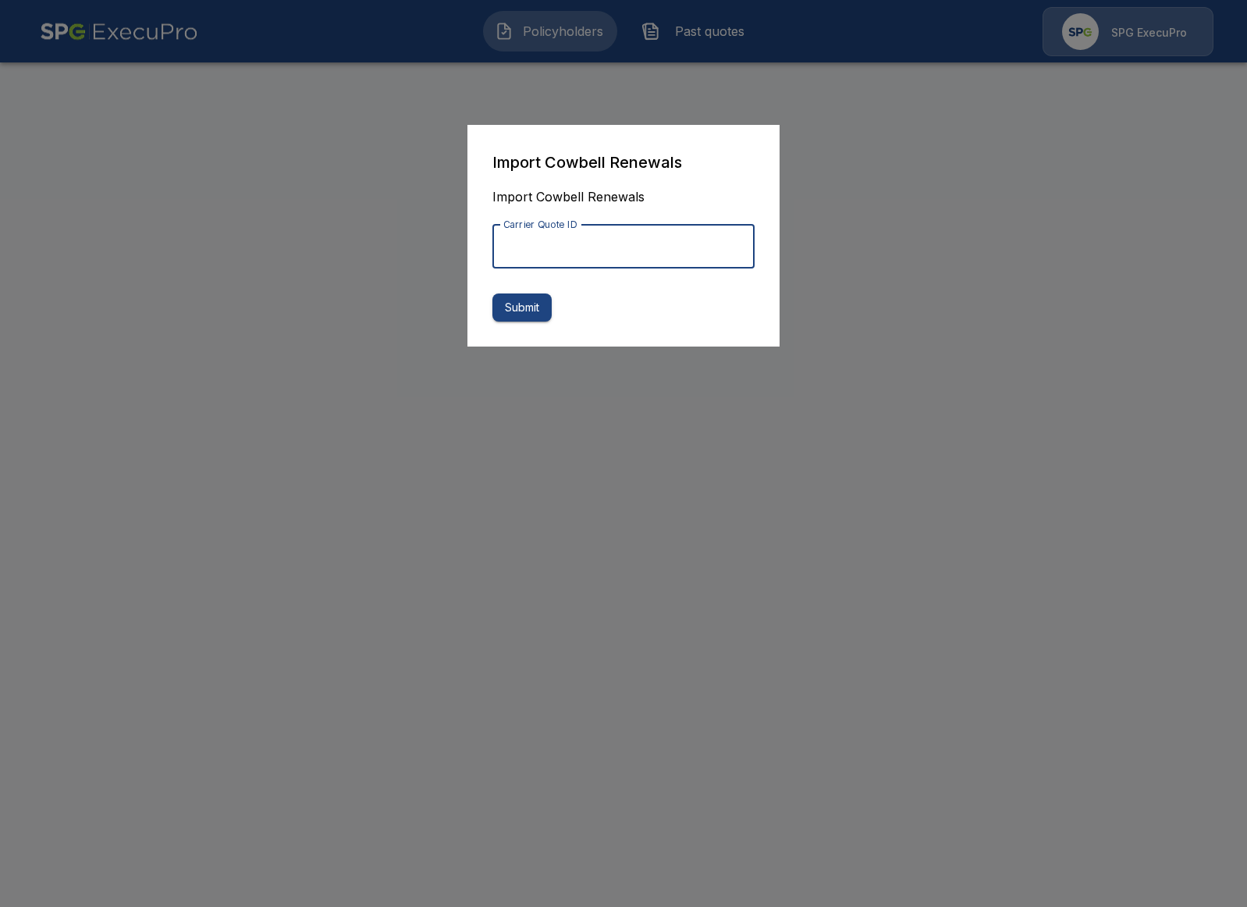
click at [722, 249] on input "Carrier Quote ID" at bounding box center [623, 247] width 262 height 44
paste input "**********"
type input "**********"
click at [519, 304] on button "Submit" at bounding box center [521, 307] width 59 height 29
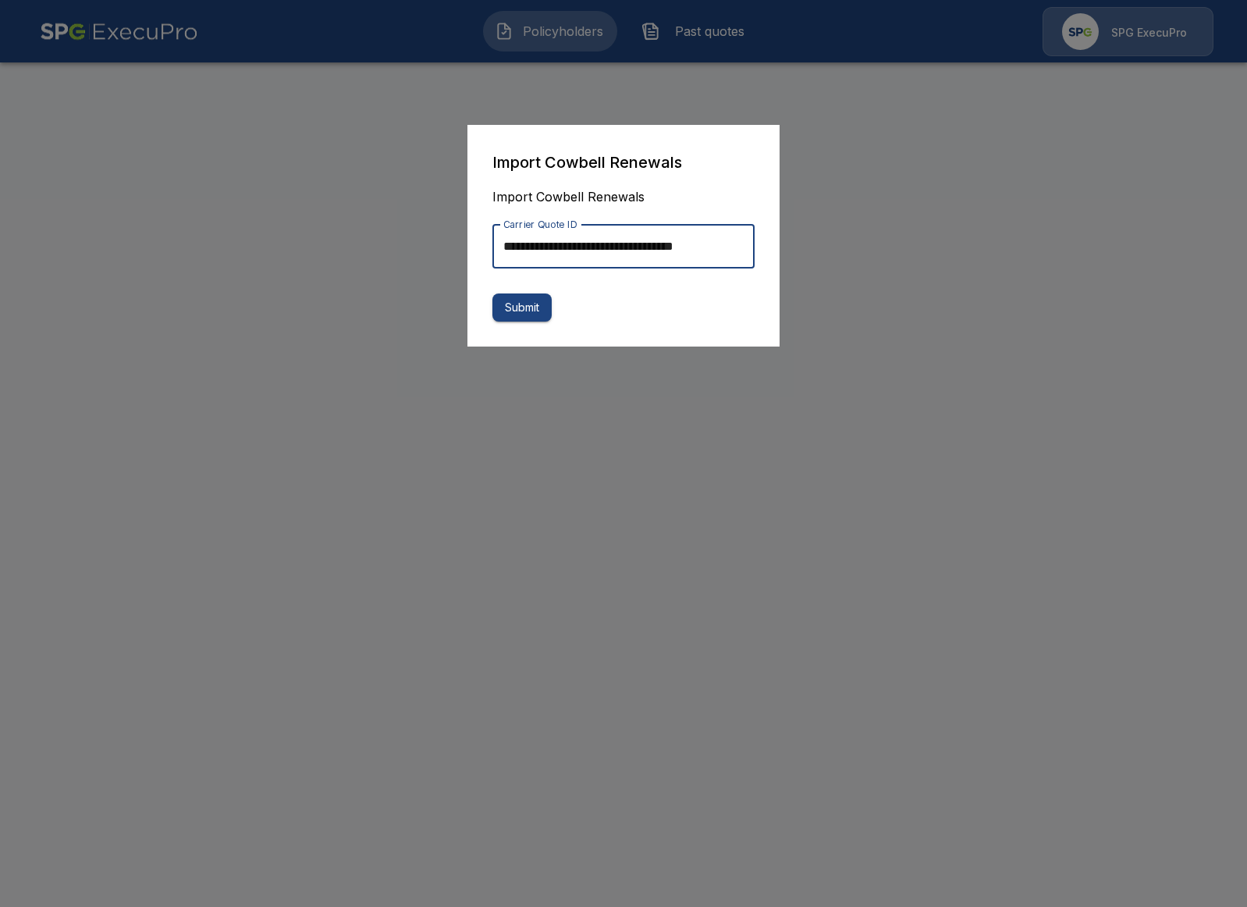
scroll to position [0, 0]
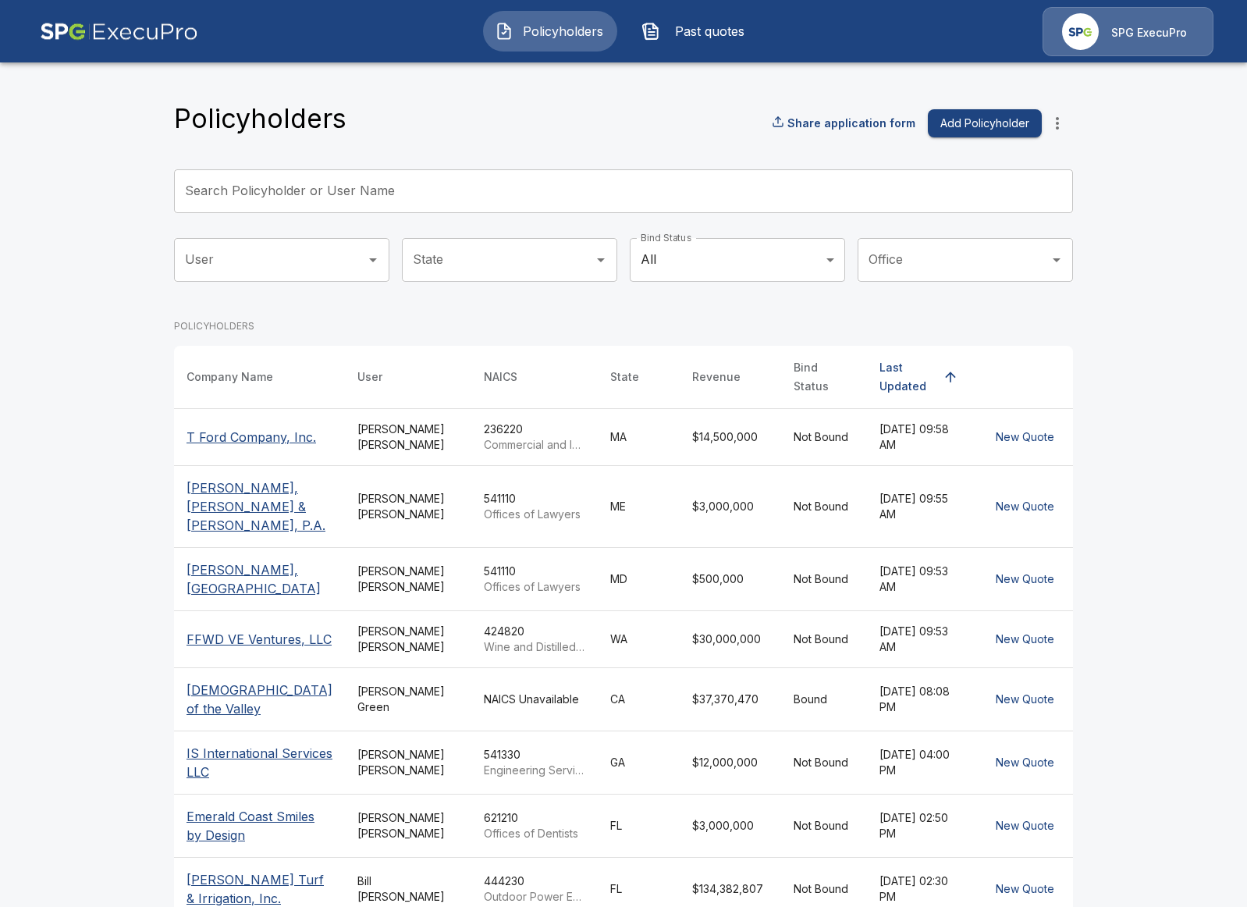
click at [1056, 132] on icon "more" at bounding box center [1057, 123] width 19 height 19
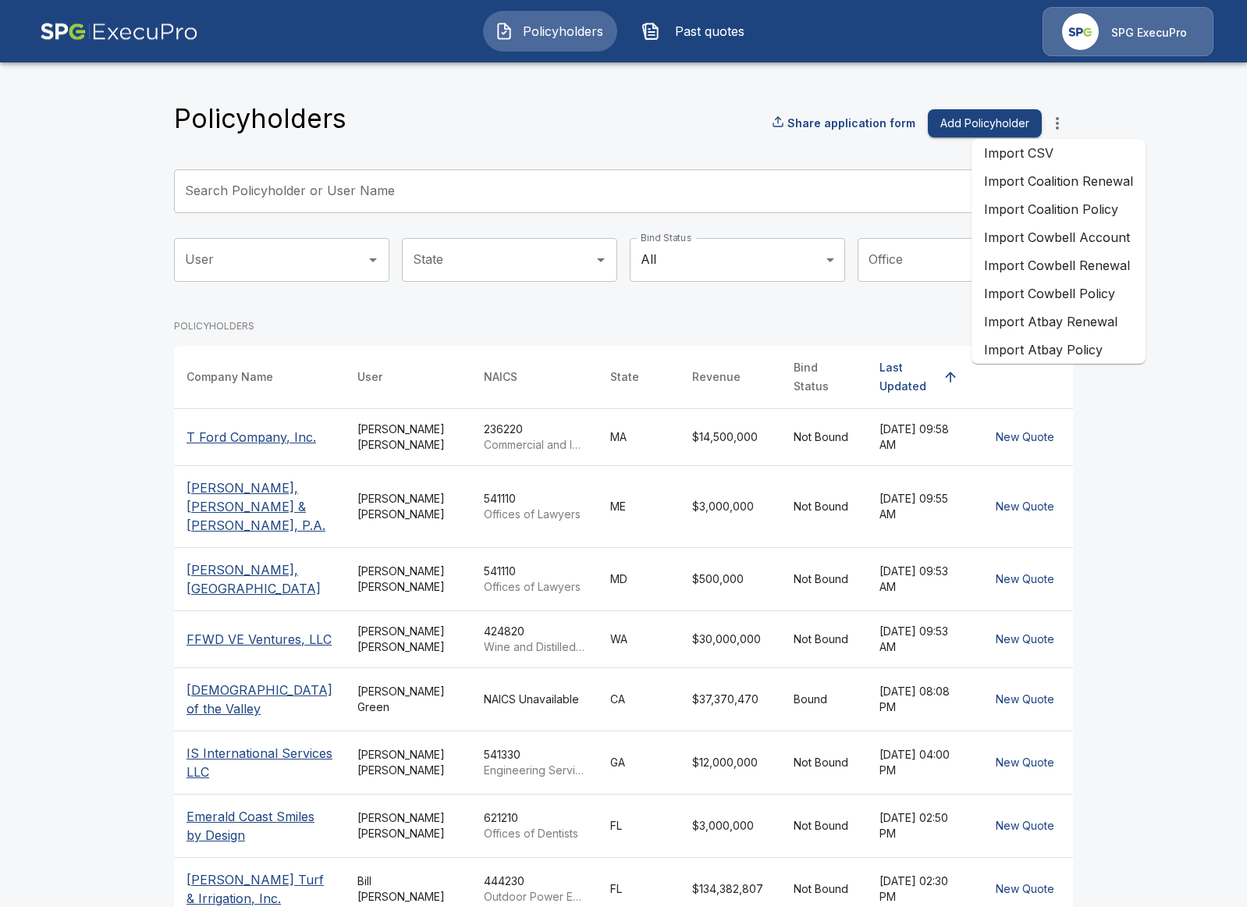
click at [1062, 260] on li "Import Cowbell Renewal" at bounding box center [1059, 265] width 174 height 28
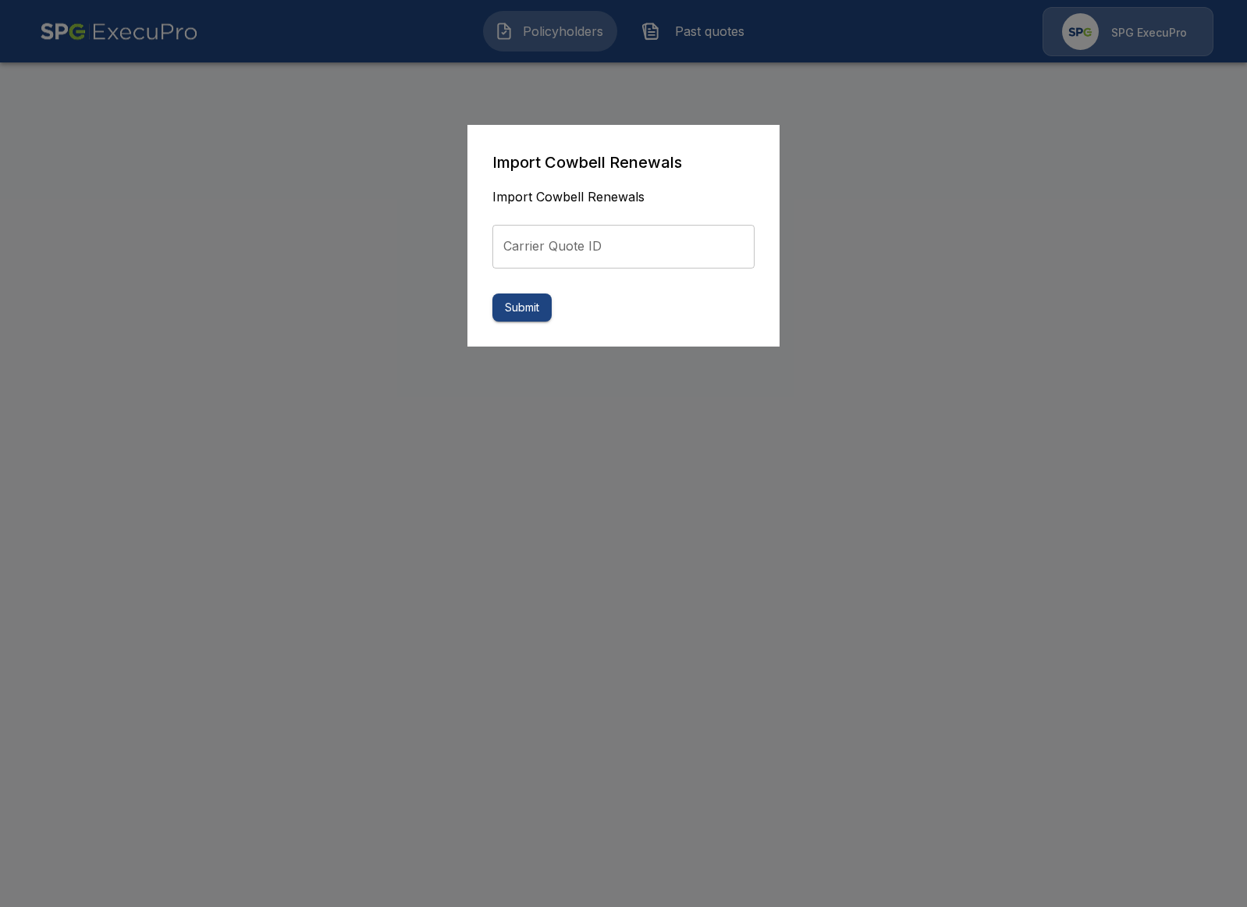
click at [657, 244] on input "Carrier Quote ID" at bounding box center [623, 247] width 262 height 44
paste input "**********"
type input "**********"
click at [522, 311] on button "Submit" at bounding box center [521, 307] width 59 height 29
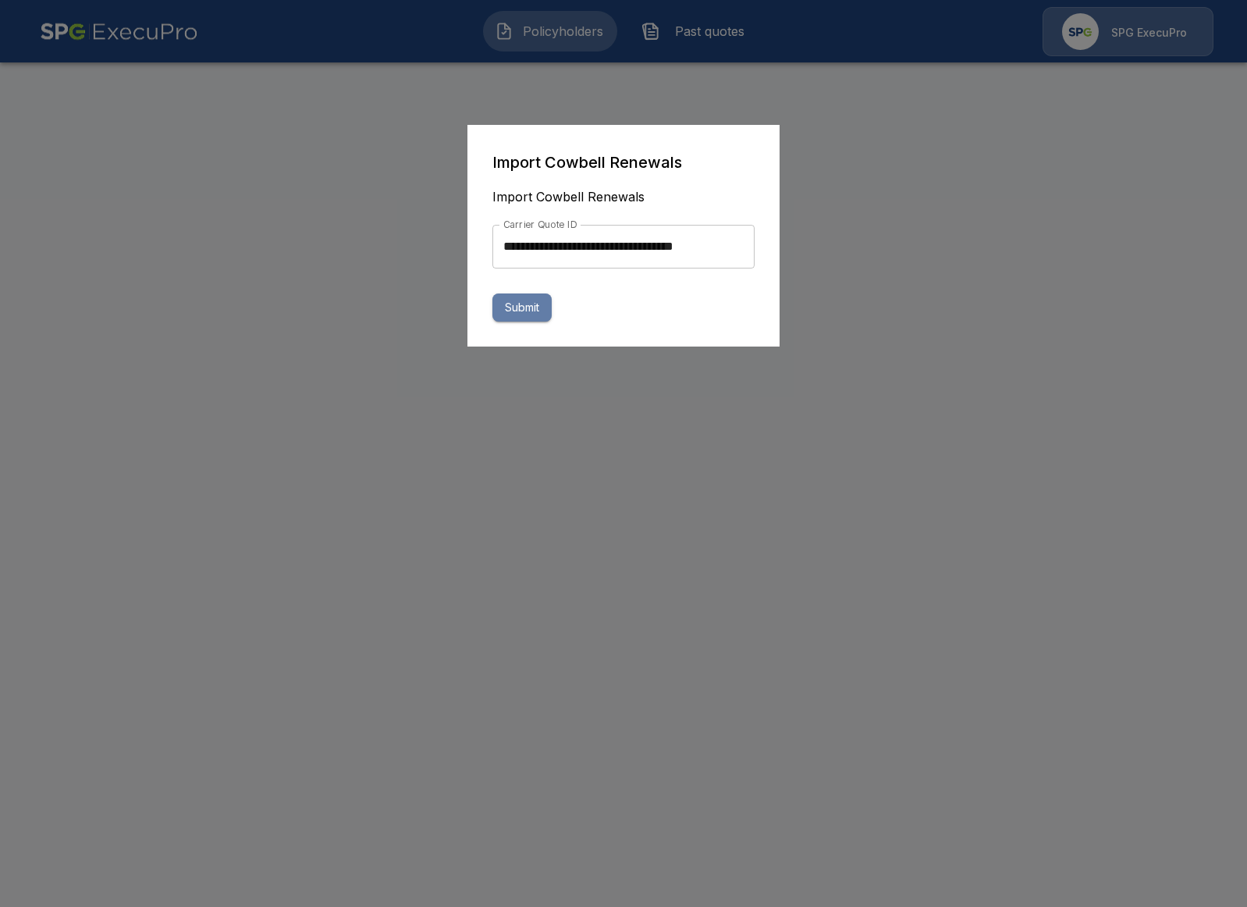
scroll to position [0, 0]
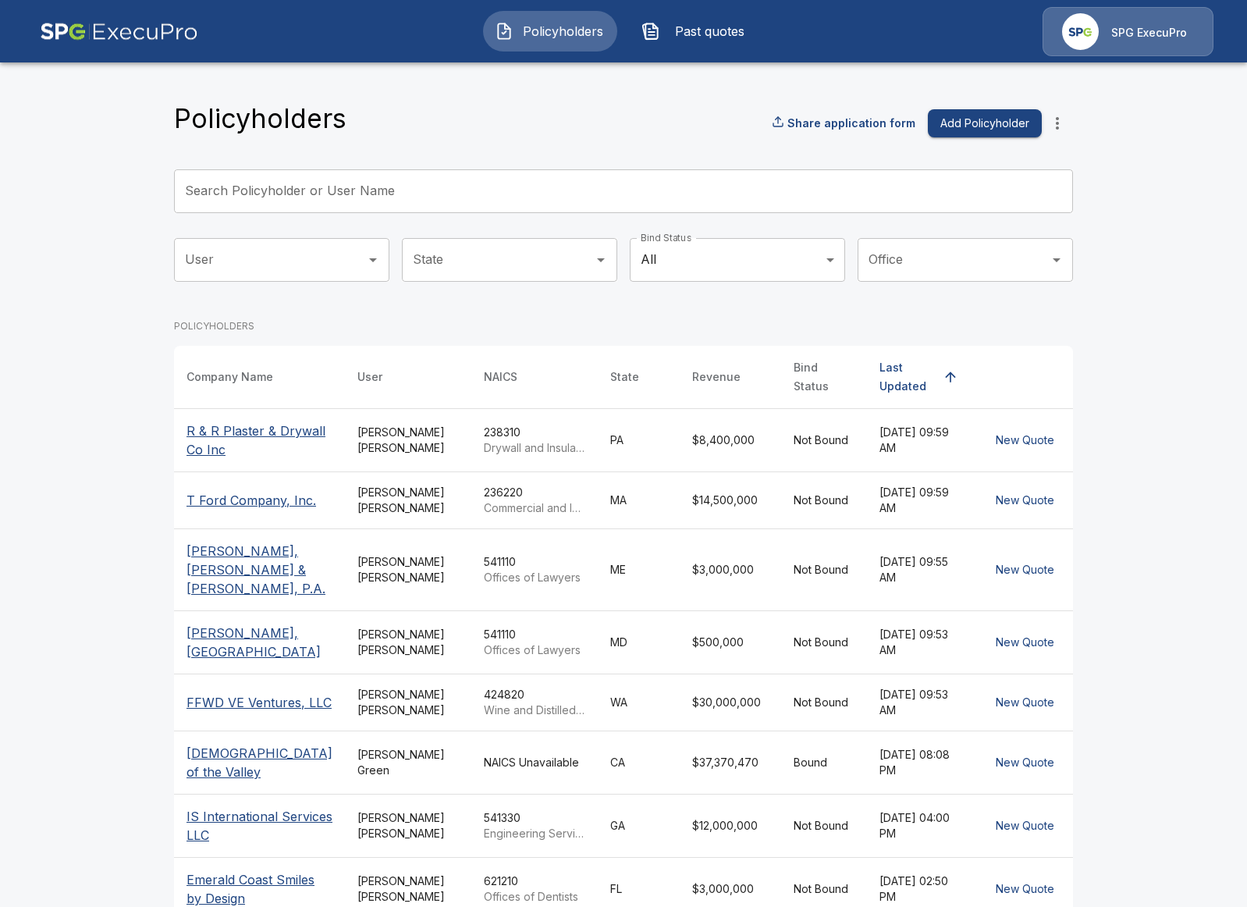
click at [185, 480] on th "T Ford Company, Inc." at bounding box center [259, 499] width 171 height 57
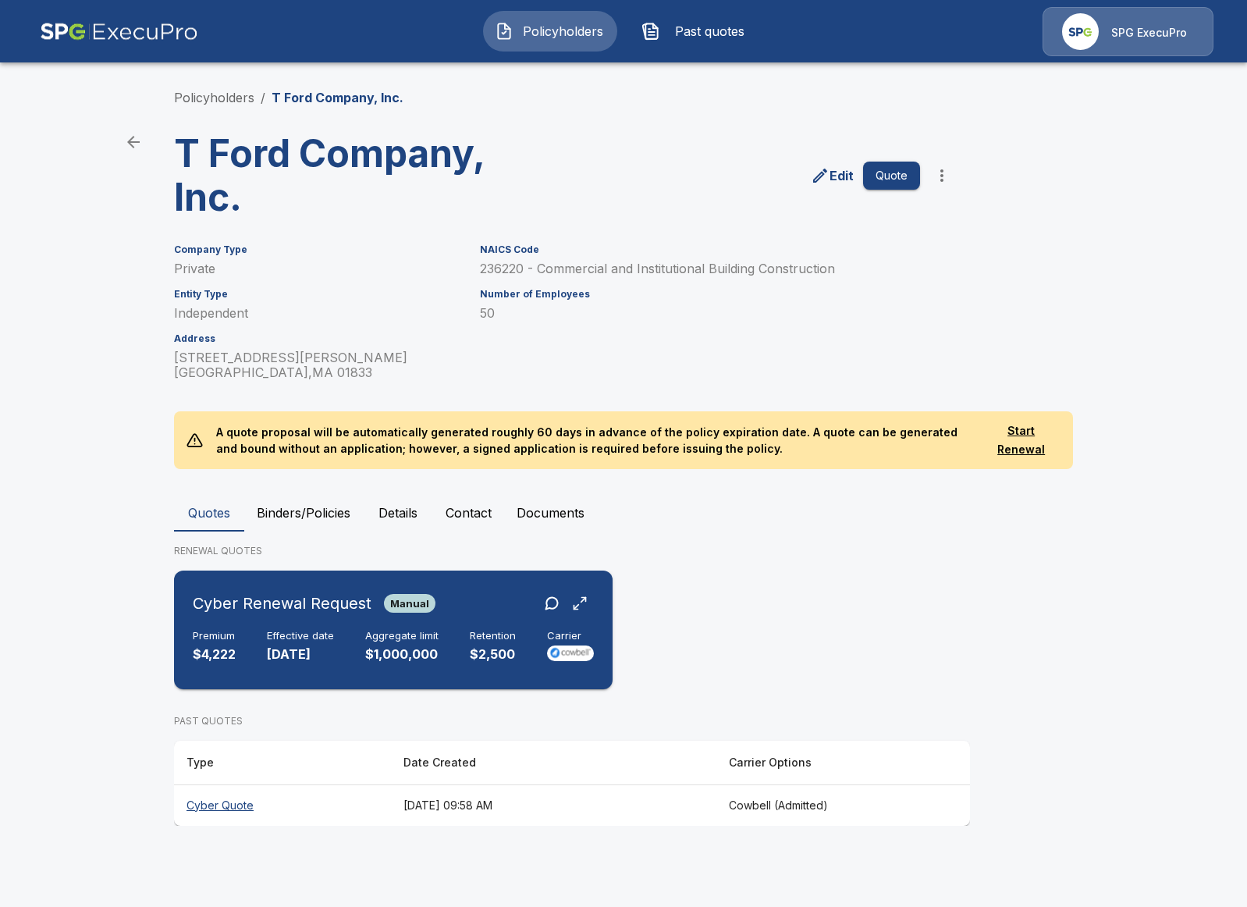
click at [273, 620] on div "Cyber Renewal Request Manual Premium $4,222 Effective date [DATE] Aggregate lim…" at bounding box center [393, 630] width 426 height 106
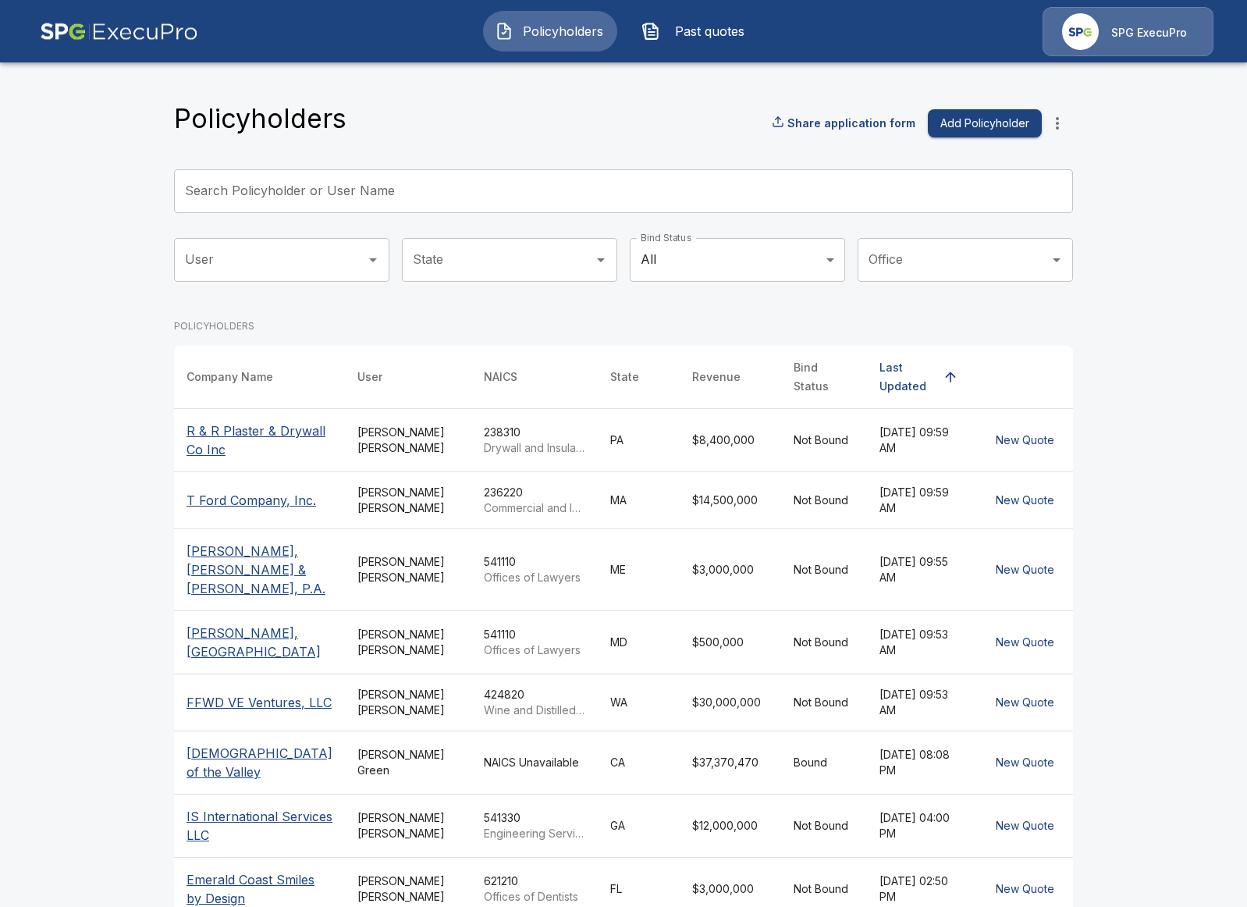
click at [218, 447] on p "R & R Plaster & Drywall Co Inc" at bounding box center [260, 439] width 146 height 37
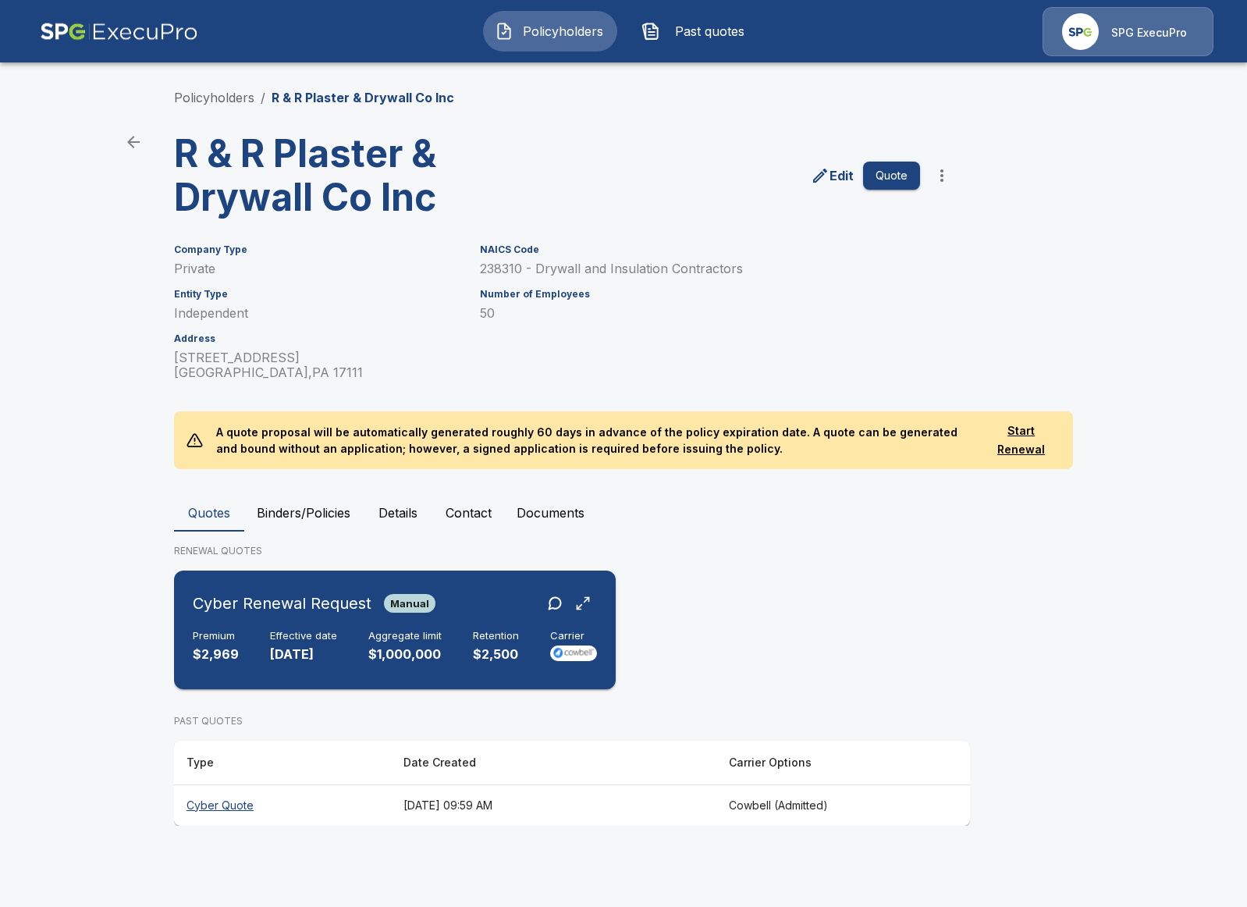
click at [271, 599] on h6 "Cyber Renewal Request" at bounding box center [282, 603] width 179 height 25
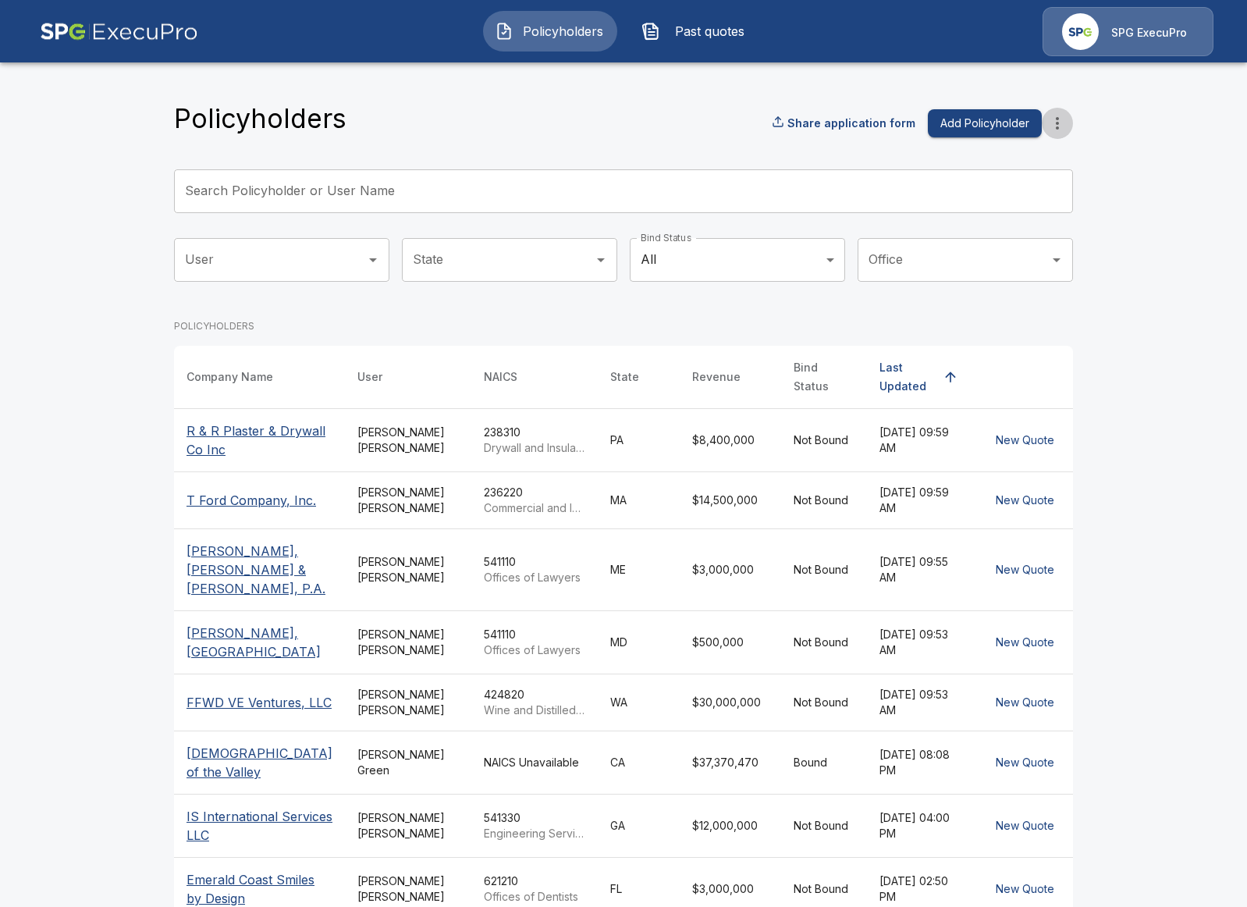
click at [1066, 130] on icon "more" at bounding box center [1057, 123] width 19 height 19
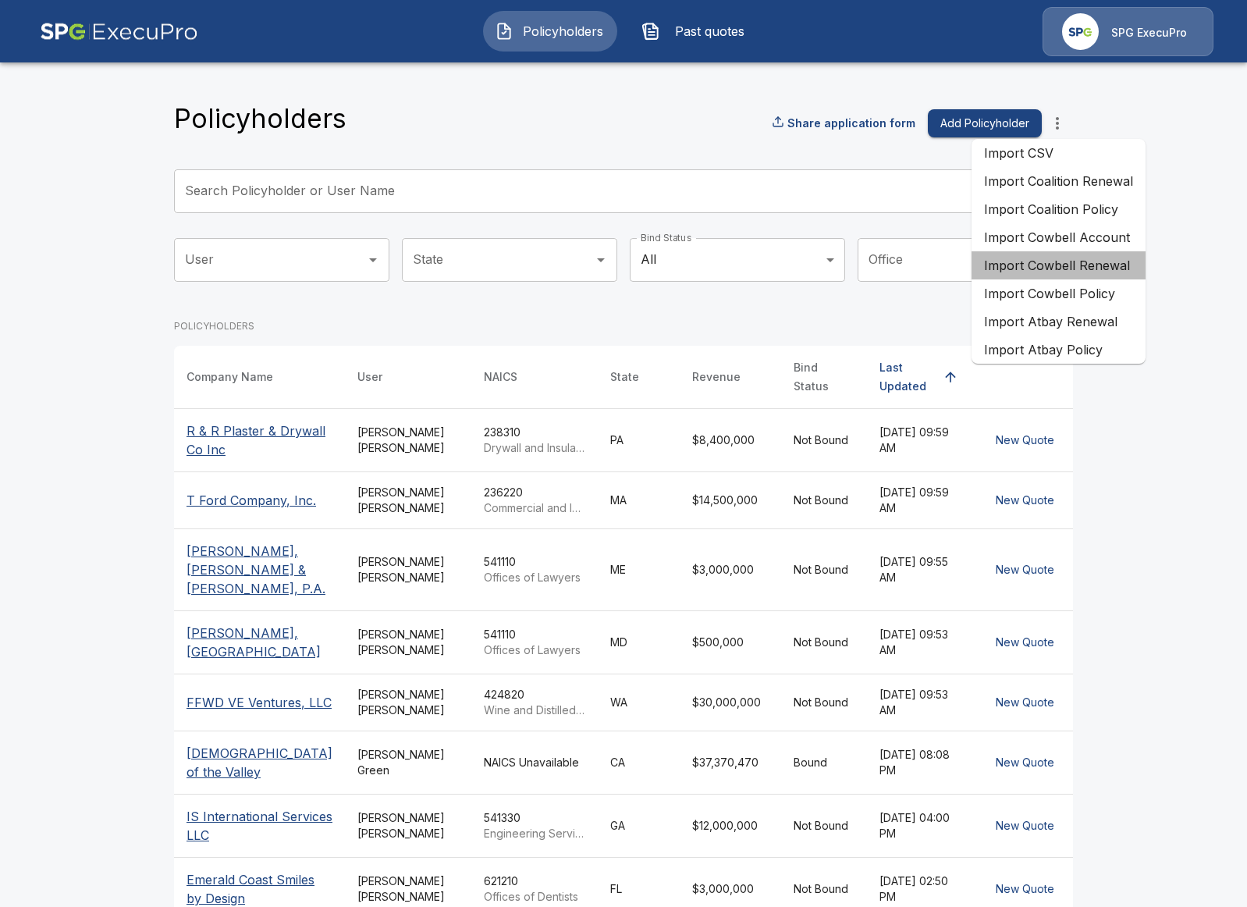
click at [1094, 257] on li "Import Cowbell Renewal" at bounding box center [1059, 265] width 174 height 28
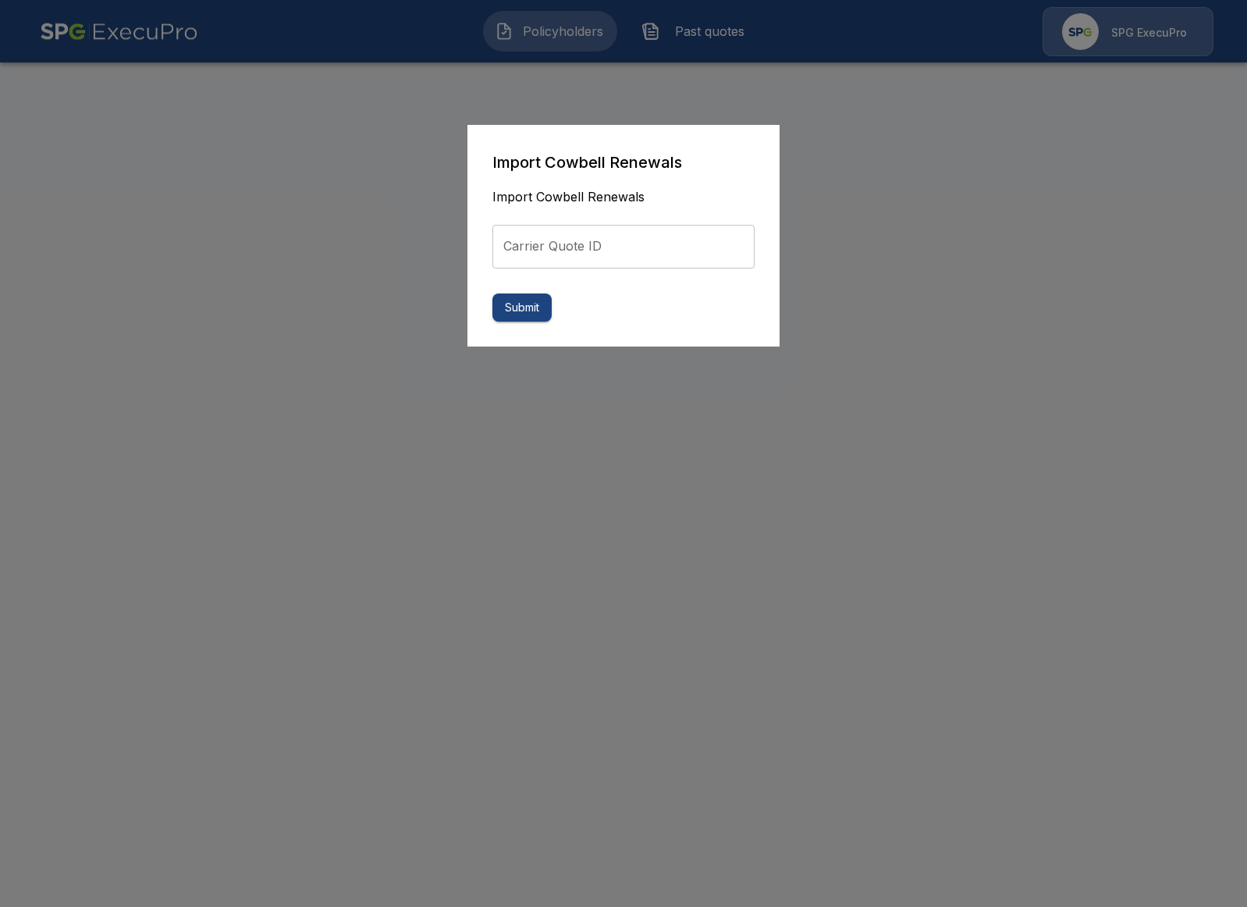
click at [674, 249] on input "Carrier Quote ID" at bounding box center [623, 247] width 262 height 44
paste input "**********"
type input "**********"
click at [534, 298] on button "Submit" at bounding box center [521, 307] width 59 height 29
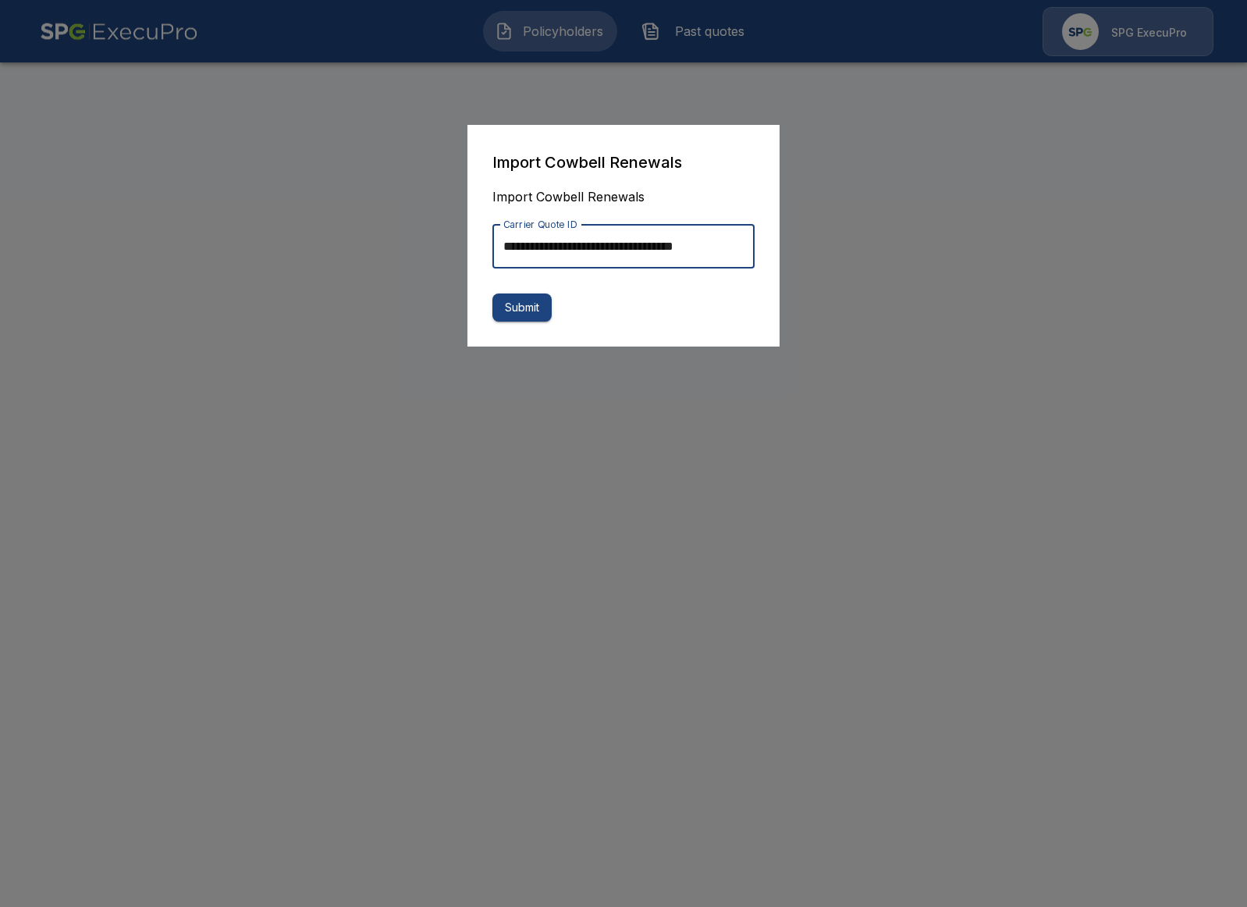
scroll to position [0, 0]
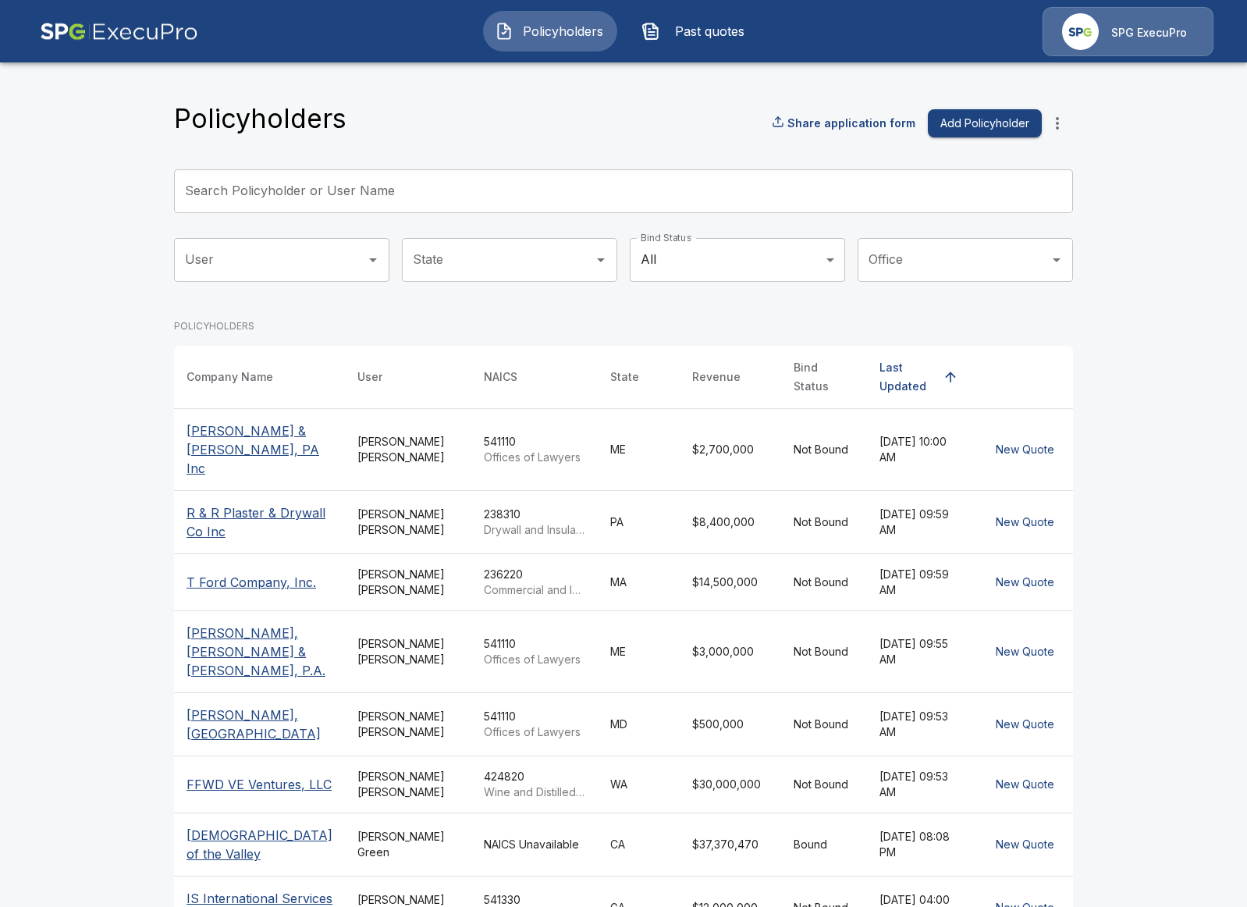
click at [215, 431] on p "[PERSON_NAME] & [PERSON_NAME], PA Inc" at bounding box center [260, 449] width 146 height 56
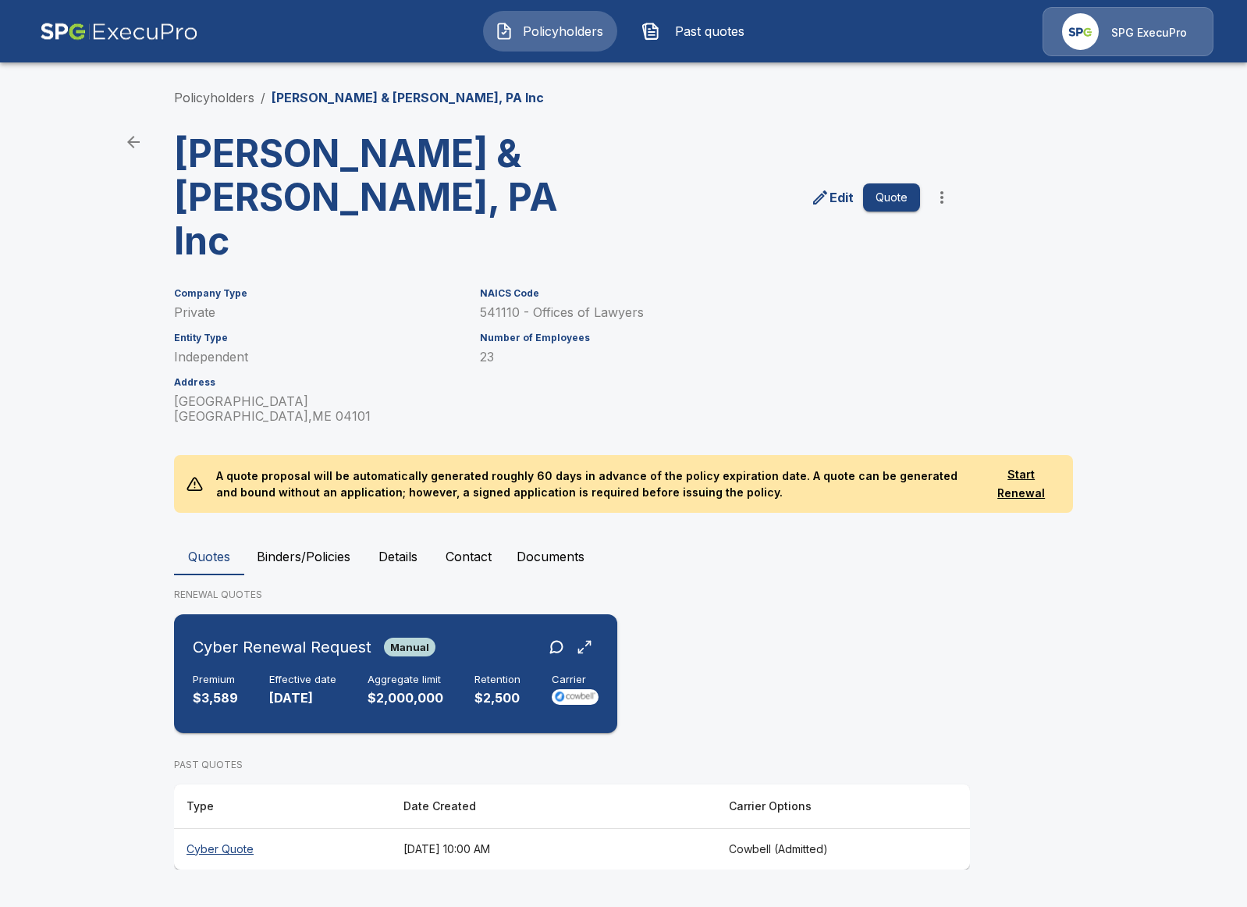
click at [214, 634] on h6 "Cyber Renewal Request" at bounding box center [282, 646] width 179 height 25
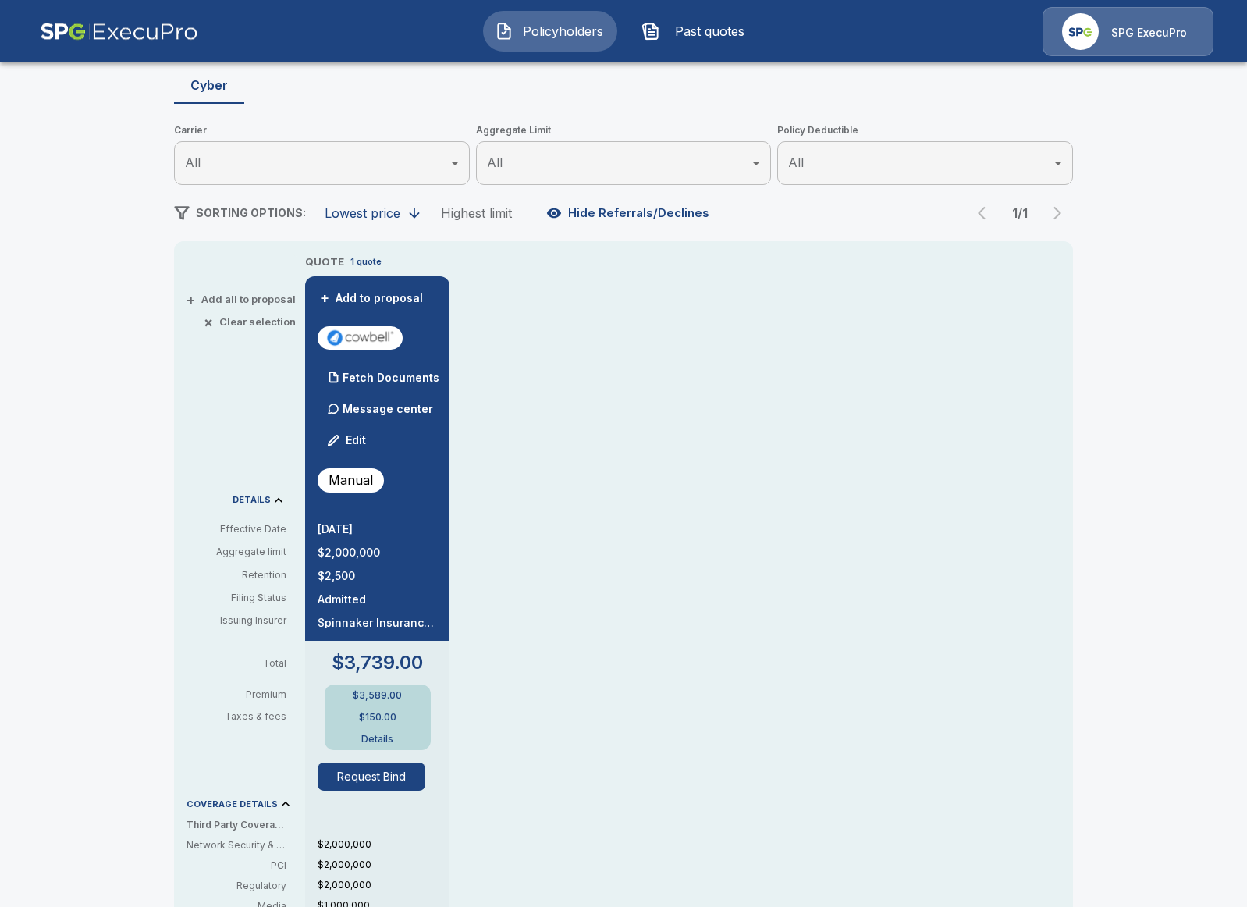
scroll to position [30, 0]
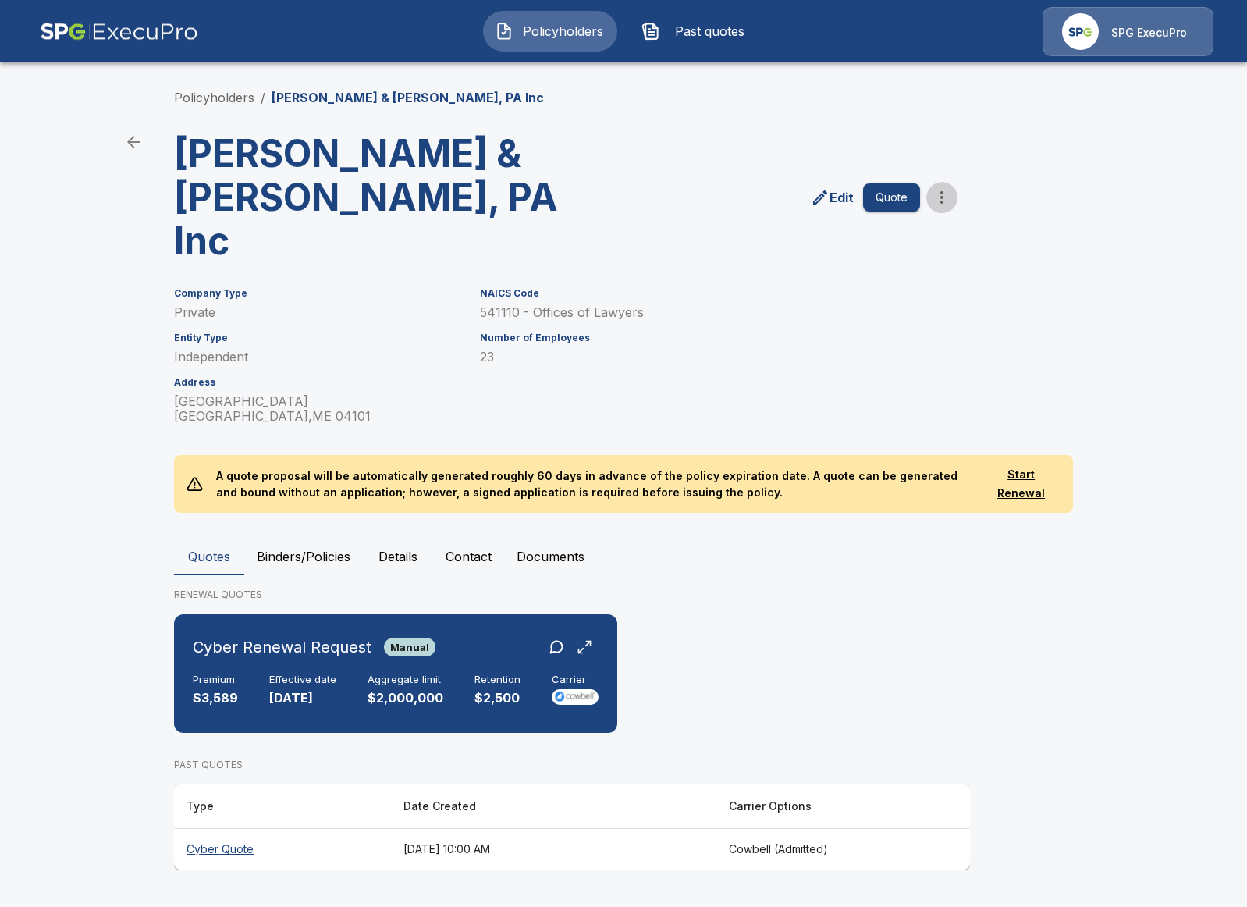
click at [951, 182] on button "more" at bounding box center [941, 197] width 31 height 31
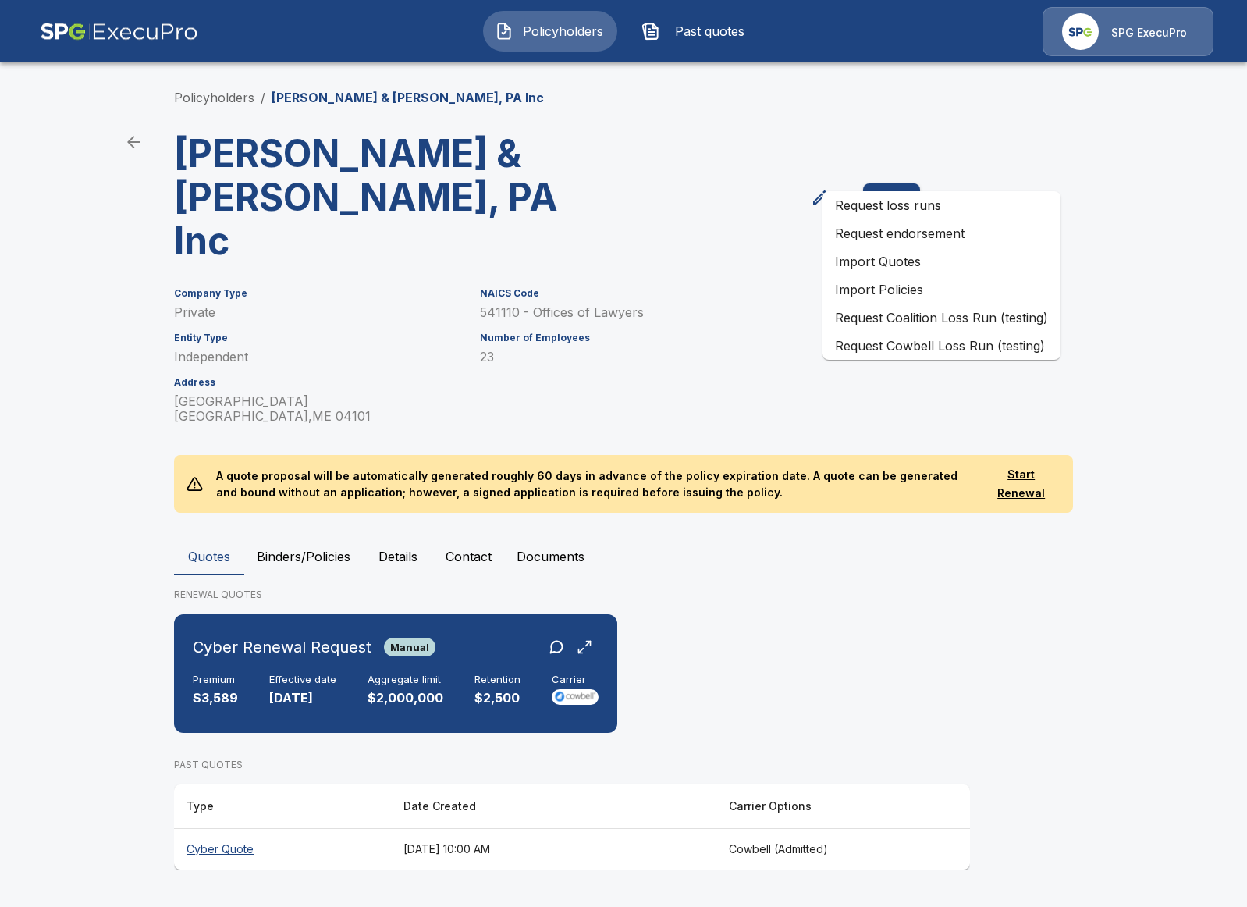
click at [1094, 153] on main "Policyholders / Hopkinson & Abbondanza, PA Inc Hopkinson & Abbondanza, PA Inc E…" at bounding box center [623, 449] width 1247 height 899
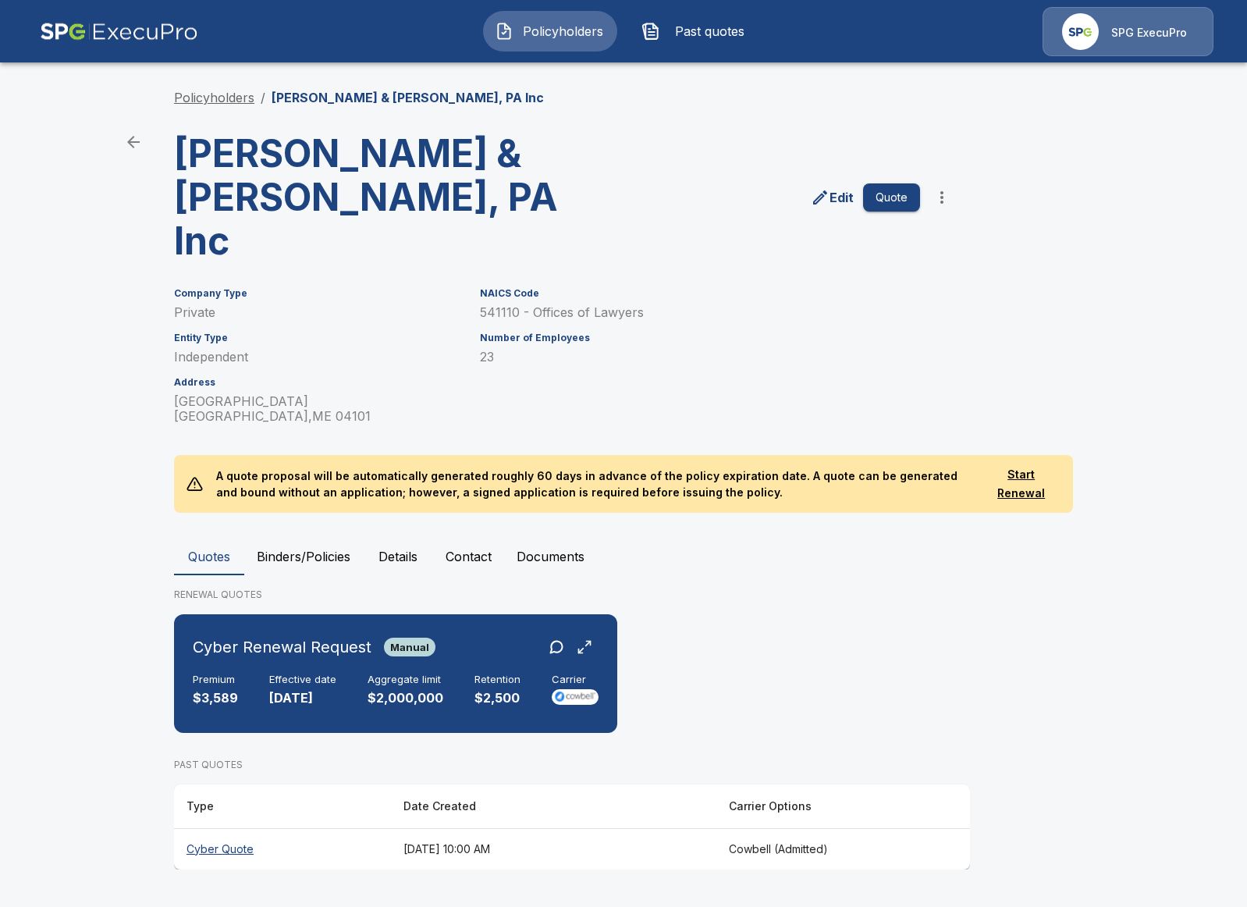
click at [236, 95] on link "Policyholders" at bounding box center [214, 98] width 80 height 16
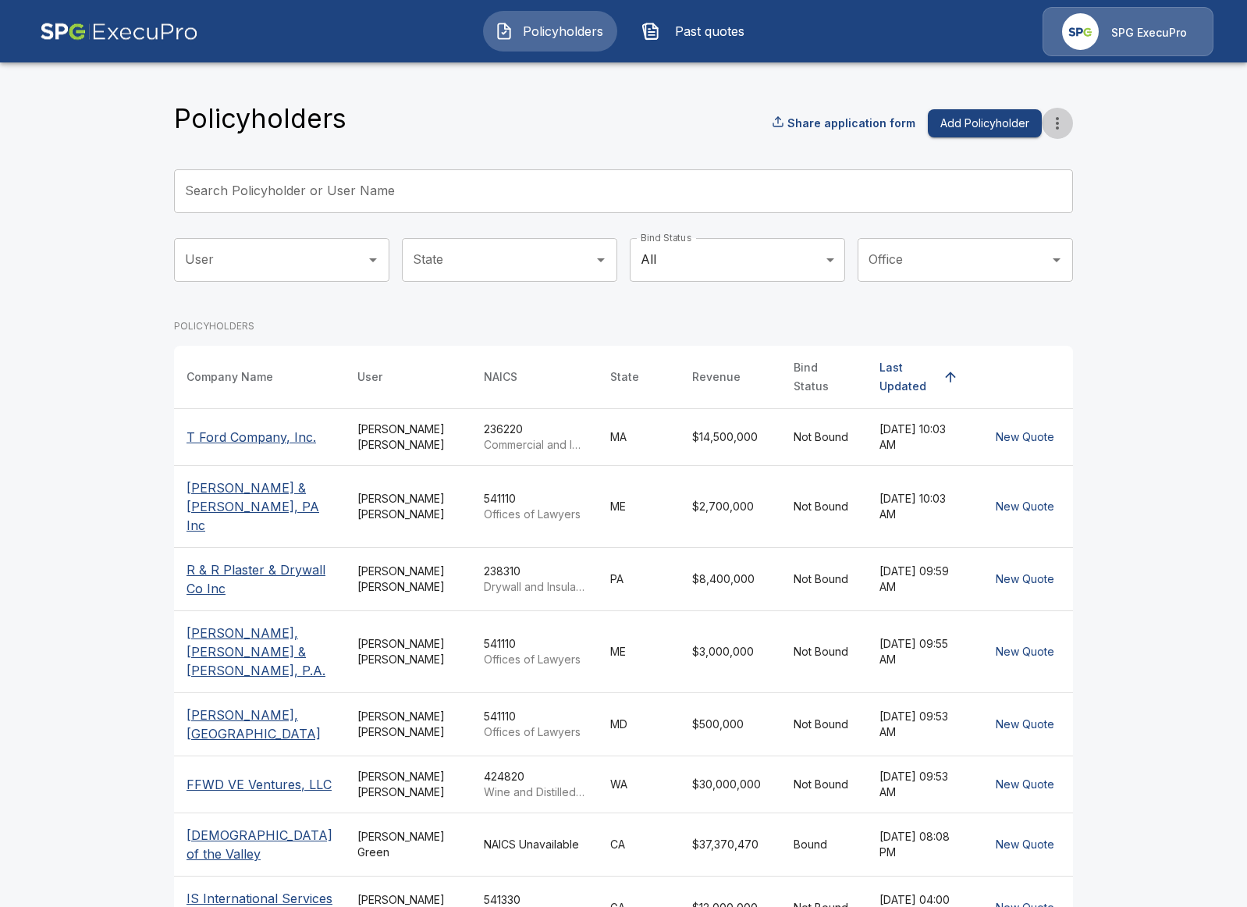
click at [1061, 128] on icon "more" at bounding box center [1057, 123] width 19 height 19
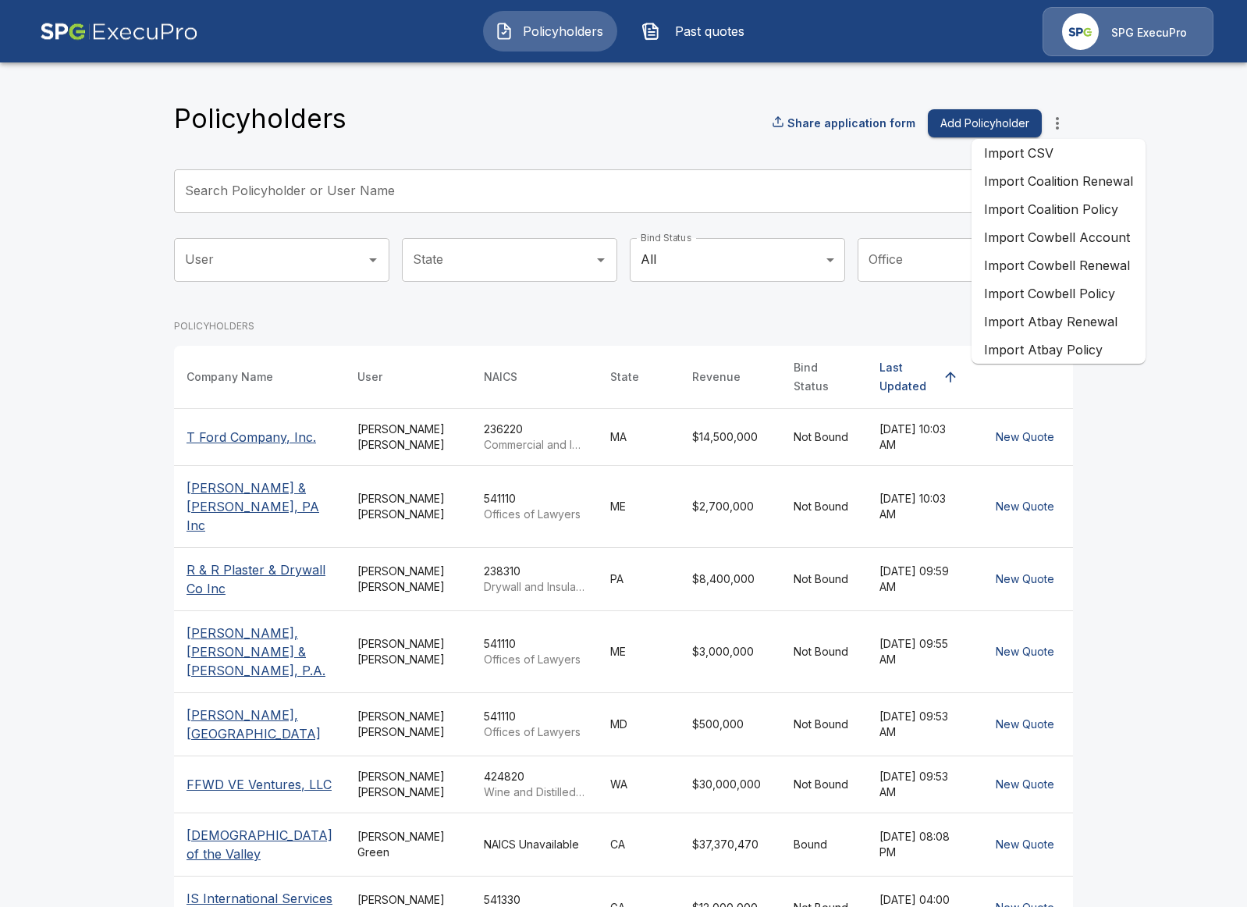
click at [1090, 269] on li "Import Cowbell Renewal" at bounding box center [1059, 265] width 174 height 28
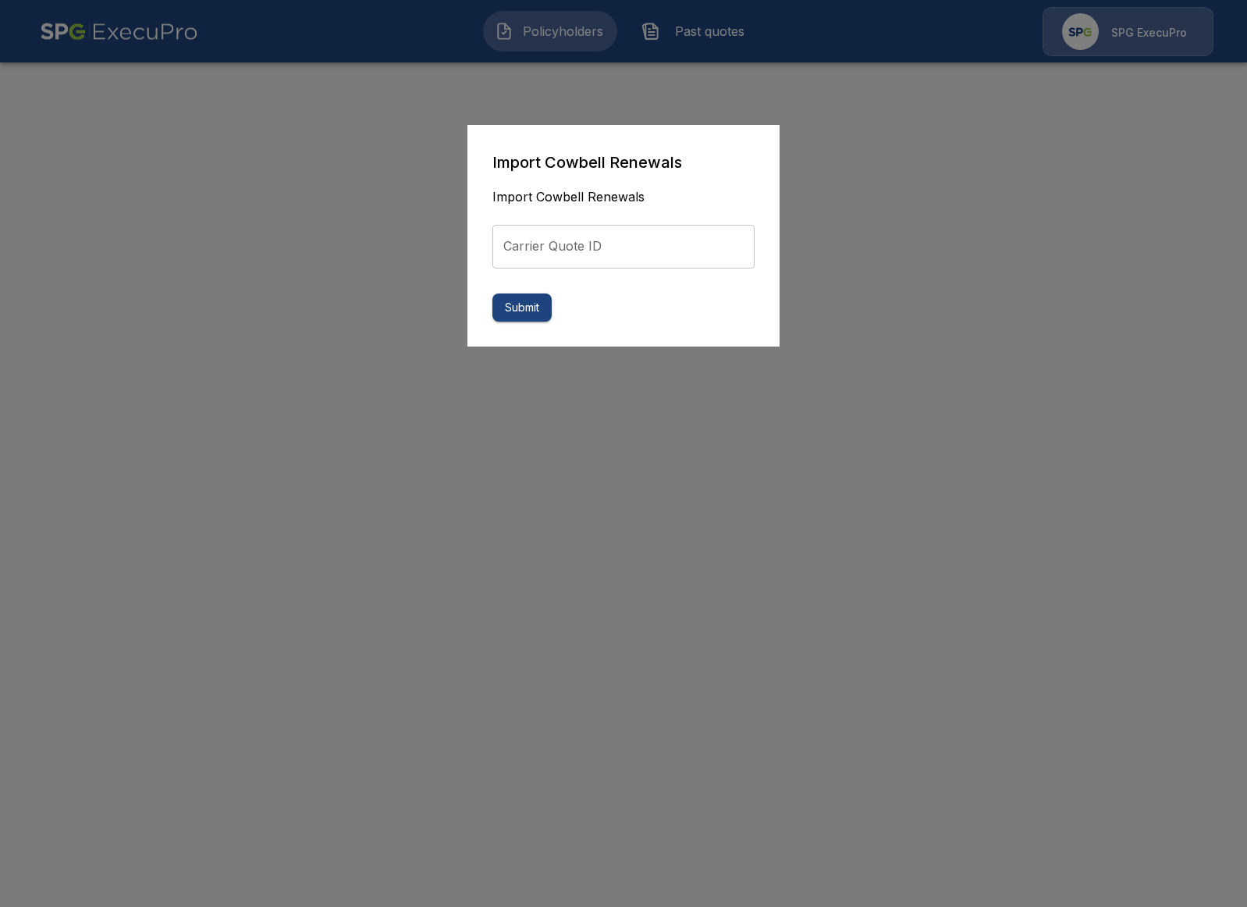
click at [722, 228] on input "Carrier Quote ID" at bounding box center [623, 247] width 262 height 44
paste input "**********"
type input "**********"
click at [521, 303] on button "Submit" at bounding box center [521, 307] width 59 height 29
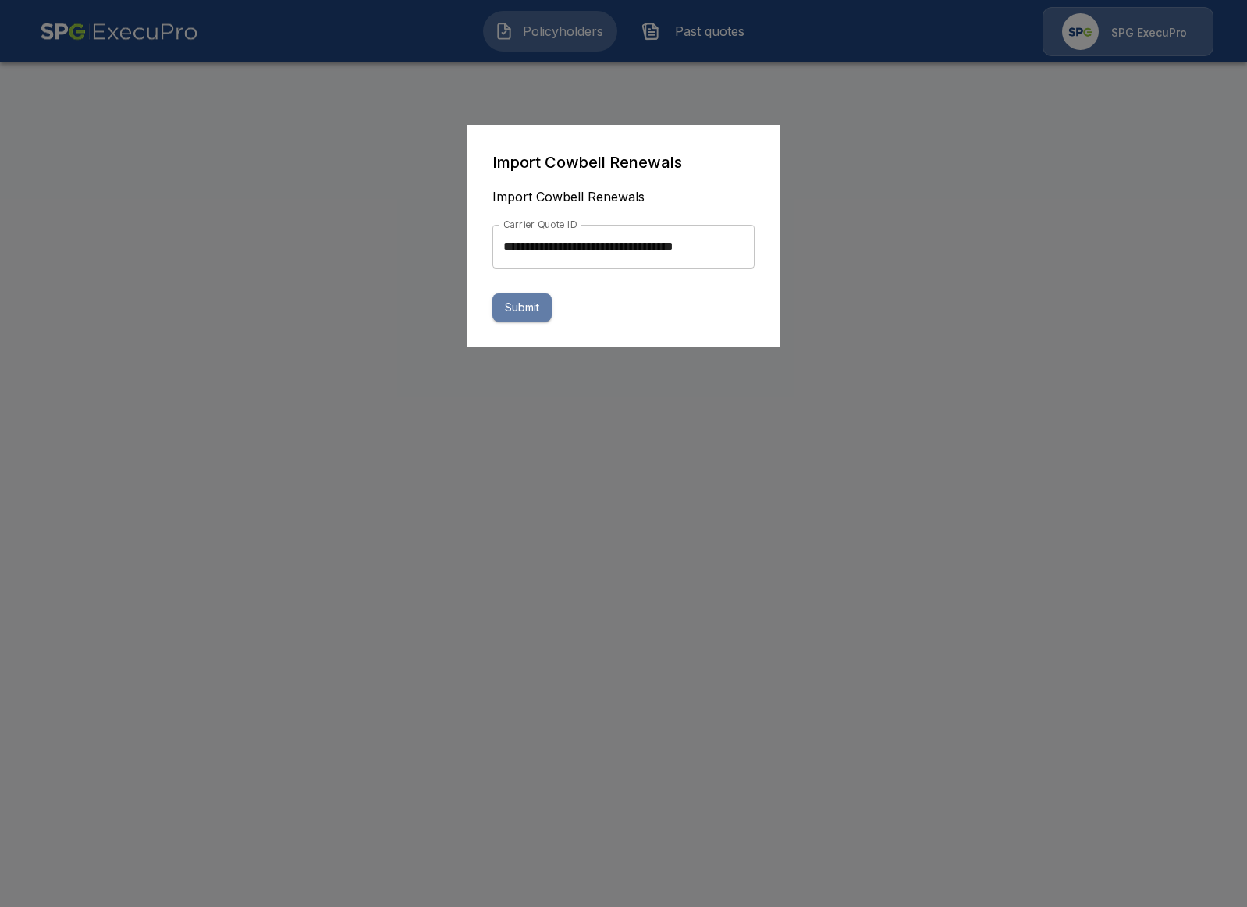
scroll to position [0, 0]
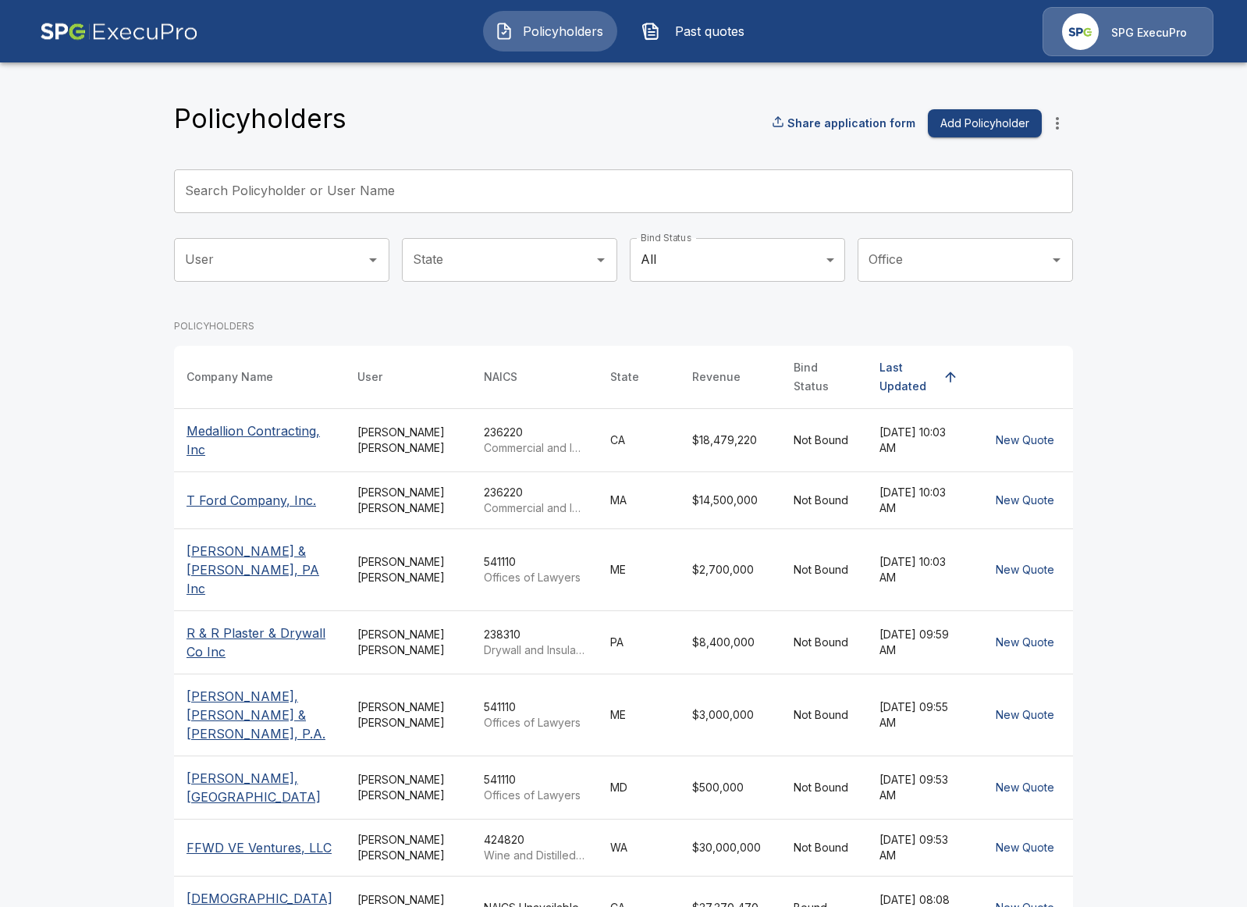
click at [382, 453] on td "[PERSON_NAME]" at bounding box center [408, 439] width 126 height 63
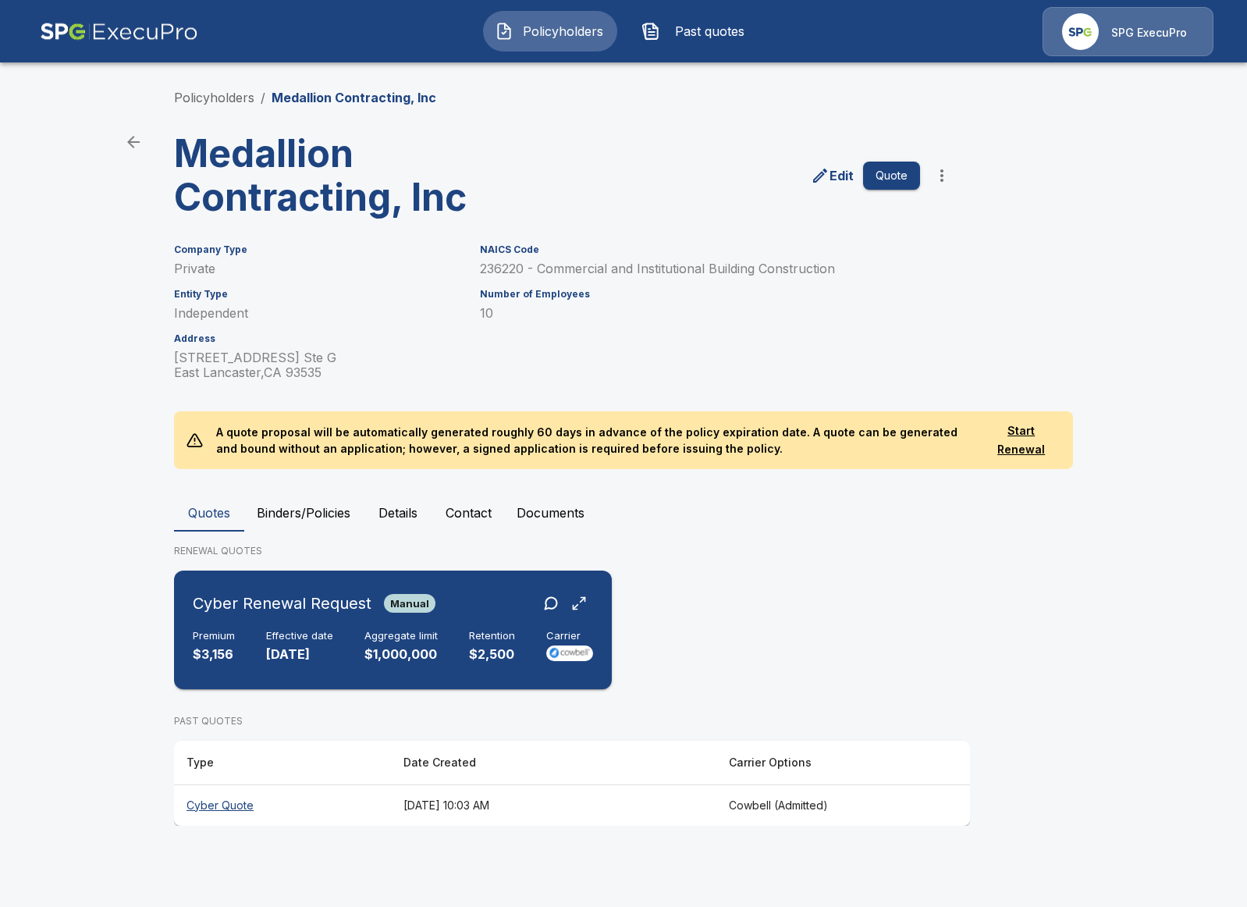
click at [377, 602] on div "Cyber Renewal Request Manual" at bounding box center [314, 603] width 243 height 28
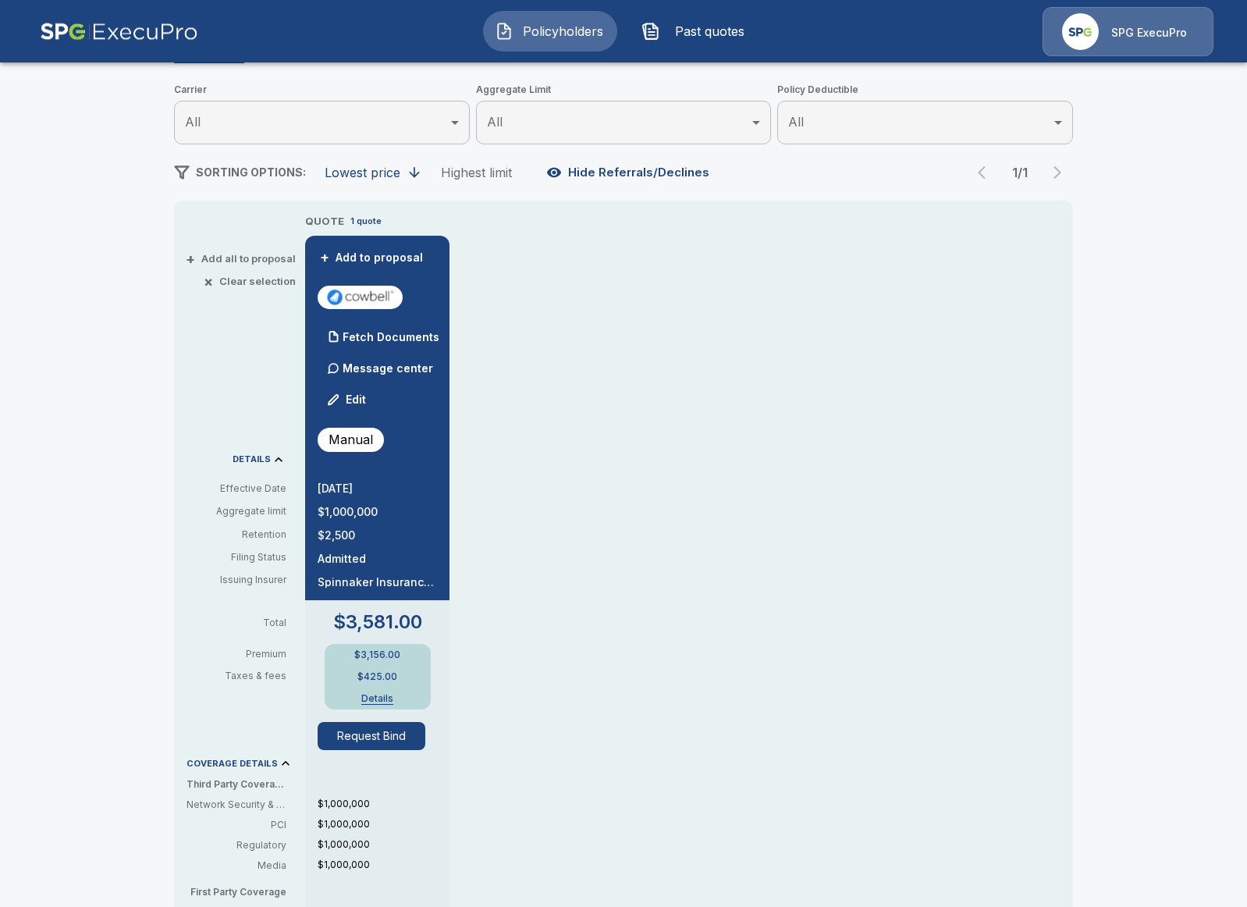
scroll to position [203, 0]
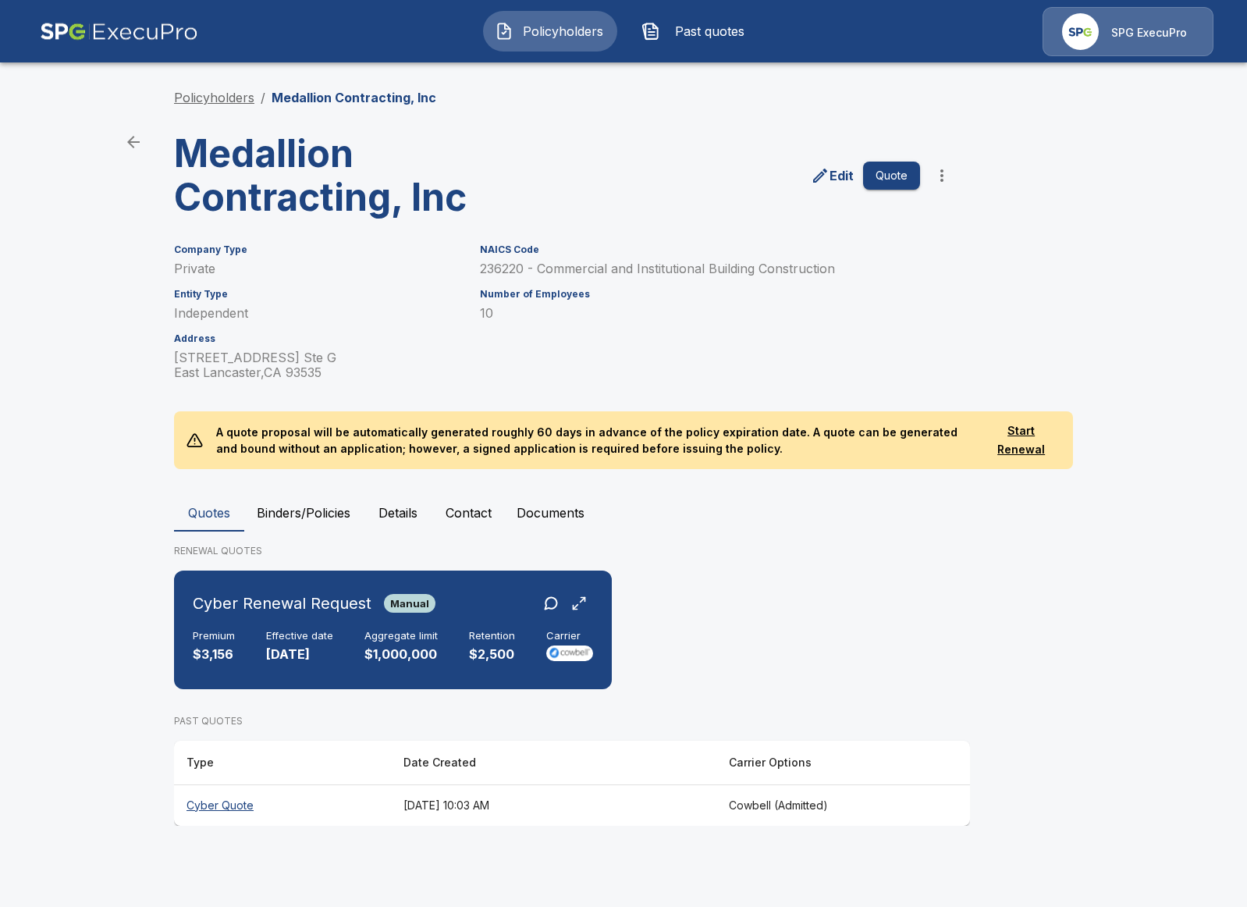
click at [226, 96] on link "Policyholders" at bounding box center [214, 98] width 80 height 16
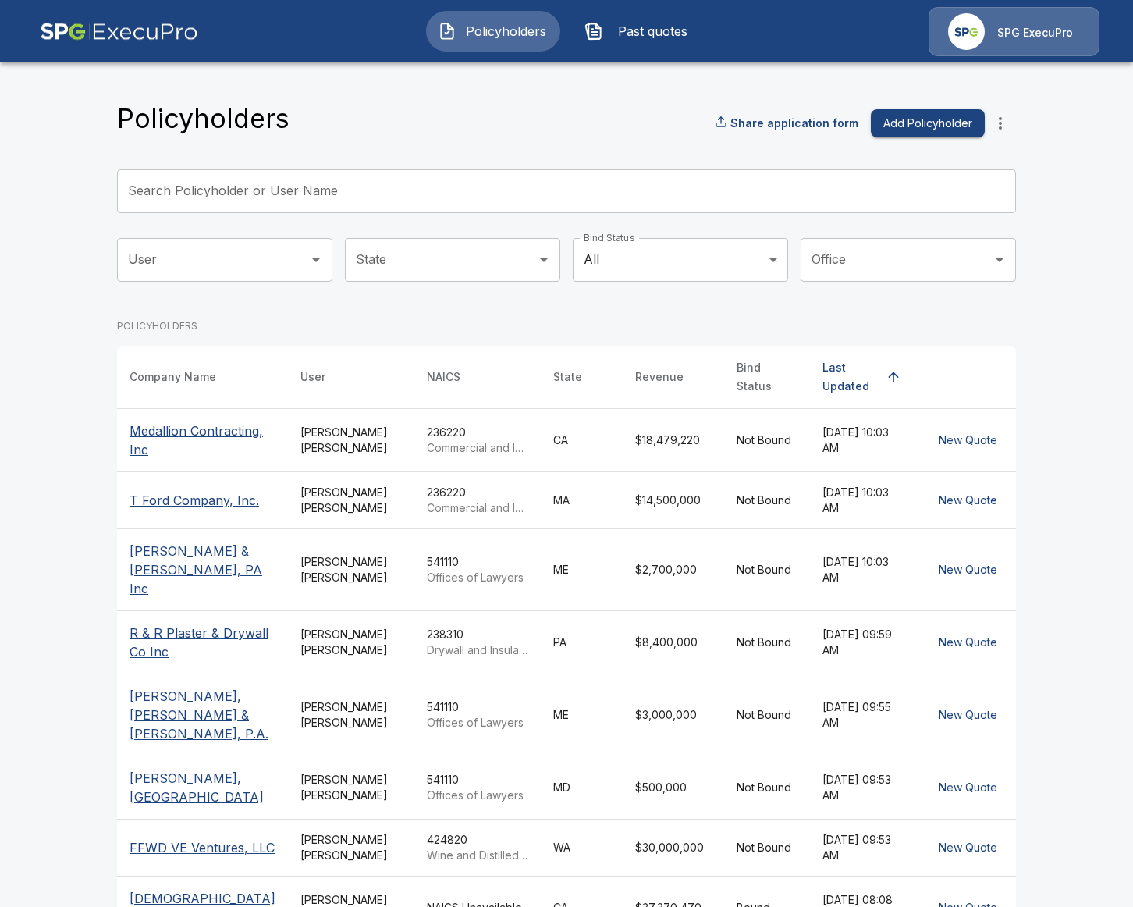
click at [997, 126] on icon "more" at bounding box center [1000, 123] width 19 height 19
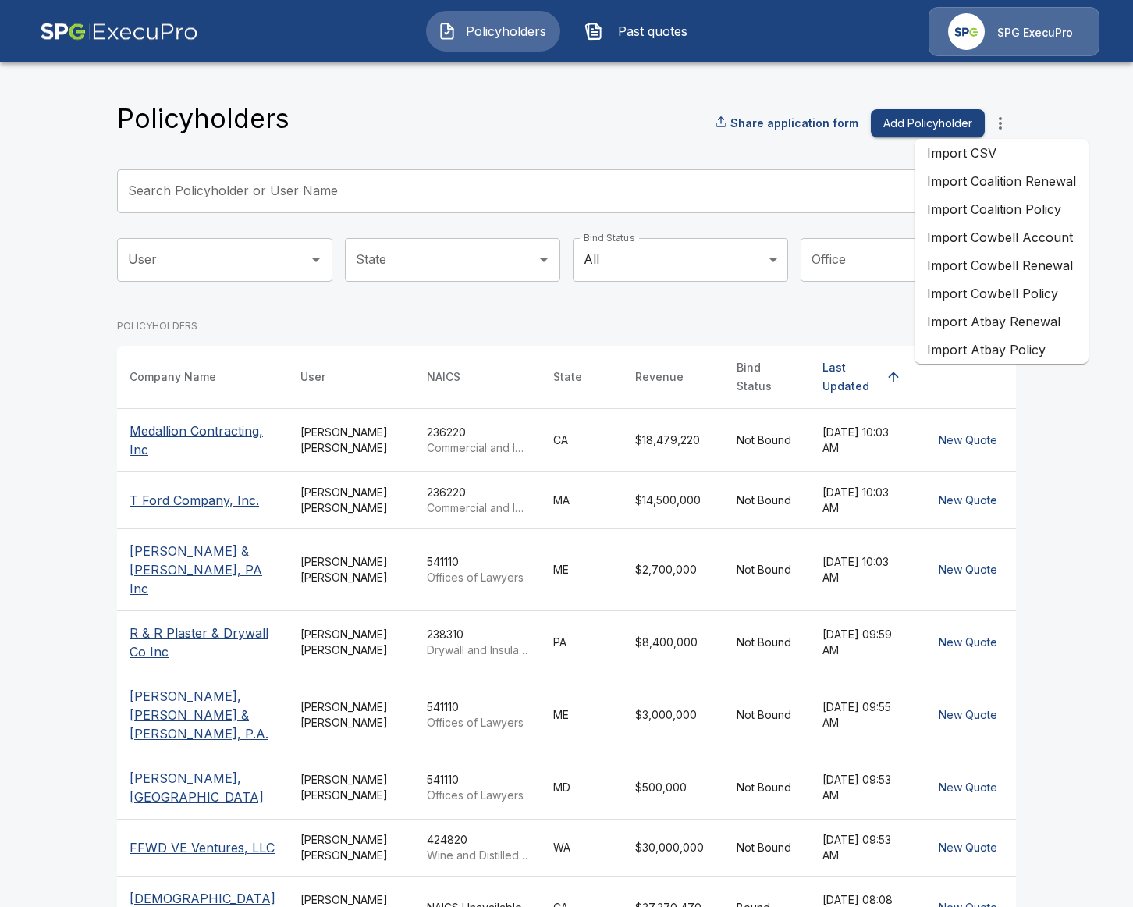
click at [1054, 256] on li "Import Cowbell Renewal" at bounding box center [1002, 265] width 174 height 28
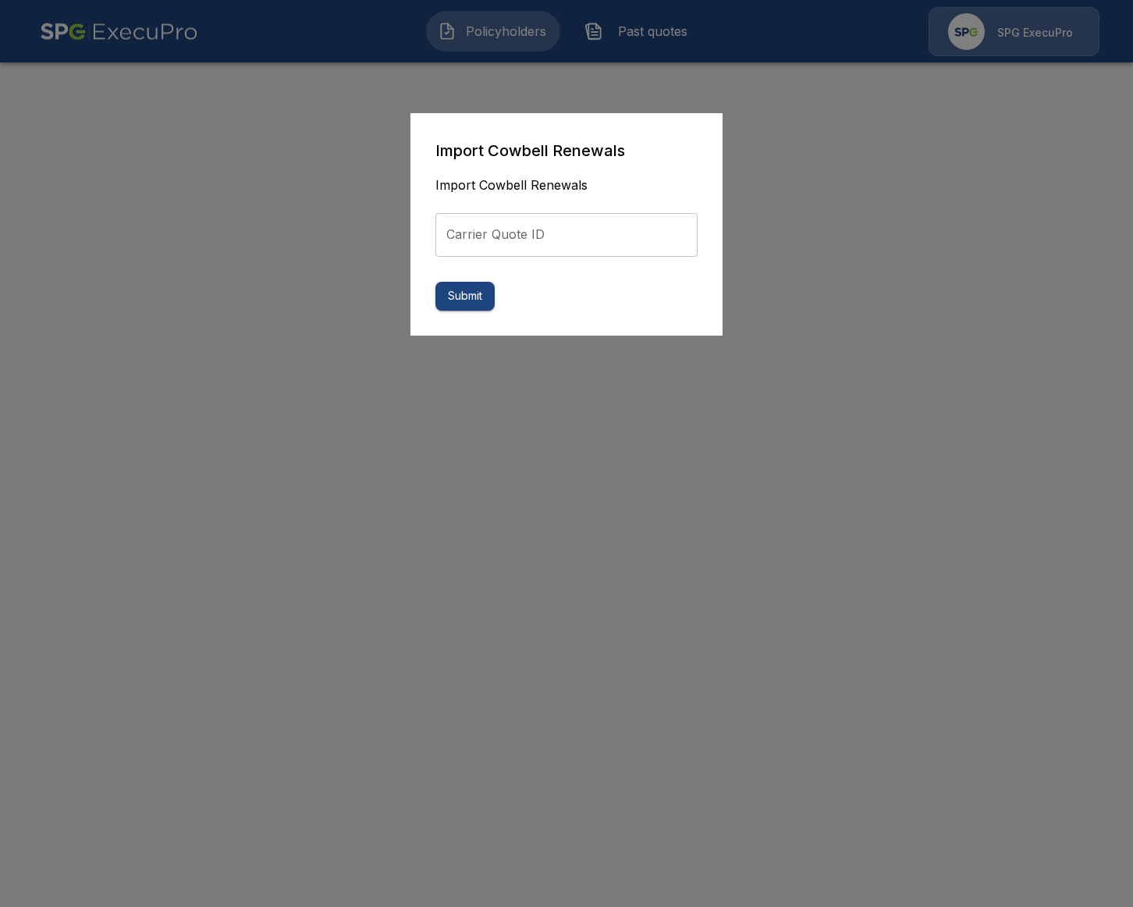
click at [593, 231] on input "Carrier Quote ID" at bounding box center [566, 235] width 262 height 44
paste input "**********"
type input "**********"
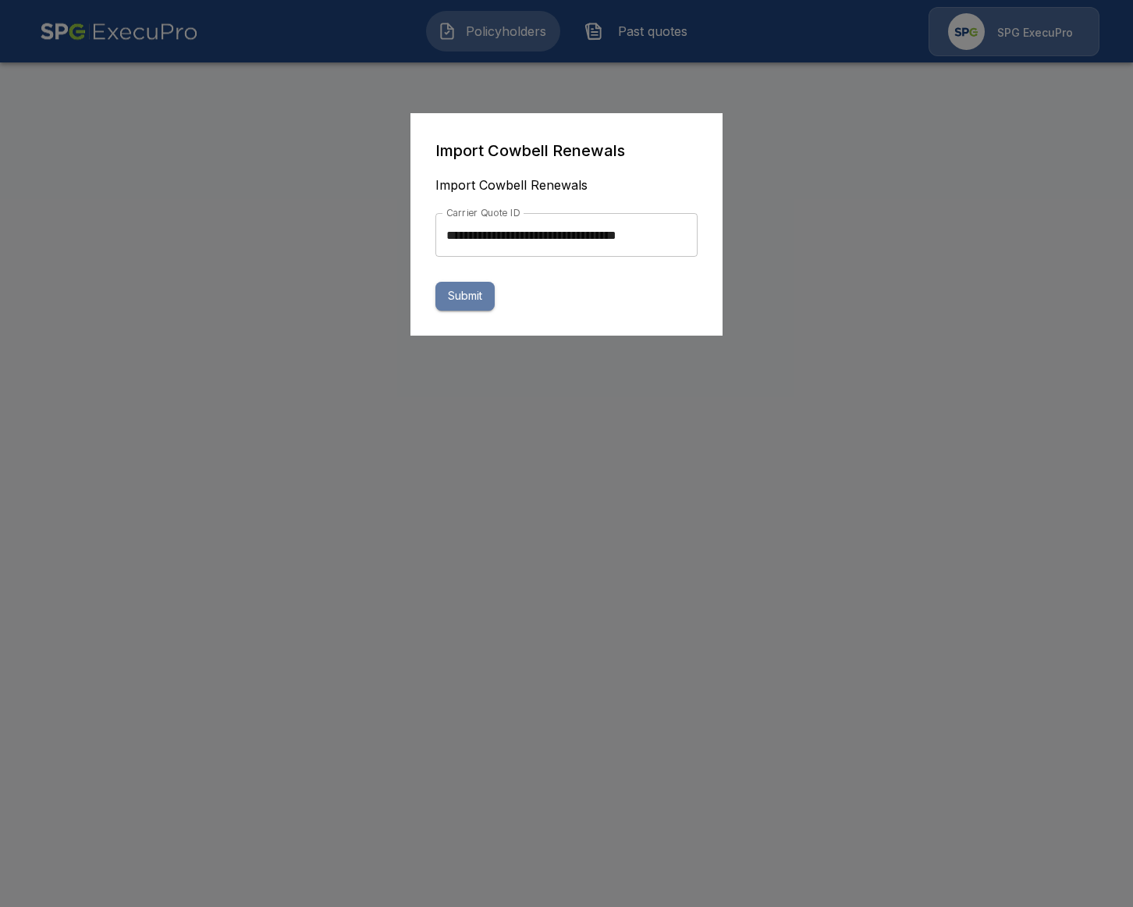
click at [461, 295] on button "Submit" at bounding box center [464, 296] width 59 height 29
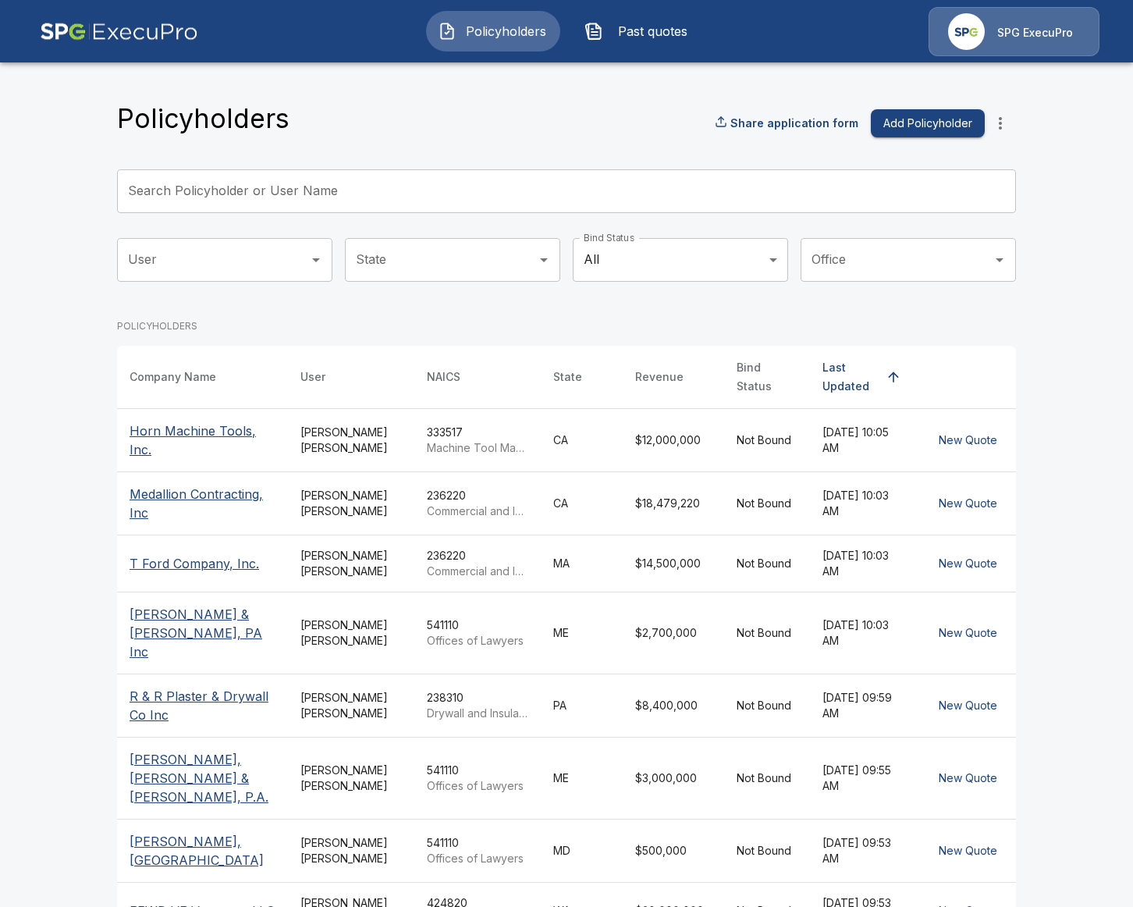
click at [427, 425] on div "333517 Machine Tool Manufacturing" at bounding box center [477, 440] width 101 height 31
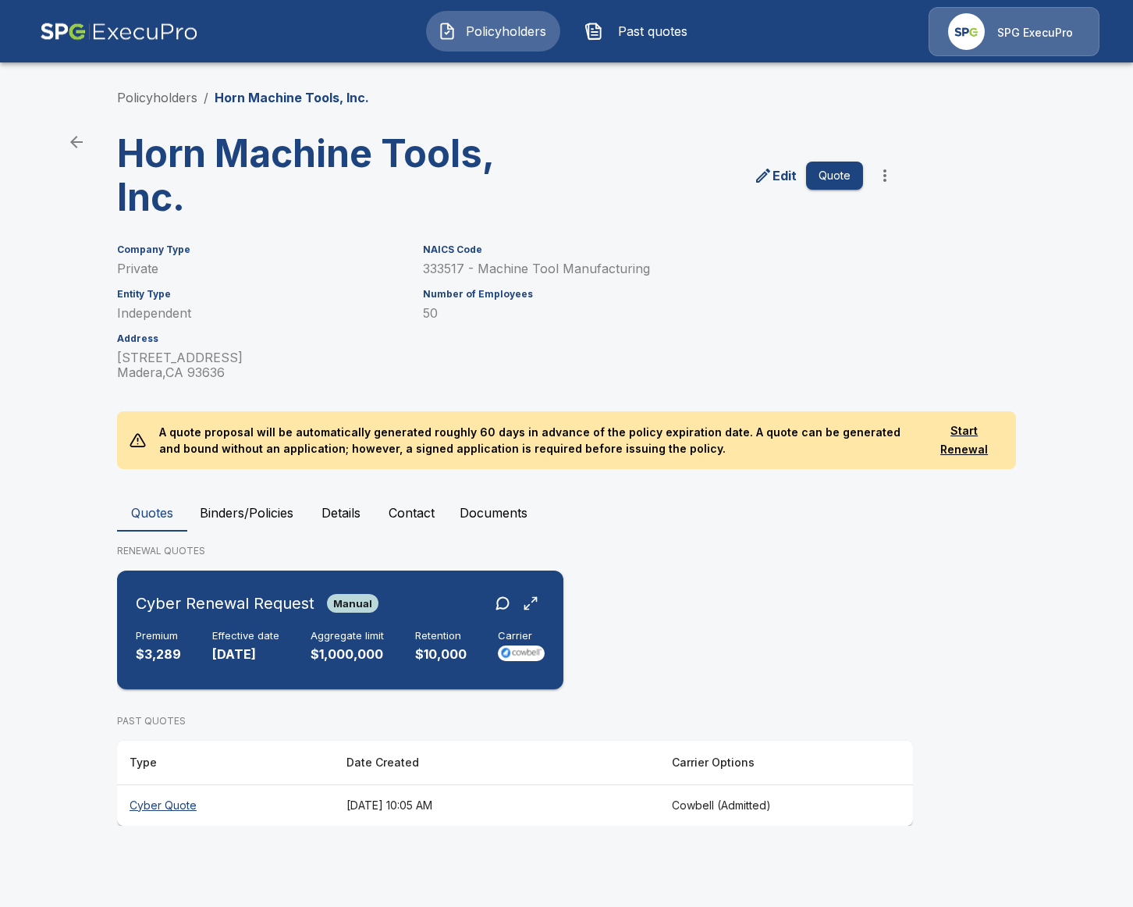
click at [386, 616] on div "Cyber Renewal Request Manual" at bounding box center [340, 603] width 409 height 28
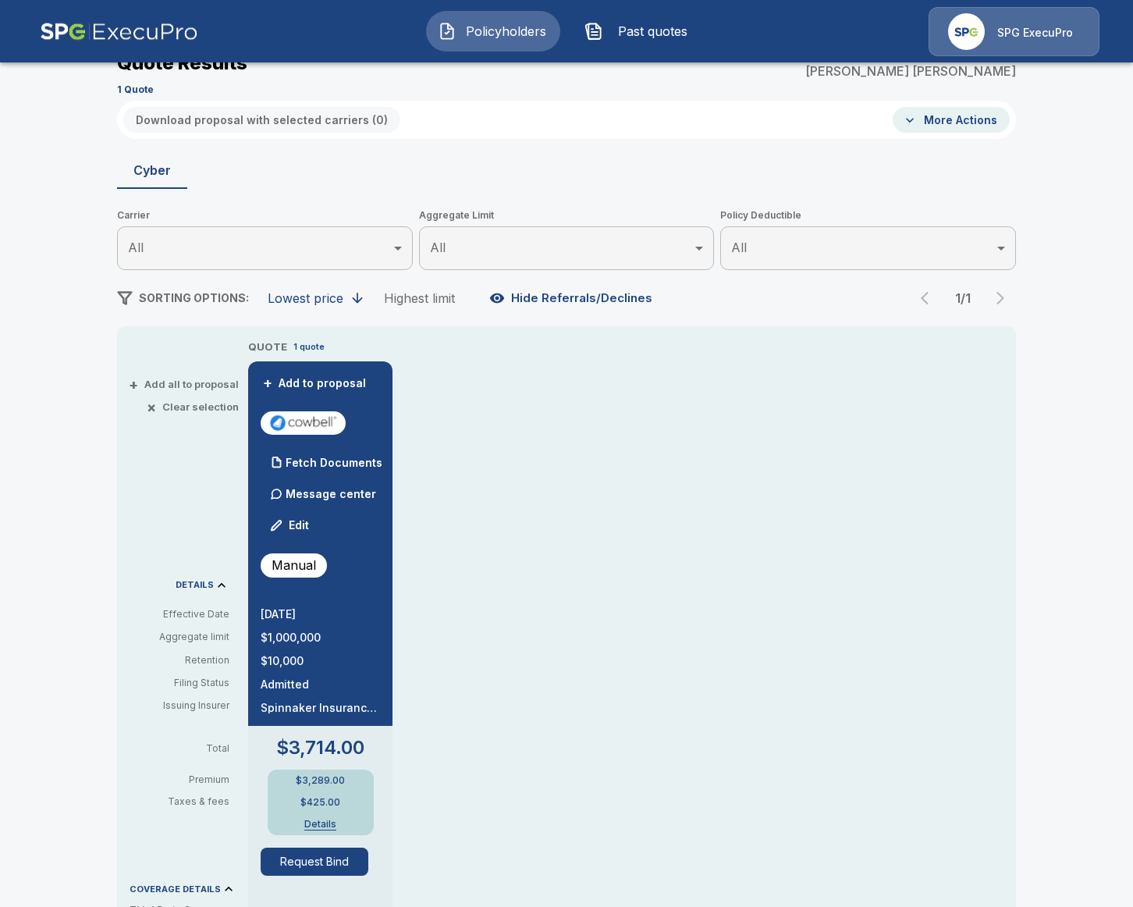
scroll to position [413, 0]
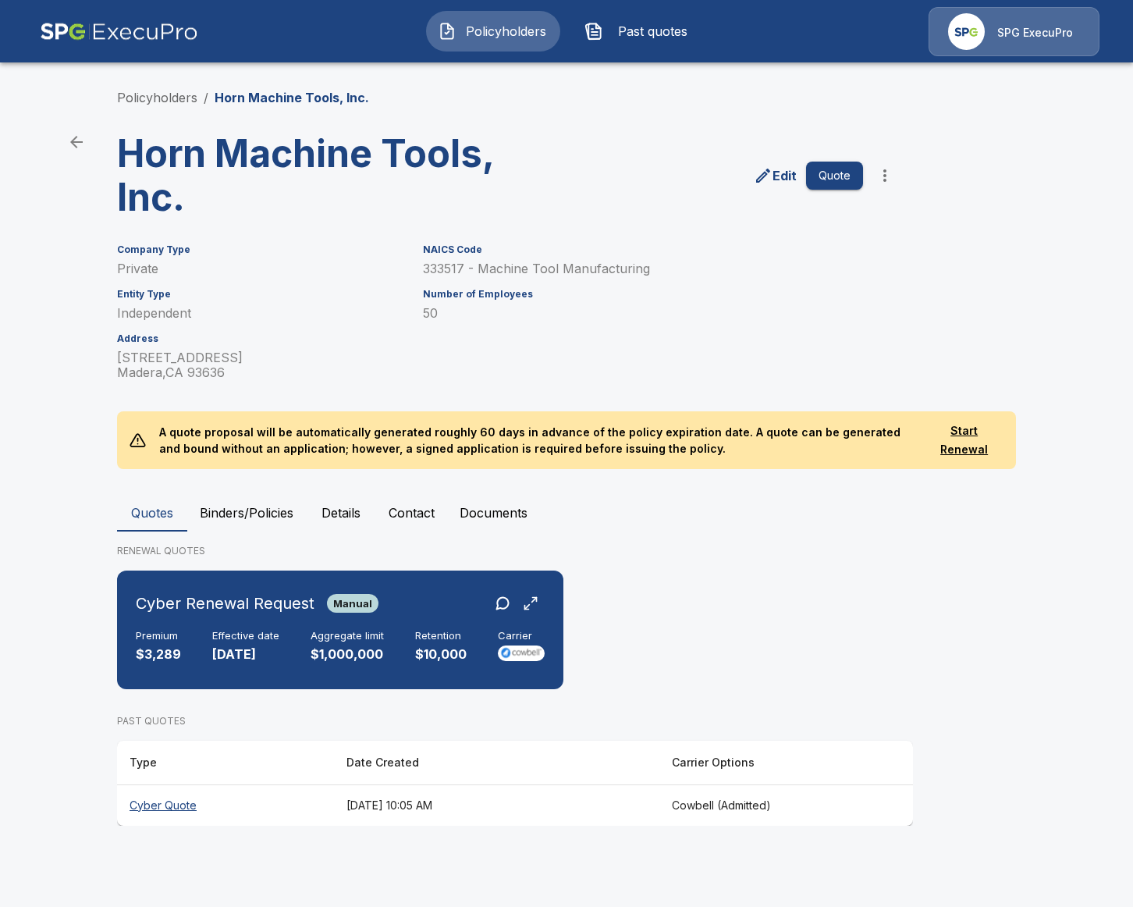
click at [164, 106] on li "Policyholders" at bounding box center [157, 97] width 80 height 19
click at [150, 101] on link "Policyholders" at bounding box center [157, 98] width 80 height 16
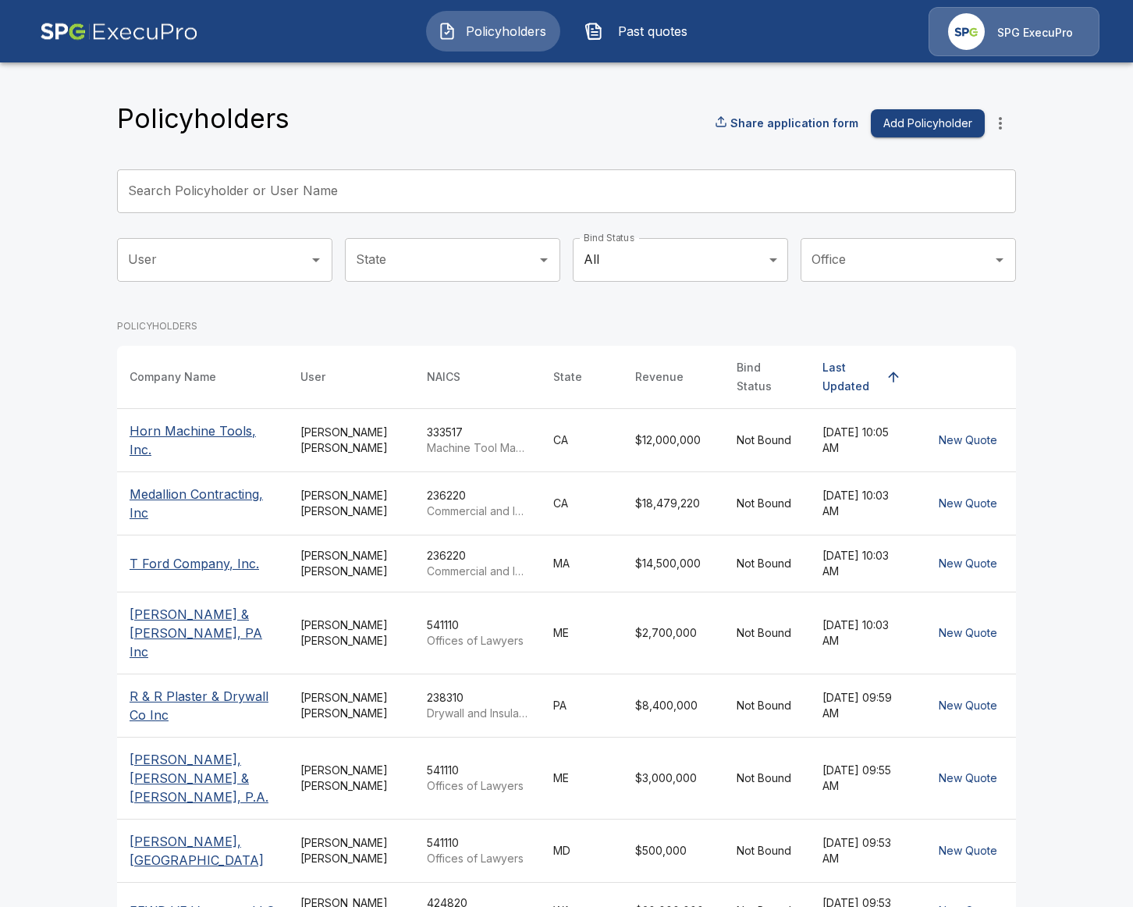
click at [999, 126] on icon "more" at bounding box center [1000, 123] width 19 height 19
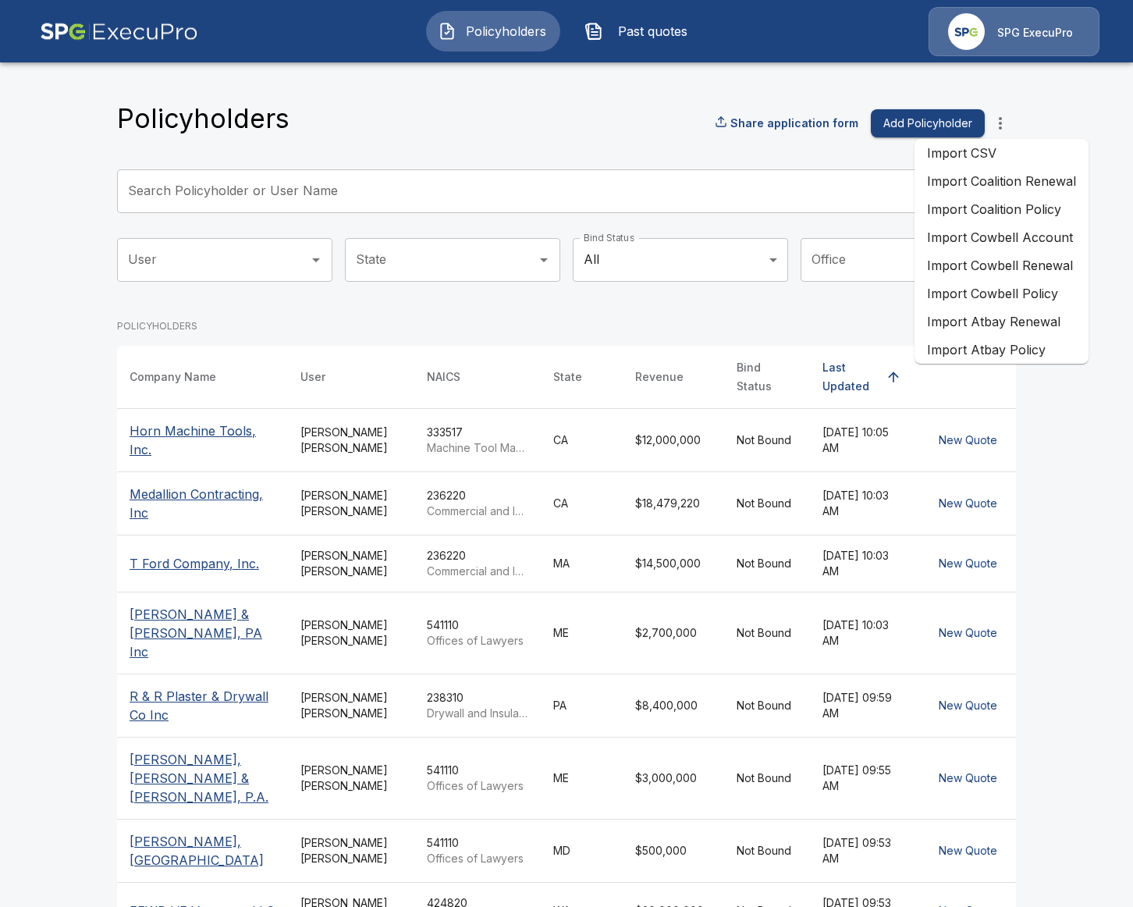
click at [1001, 268] on li "Import Cowbell Renewal" at bounding box center [1002, 265] width 174 height 28
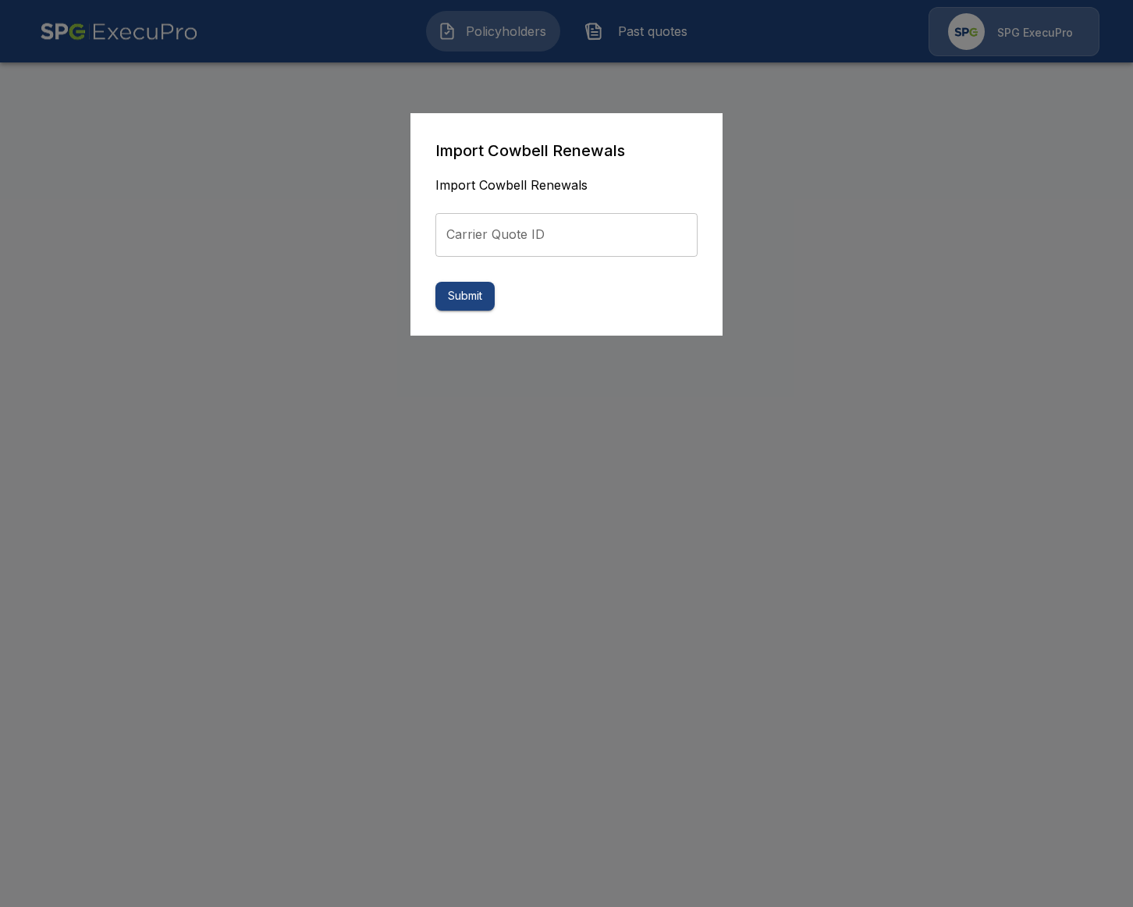
click at [613, 233] on input "Carrier Quote ID" at bounding box center [566, 235] width 262 height 44
paste input "**********"
type input "**********"
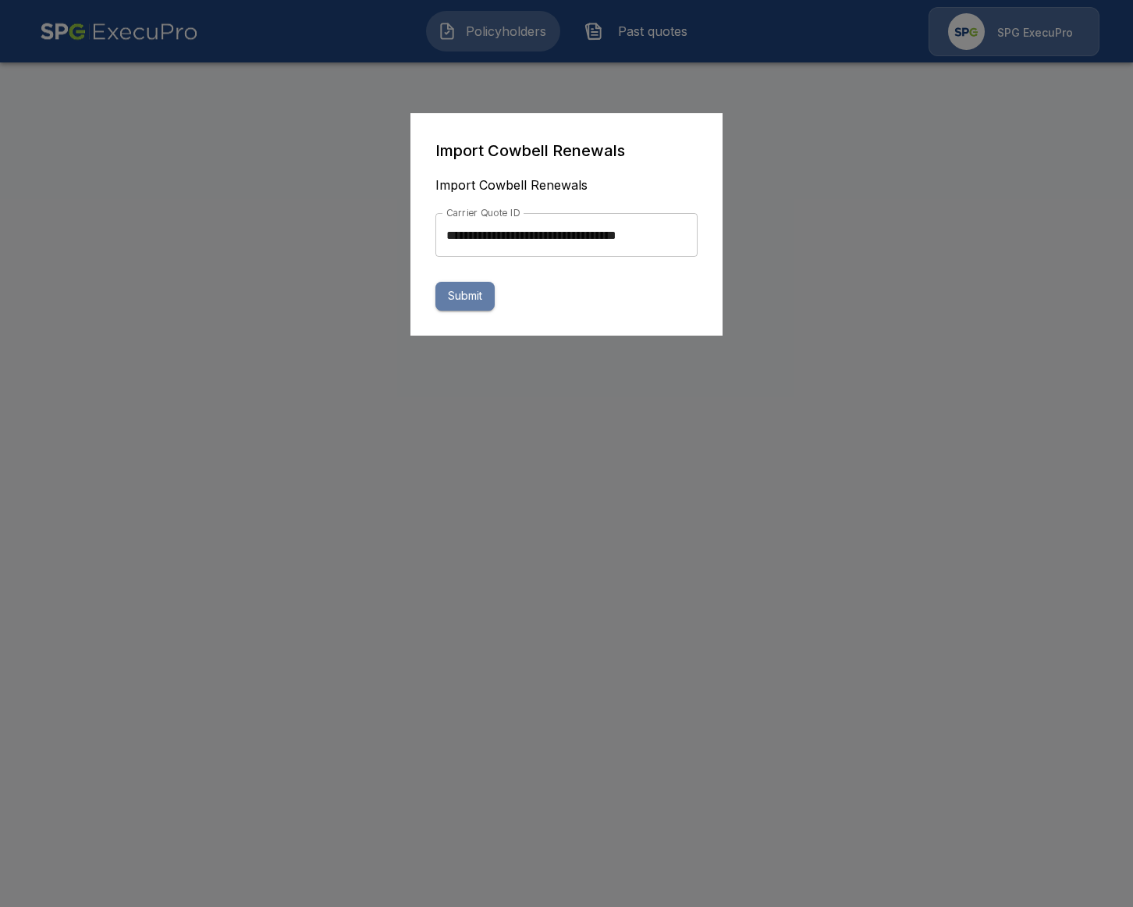
click at [464, 298] on button "Submit" at bounding box center [464, 296] width 59 height 29
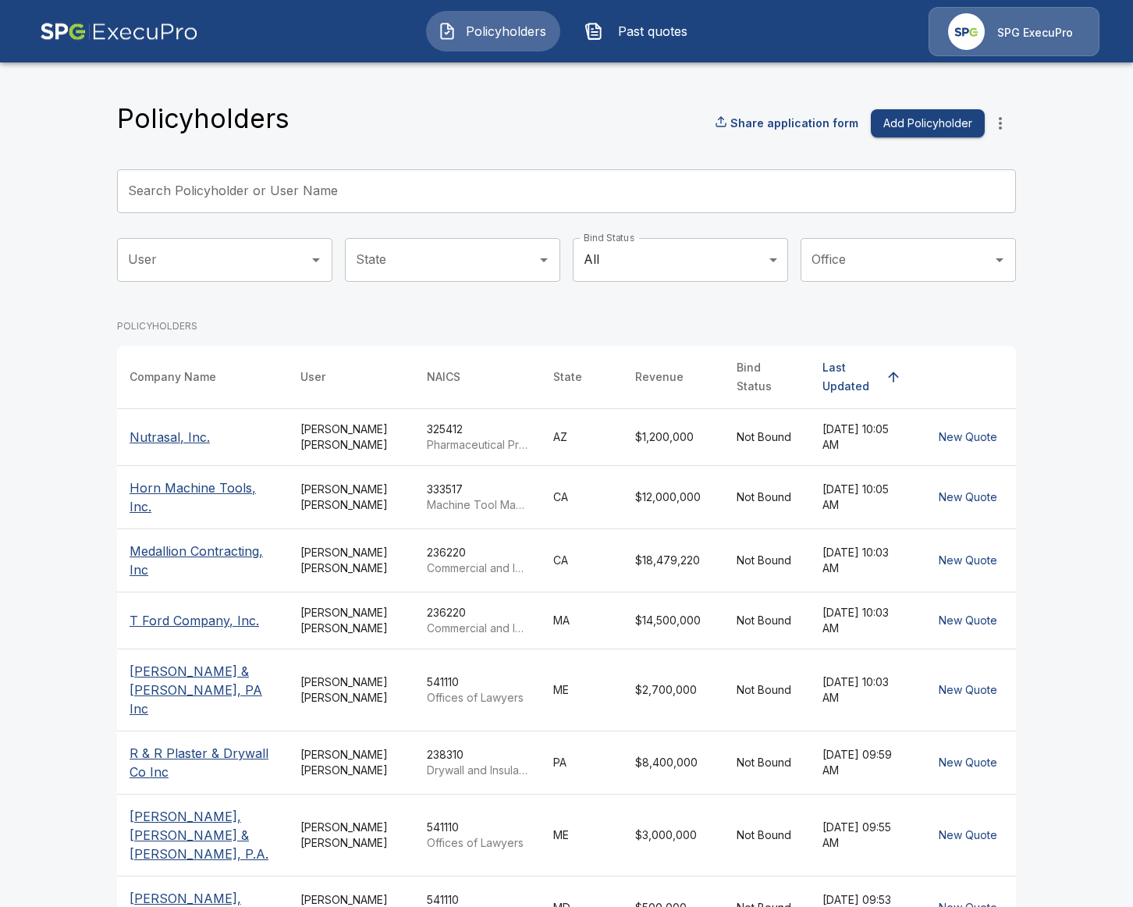
click at [1006, 121] on icon "more" at bounding box center [1000, 123] width 19 height 19
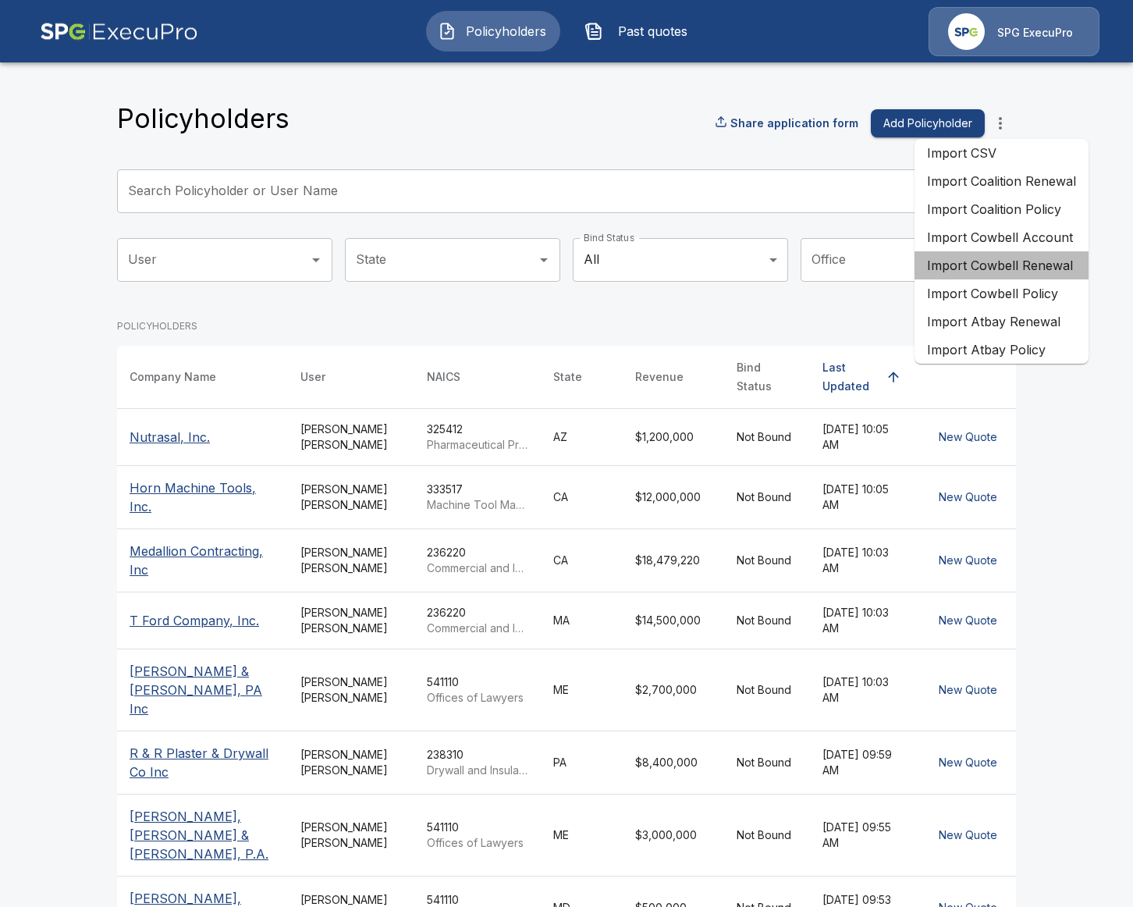
click at [1048, 273] on li "Import Cowbell Renewal" at bounding box center [1002, 265] width 174 height 28
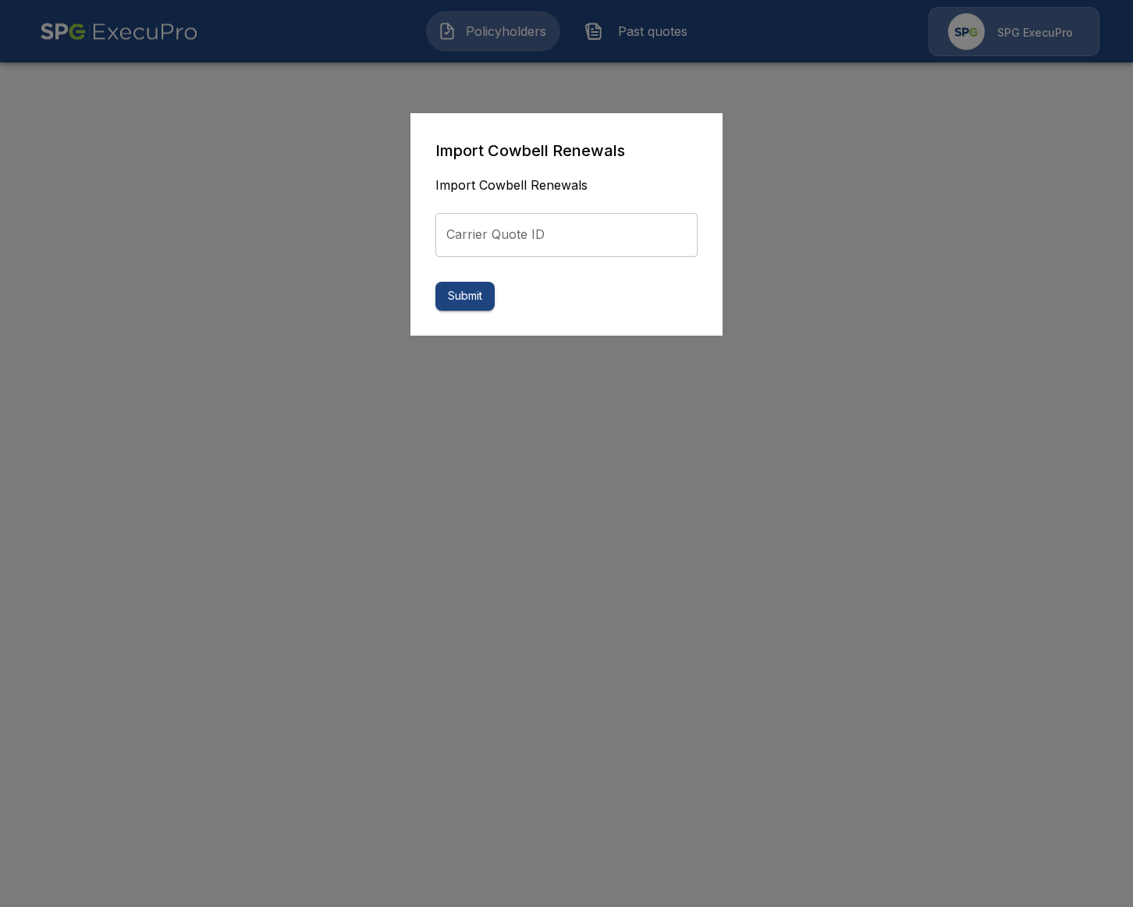
click at [626, 216] on input "Carrier Quote ID" at bounding box center [566, 235] width 262 height 44
paste input "**********"
type input "**********"
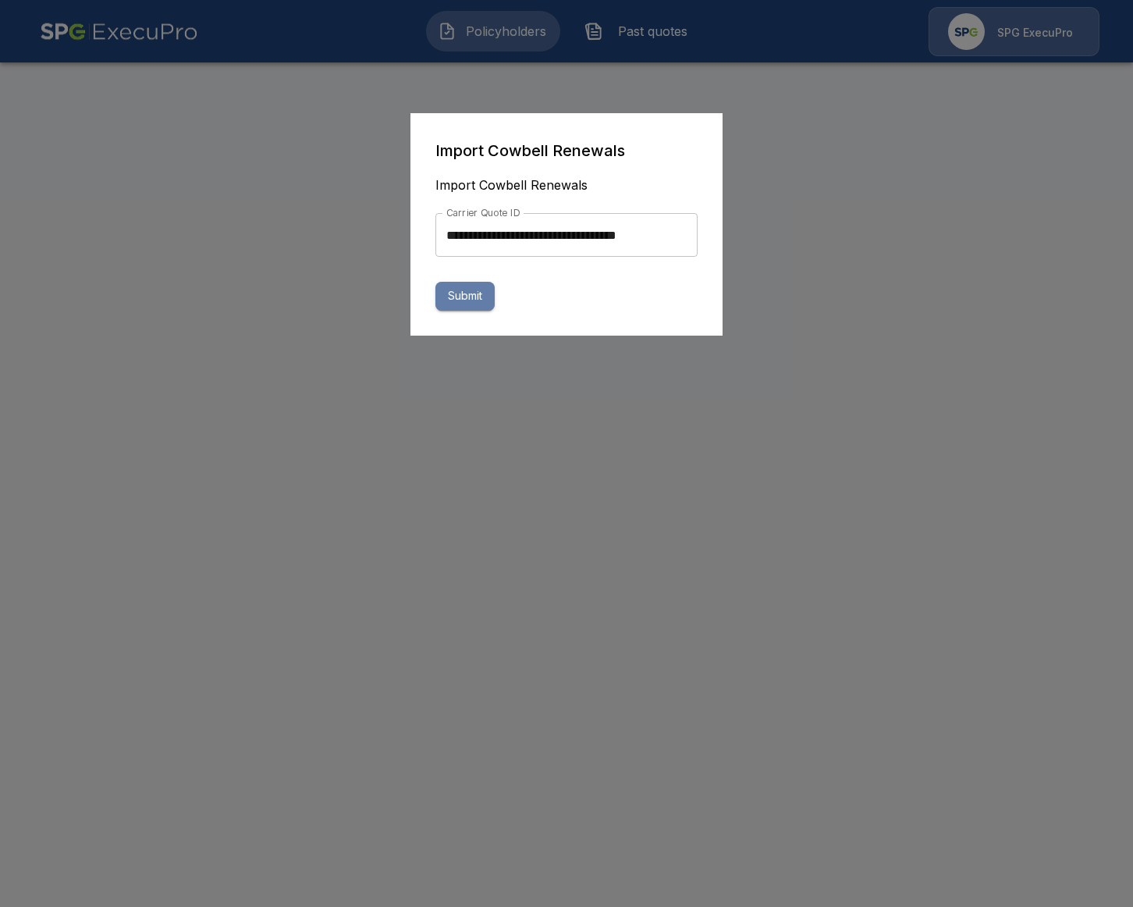
click at [467, 291] on button "Submit" at bounding box center [464, 296] width 59 height 29
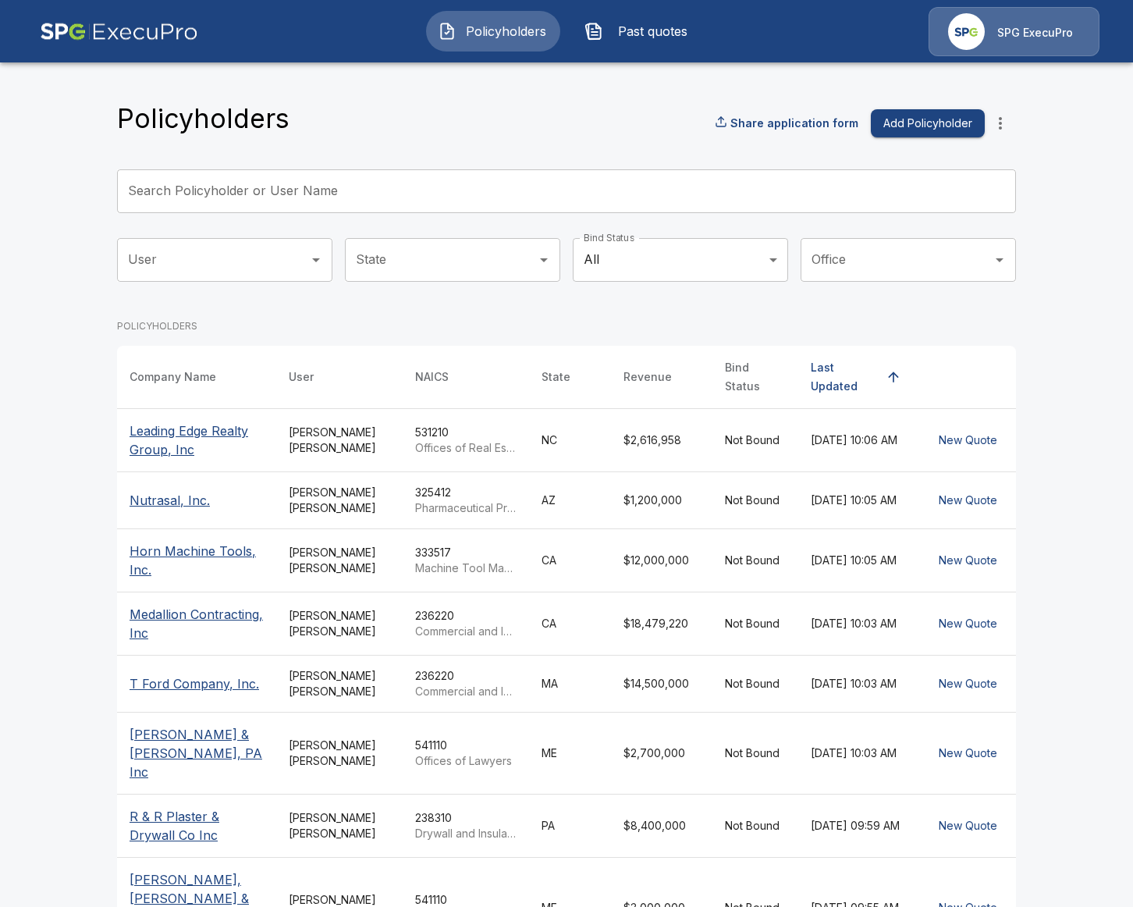
click at [1012, 109] on div "Share application form Add Policyholder" at bounding box center [865, 123] width 301 height 31
click at [1010, 112] on button "more" at bounding box center [1000, 123] width 31 height 31
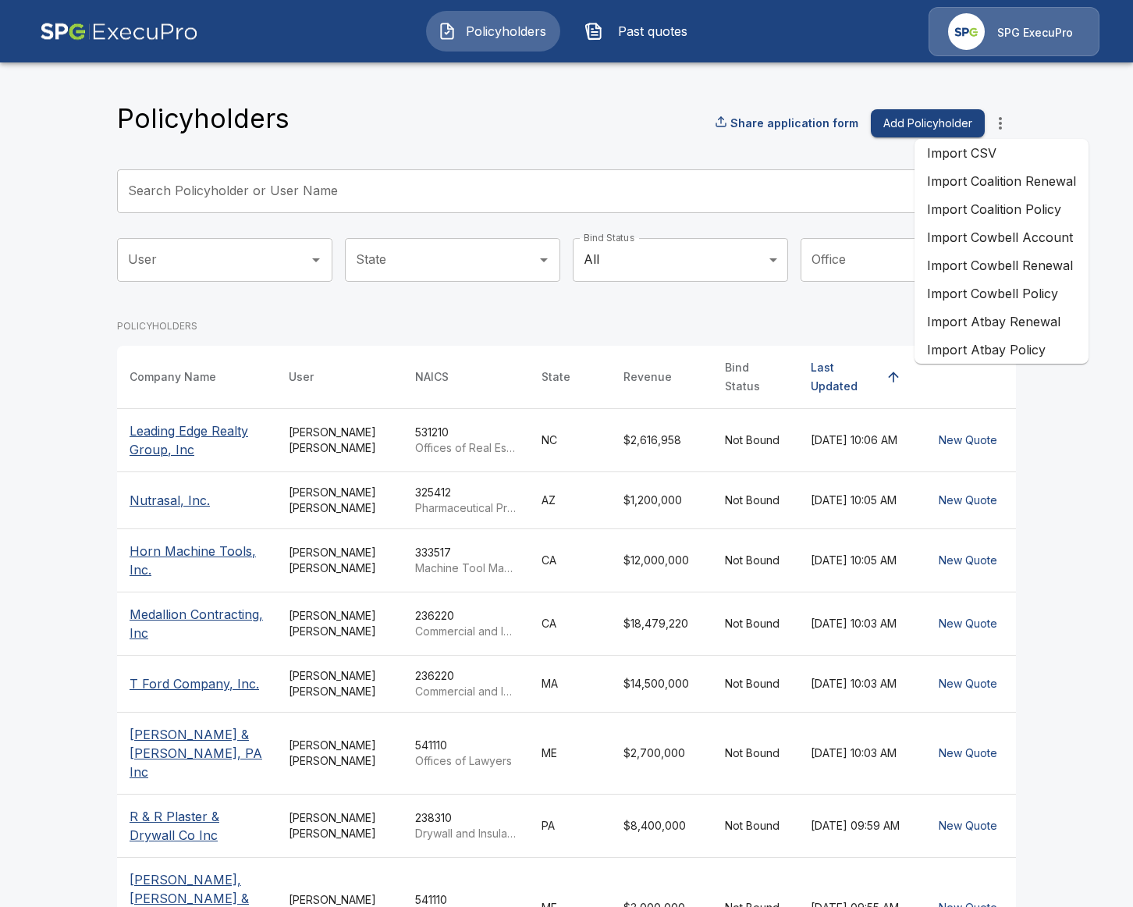
click at [1048, 264] on li "Import Cowbell Renewal" at bounding box center [1002, 265] width 174 height 28
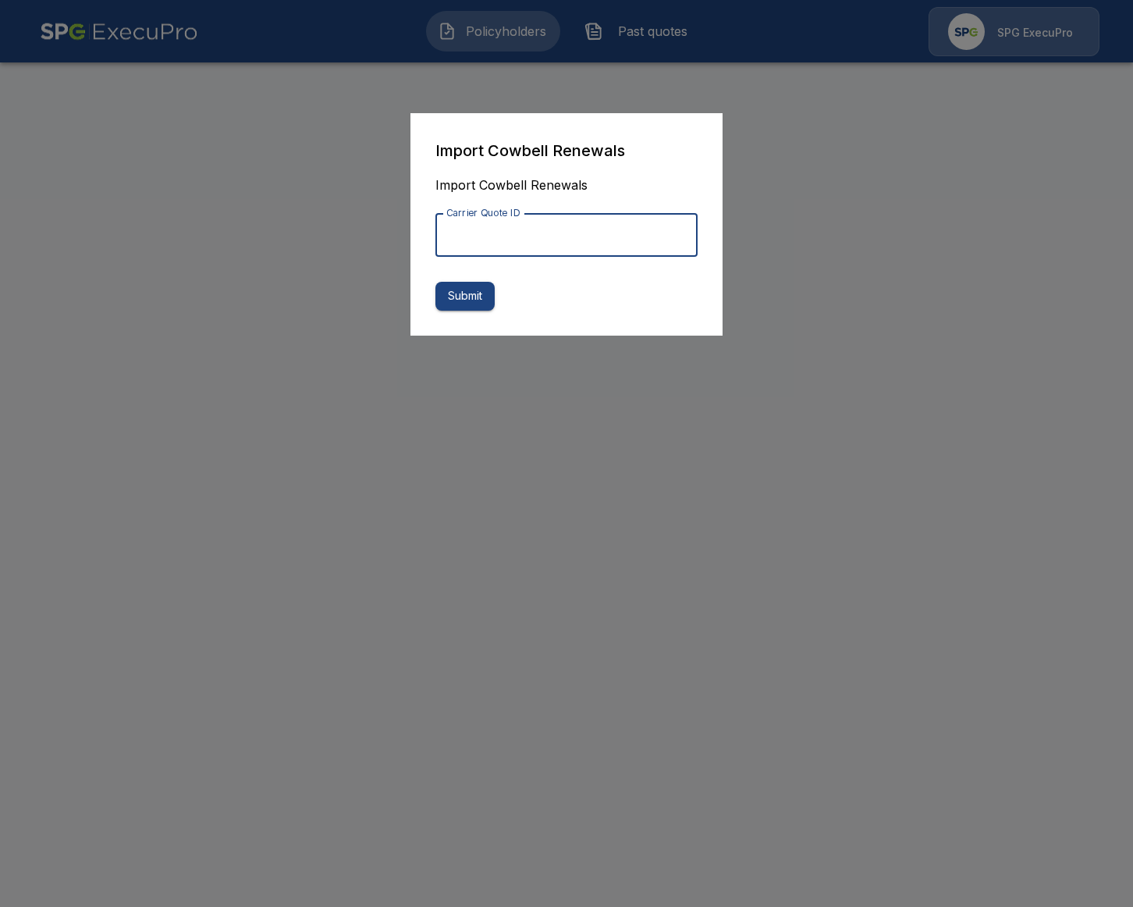
click at [660, 220] on input "Carrier Quote ID" at bounding box center [566, 235] width 262 height 44
paste input "**********"
type input "**********"
click at [473, 297] on button "Submit" at bounding box center [464, 296] width 59 height 29
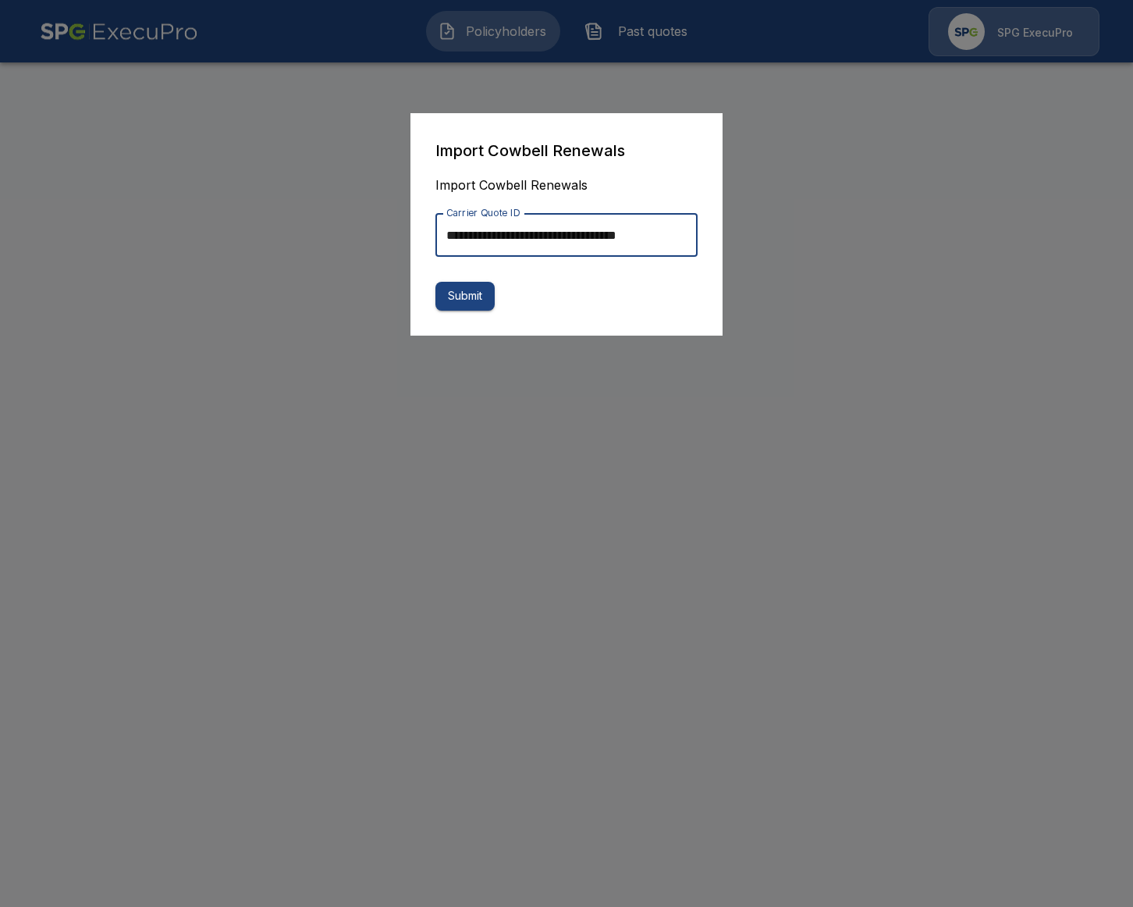
scroll to position [0, 0]
